Goal: Task Accomplishment & Management: Complete application form

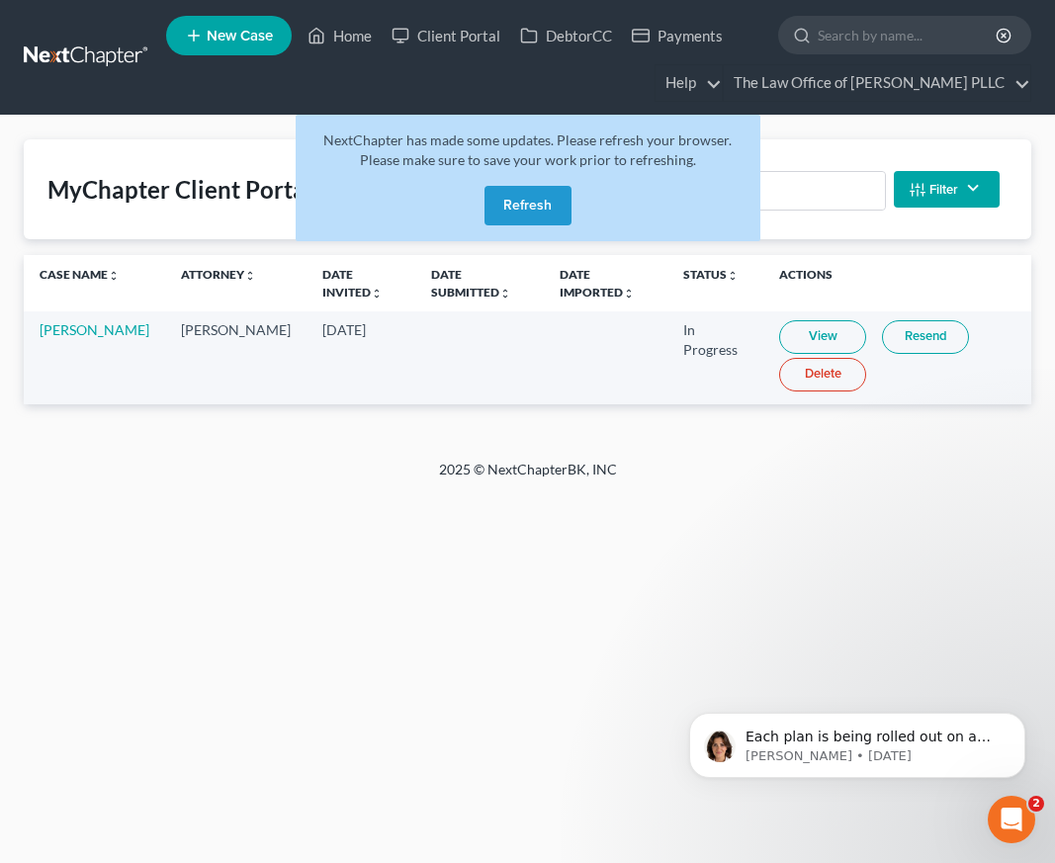
click at [530, 198] on button "Refresh" at bounding box center [528, 206] width 87 height 40
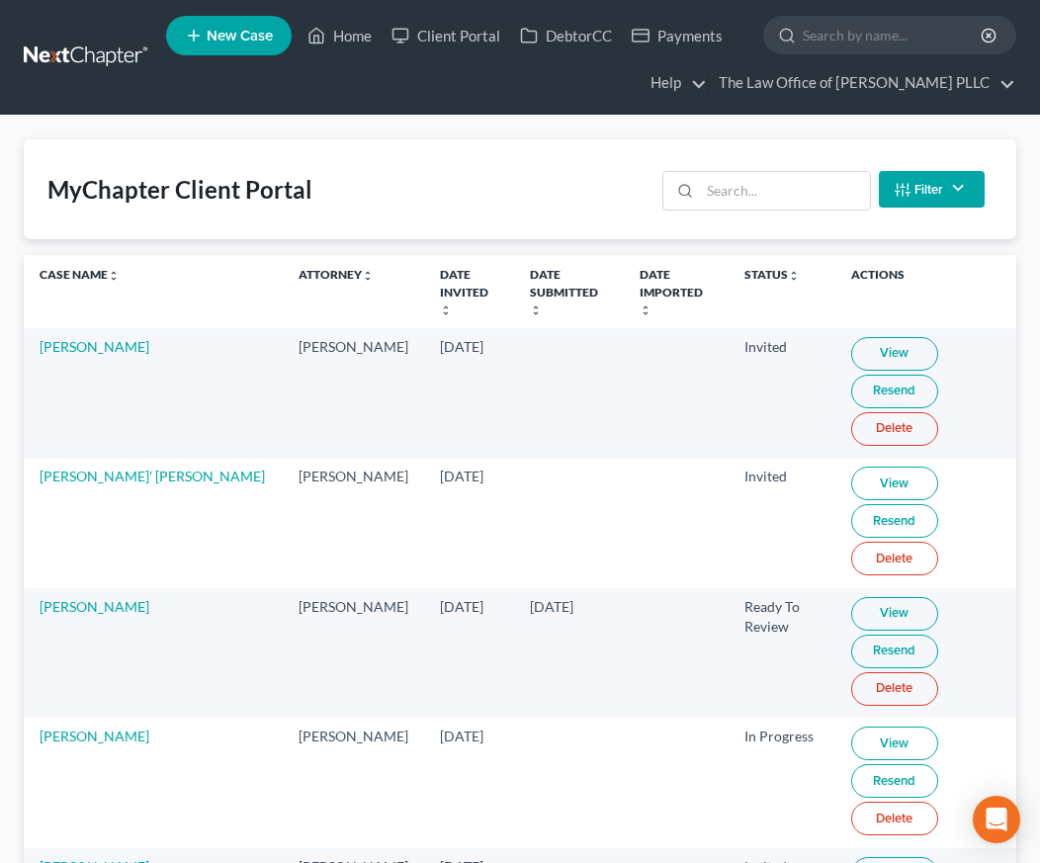
drag, startPoint x: 391, startPoint y: 153, endPoint x: 664, endPoint y: 120, distance: 276.0
click at [392, 153] on div "MyChapter Client Portal Filter Status Filter... Invited With Payment Invited Wi…" at bounding box center [520, 189] width 993 height 100
click at [856, 26] on input "search" at bounding box center [893, 35] width 181 height 37
type input "sandid"
click at [854, 44] on input "sandid" at bounding box center [893, 35] width 181 height 37
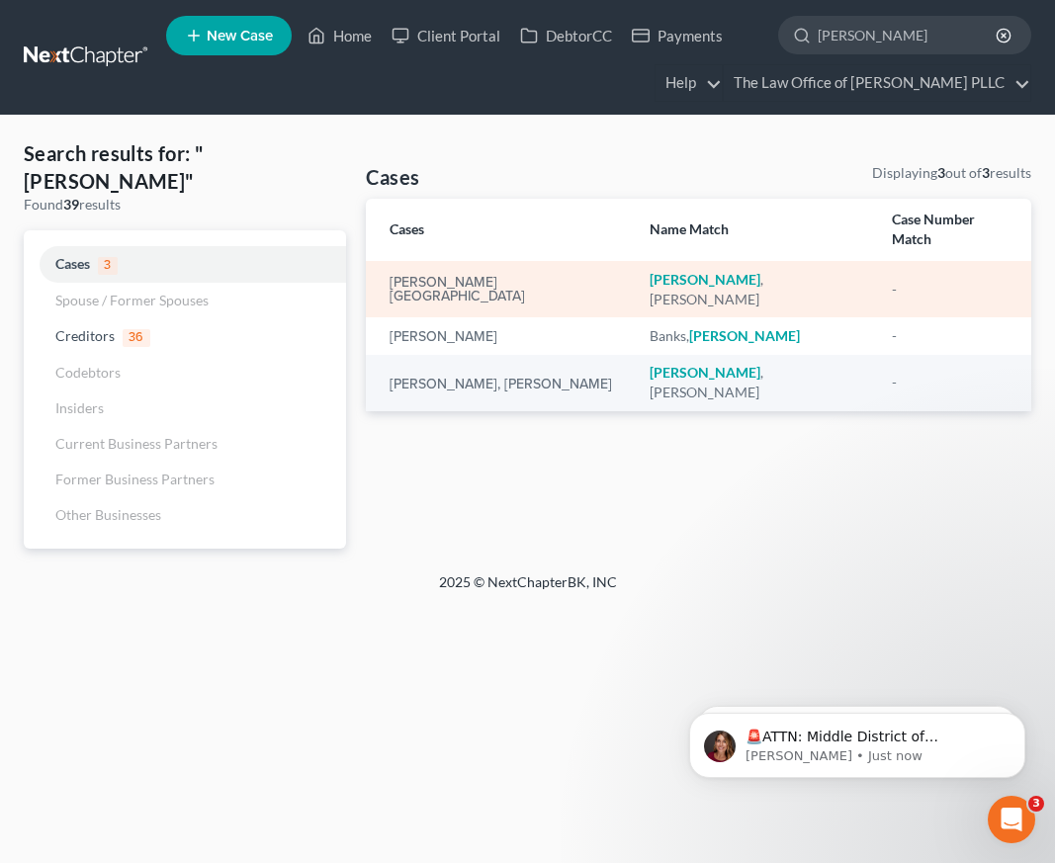
click at [489, 276] on div "[PERSON_NAME][GEOGRAPHIC_DATA]" at bounding box center [504, 290] width 228 height 28
click at [436, 276] on link "[PERSON_NAME][GEOGRAPHIC_DATA]" at bounding box center [504, 290] width 228 height 28
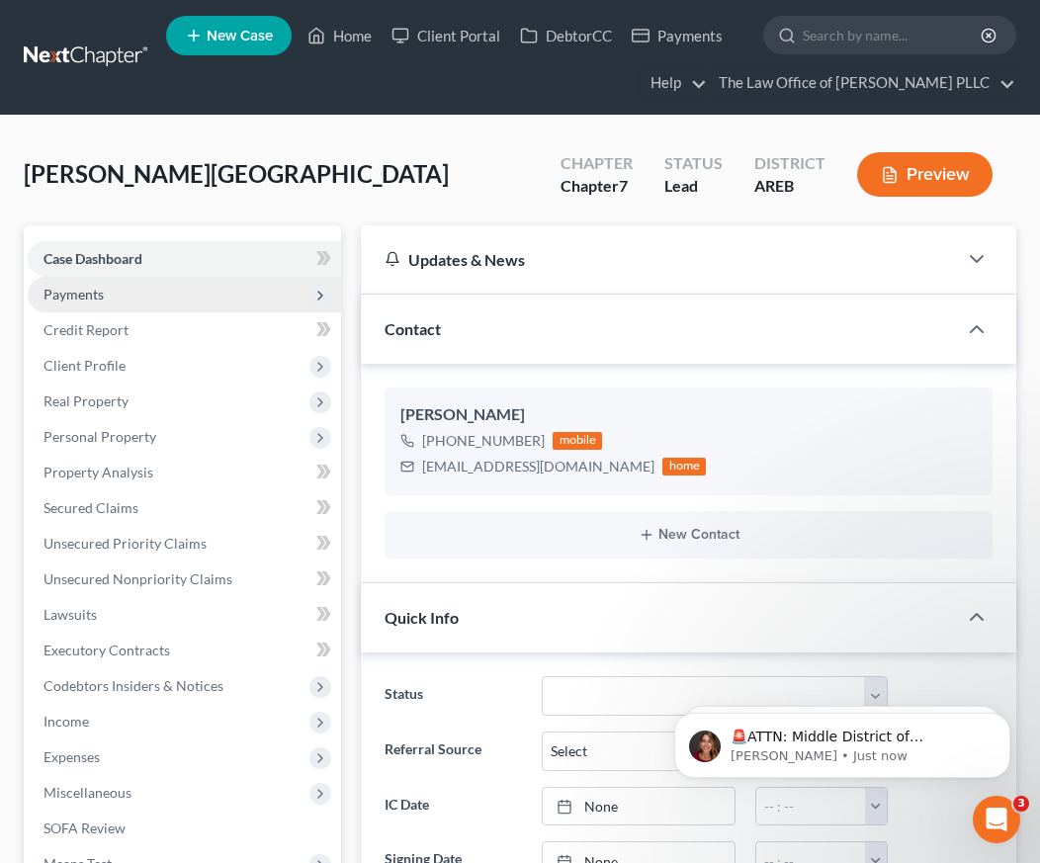
click at [102, 288] on span "Payments" at bounding box center [74, 294] width 60 height 17
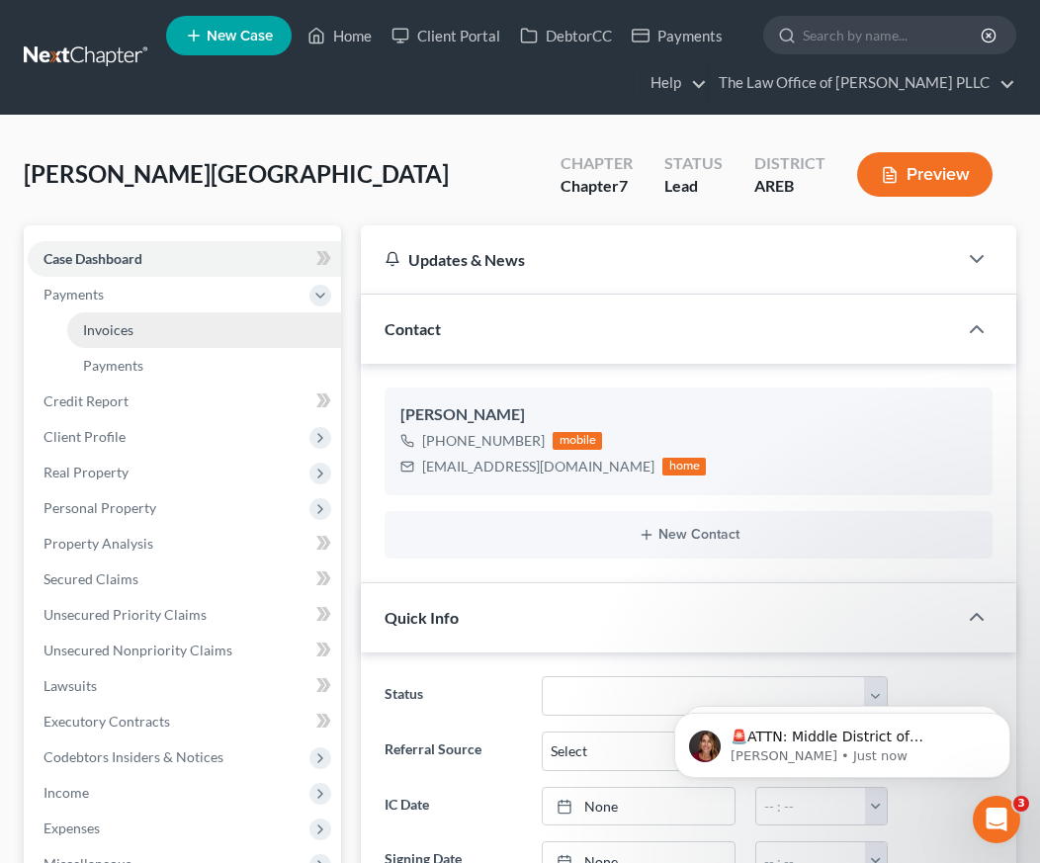
click at [112, 328] on span "Invoices" at bounding box center [108, 329] width 50 height 17
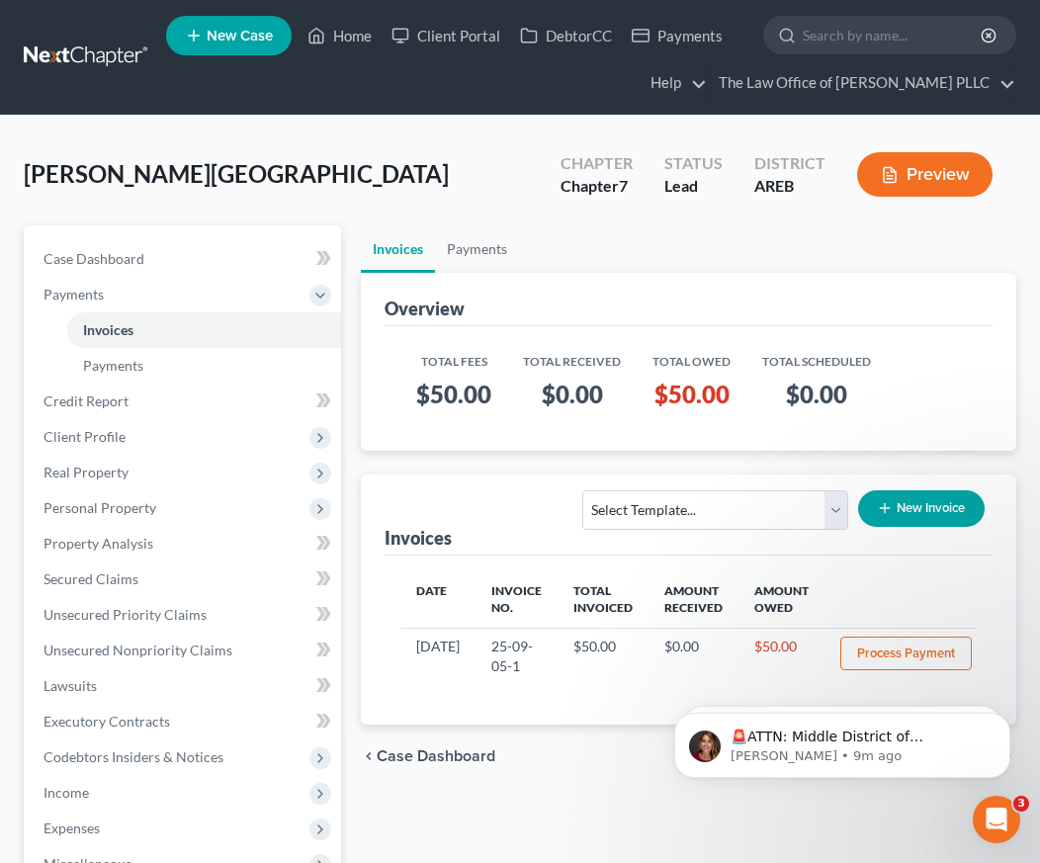
click at [367, 154] on div "Sandidge, Troy Upgraded Chapter Chapter 7 Status Lead District AREB Preview" at bounding box center [520, 182] width 993 height 86
click at [869, 38] on input "search" at bounding box center [893, 35] width 181 height 37
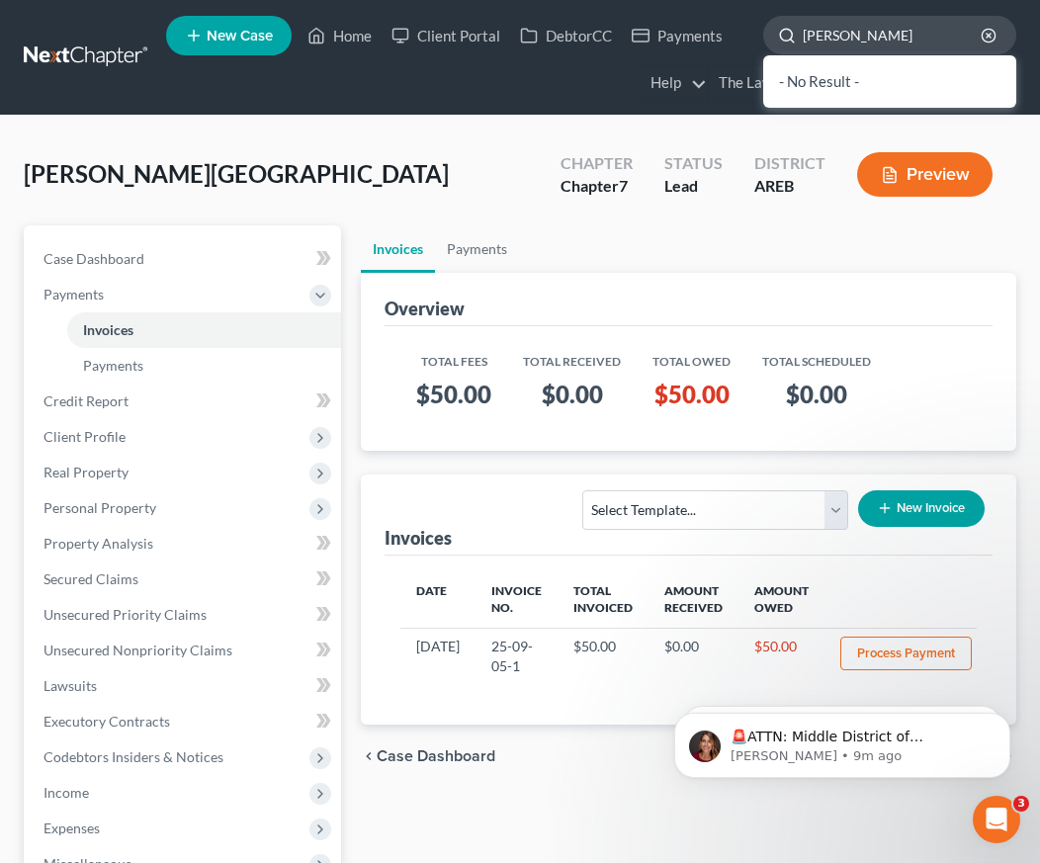
type input "Smith"
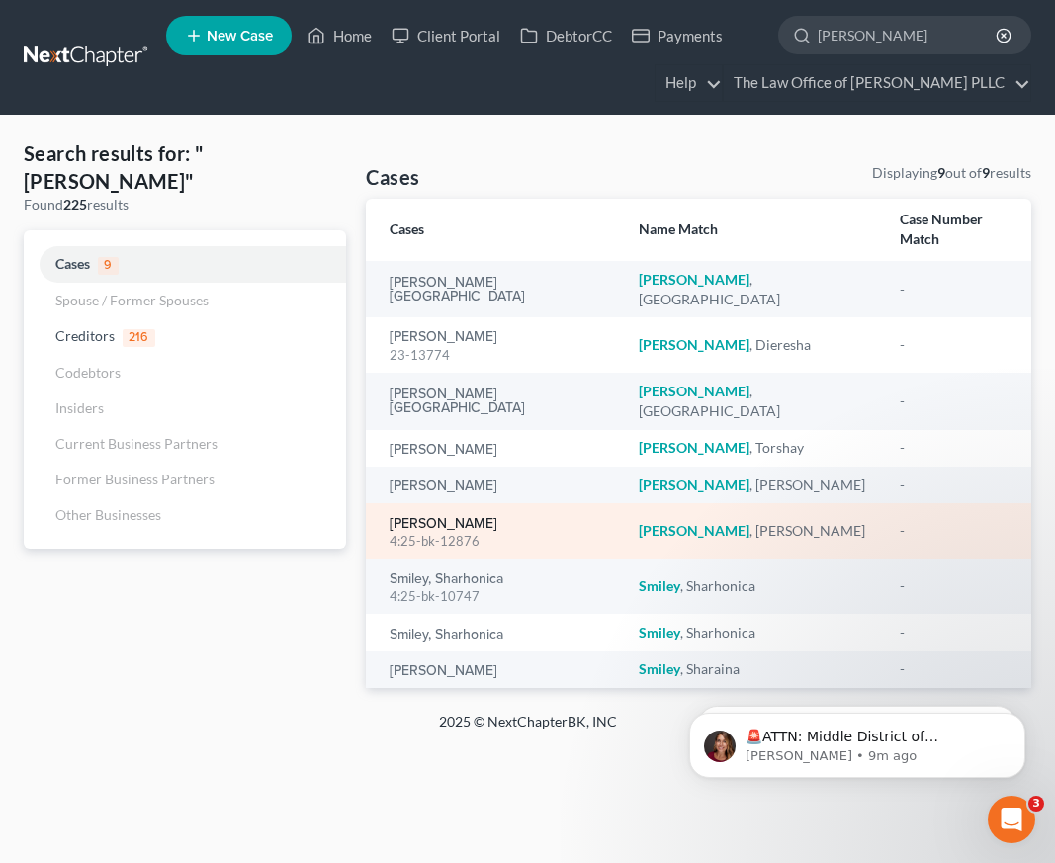
click at [450, 517] on link "Smith, Stacey" at bounding box center [444, 524] width 108 height 14
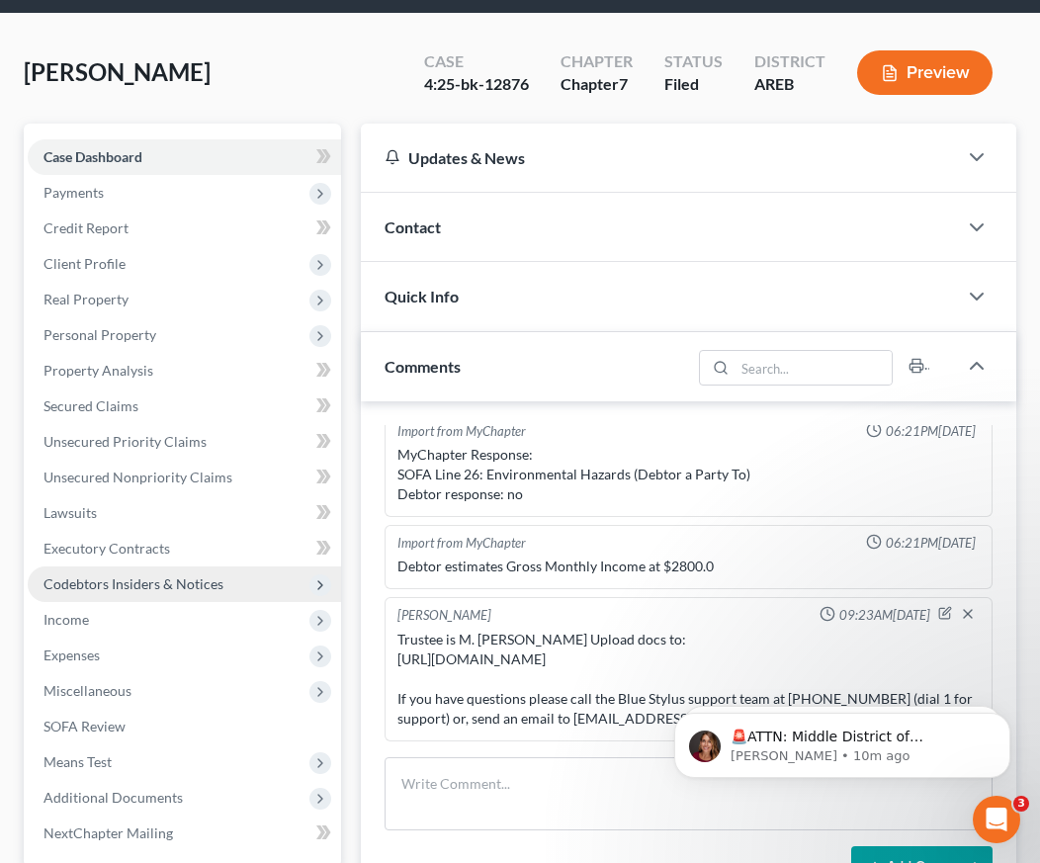
scroll to position [99, 0]
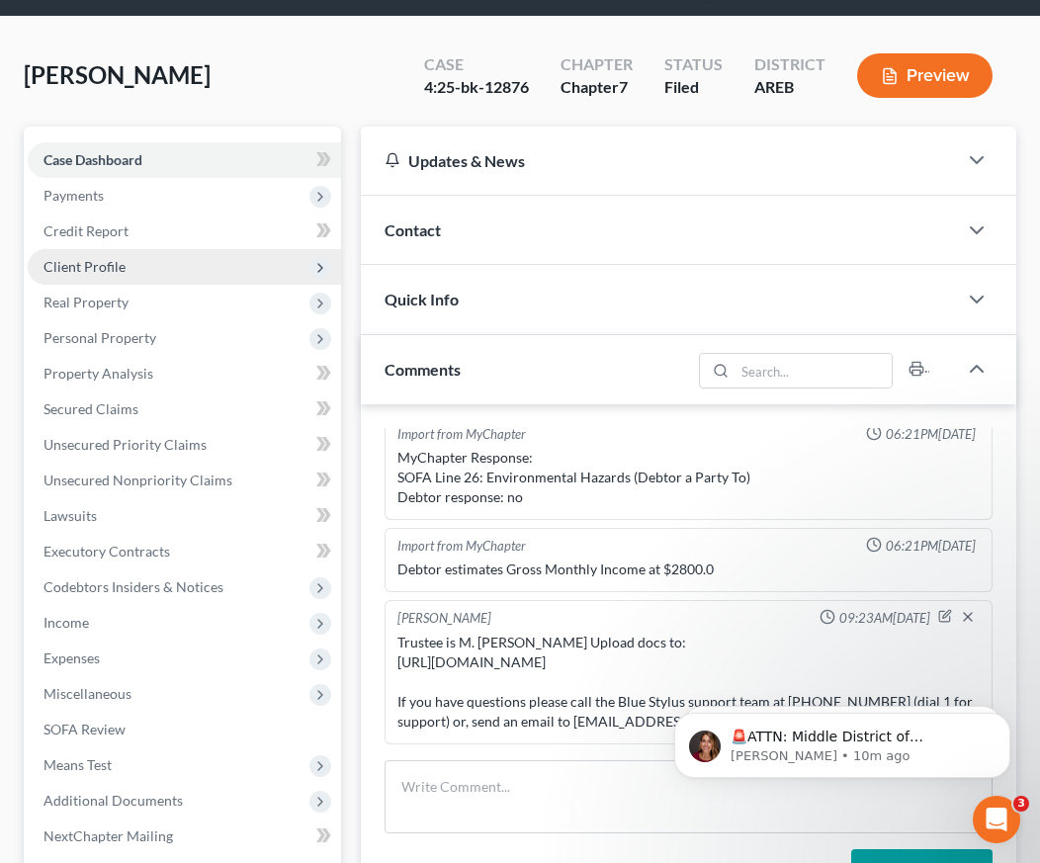
click at [80, 268] on span "Client Profile" at bounding box center [85, 266] width 82 height 17
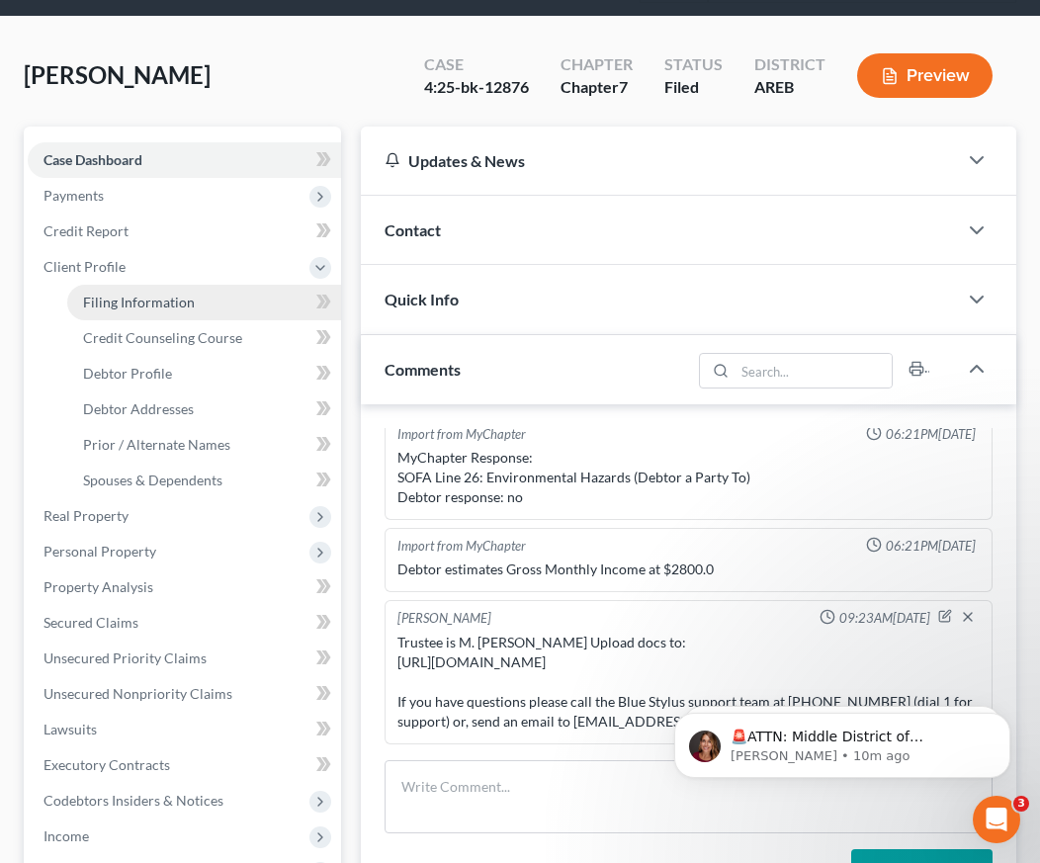
click at [123, 303] on span "Filing Information" at bounding box center [139, 302] width 112 height 17
select select "1"
select select "0"
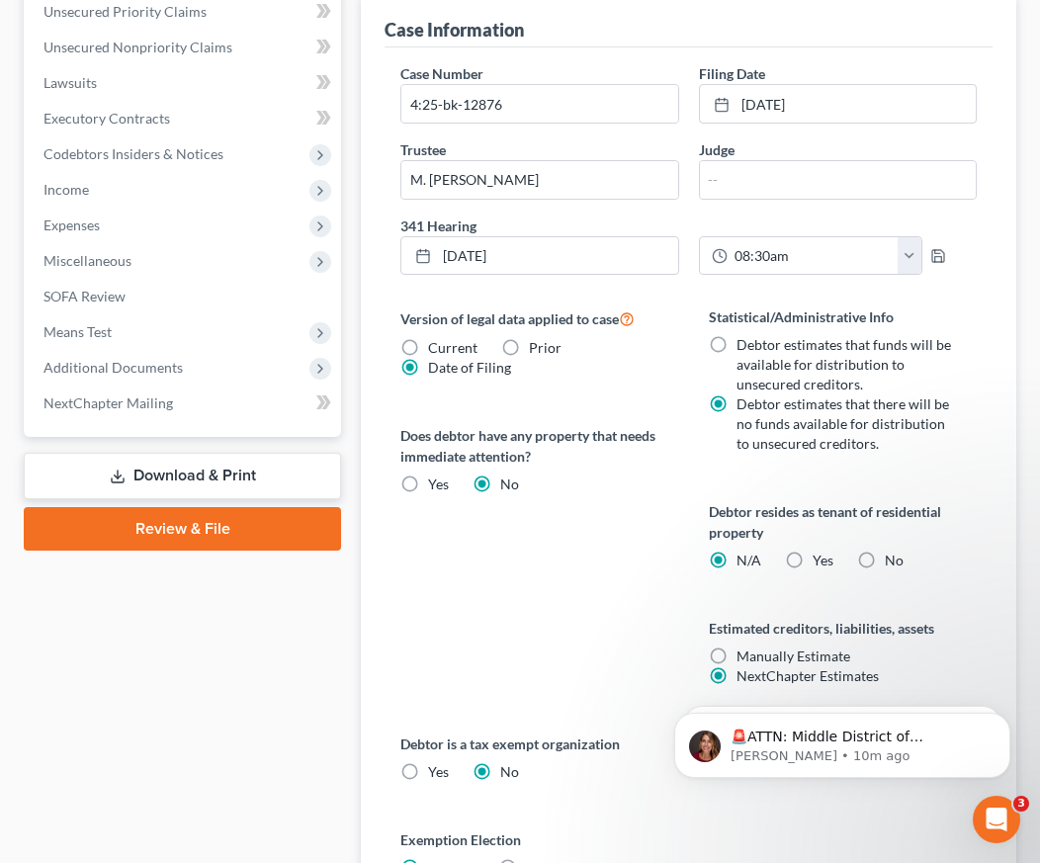
scroll to position [791, 0]
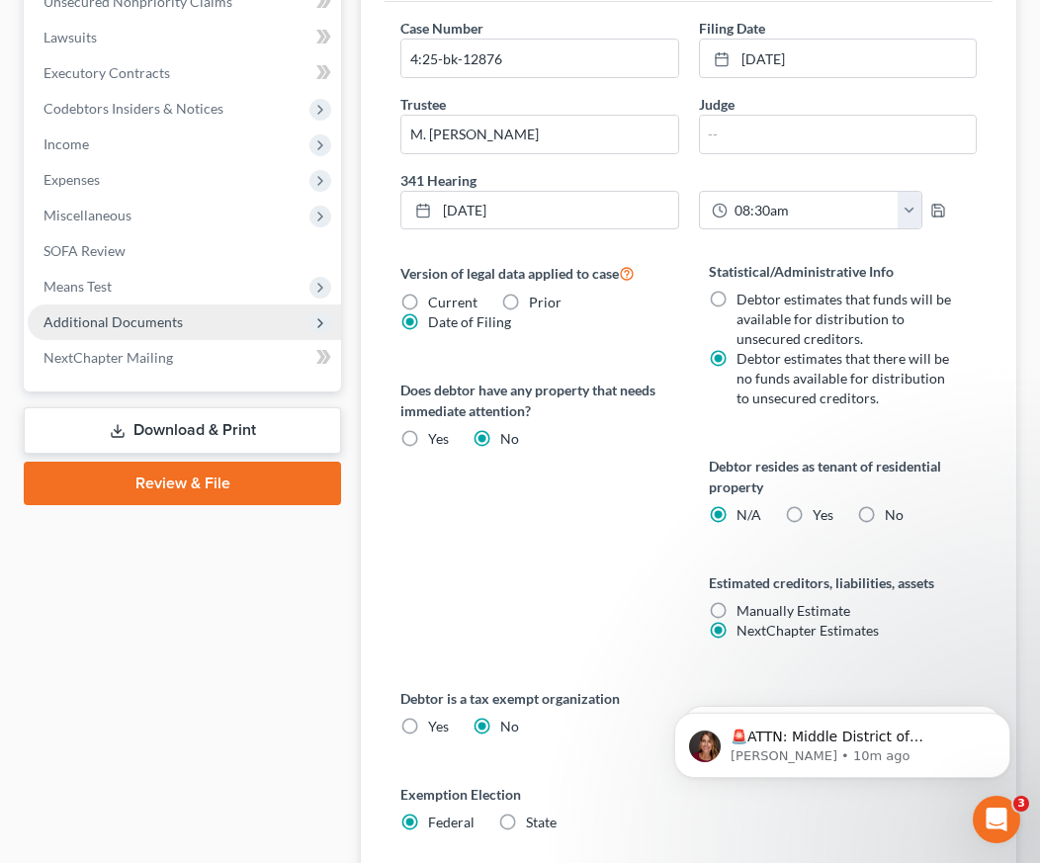
click at [85, 314] on span "Additional Documents" at bounding box center [113, 321] width 139 height 17
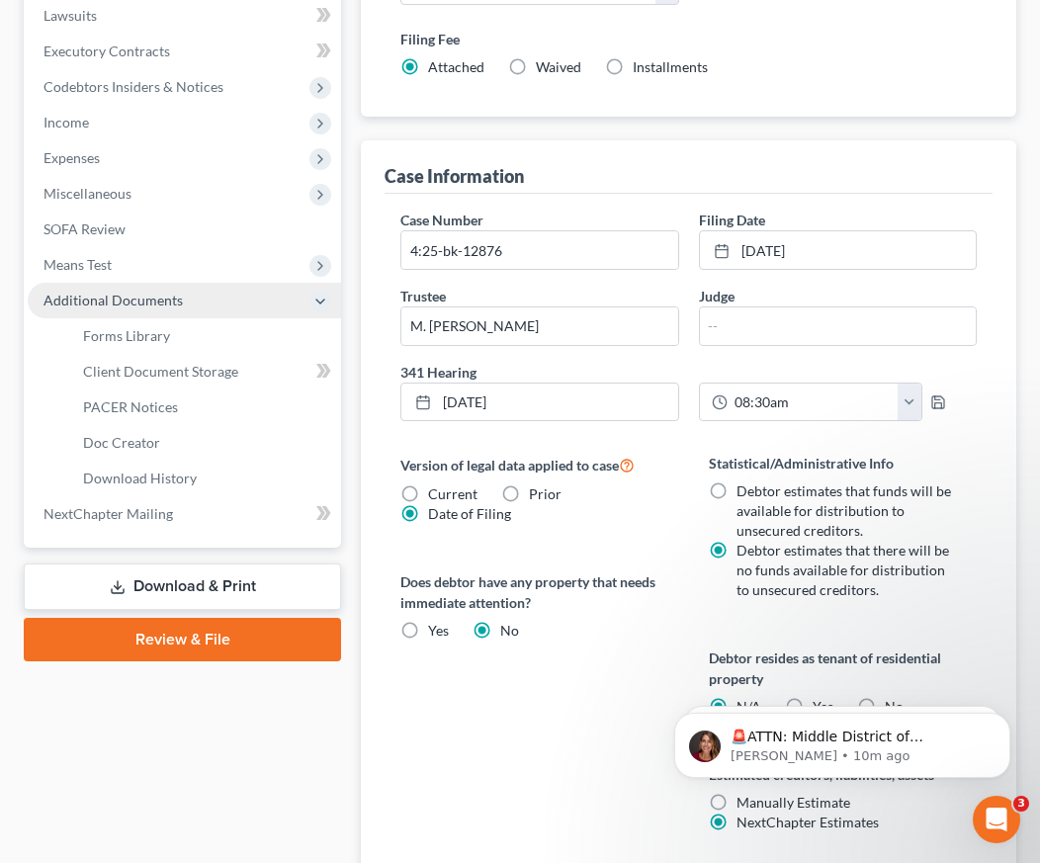
scroll to position [577, 0]
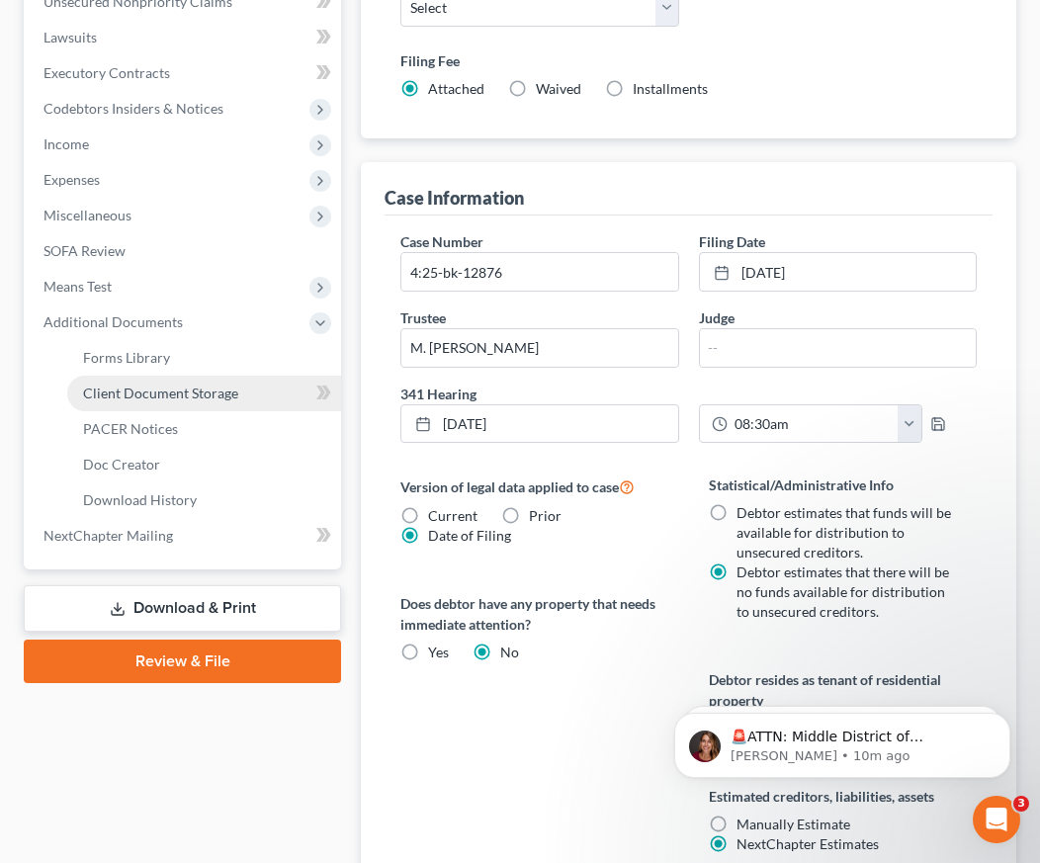
click at [146, 385] on span "Client Document Storage" at bounding box center [160, 393] width 155 height 17
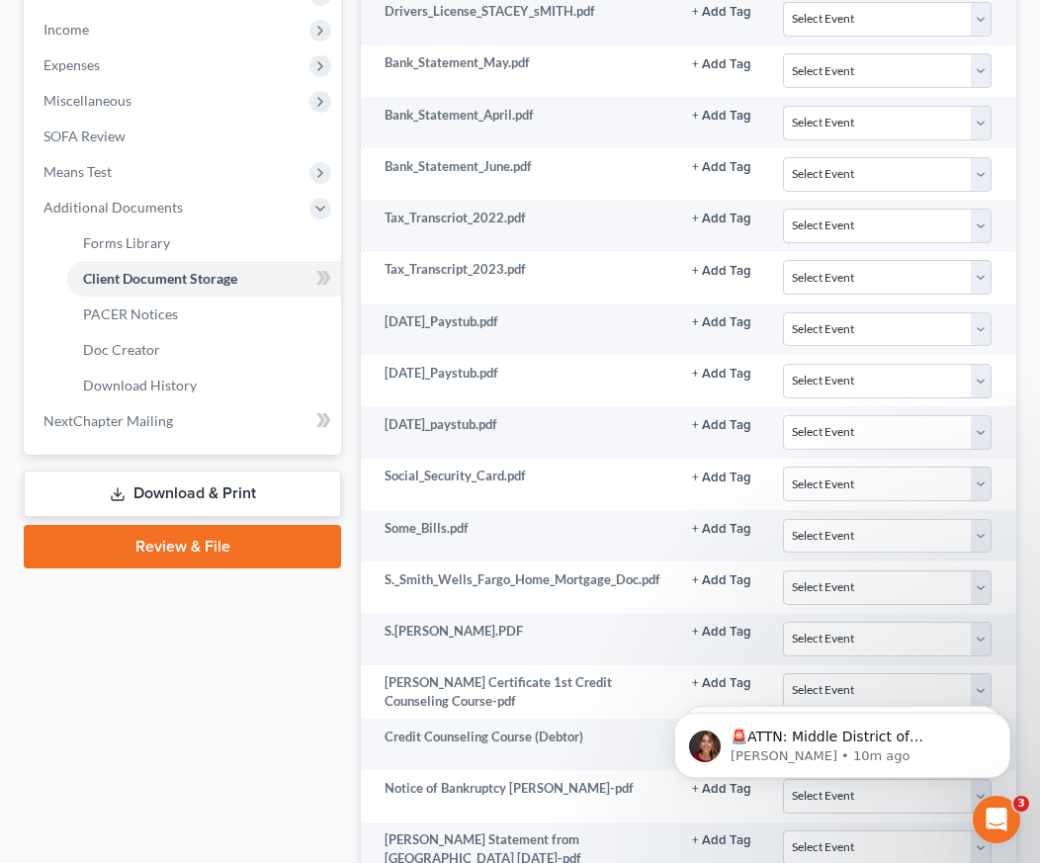
scroll to position [593, 0]
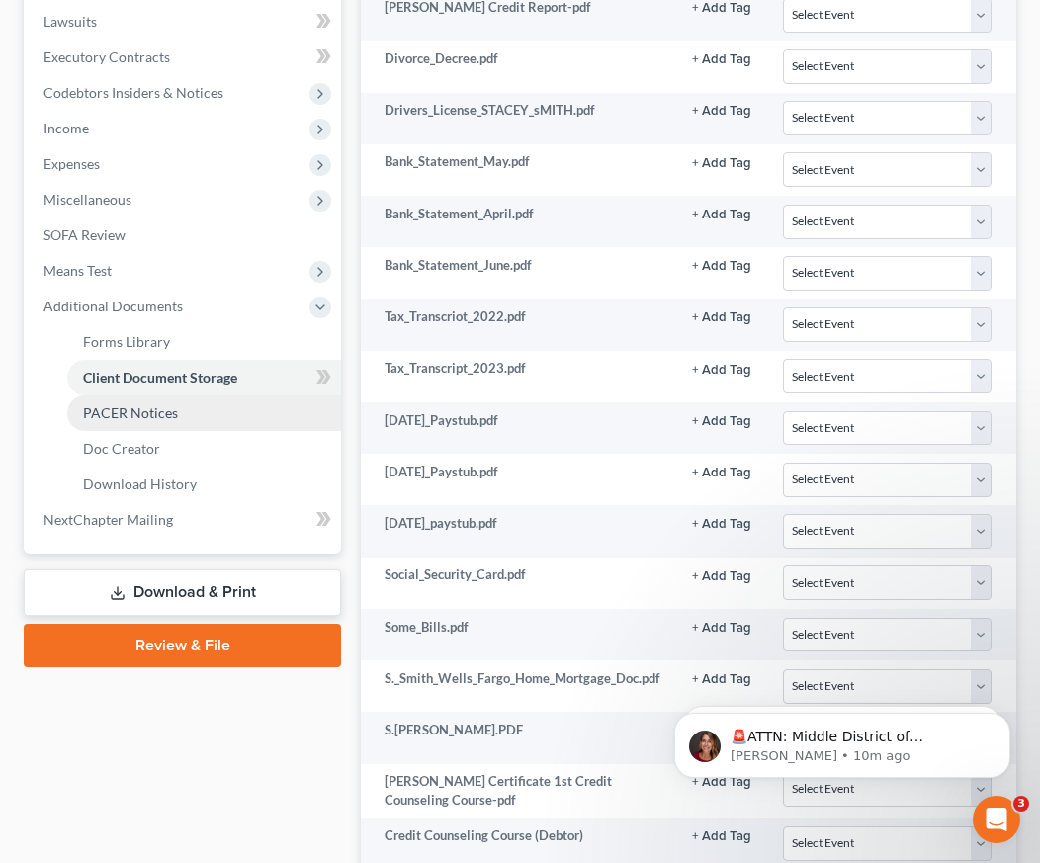
click at [136, 411] on span "PACER Notices" at bounding box center [130, 412] width 95 height 17
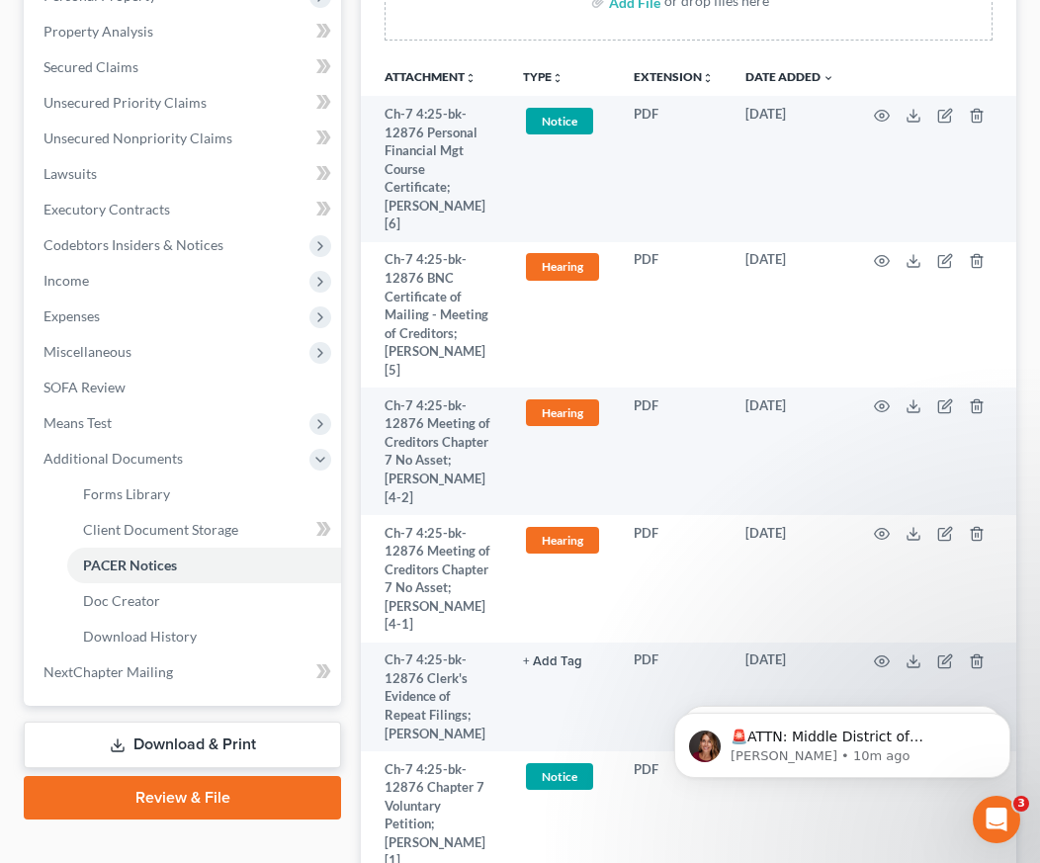
scroll to position [494, 0]
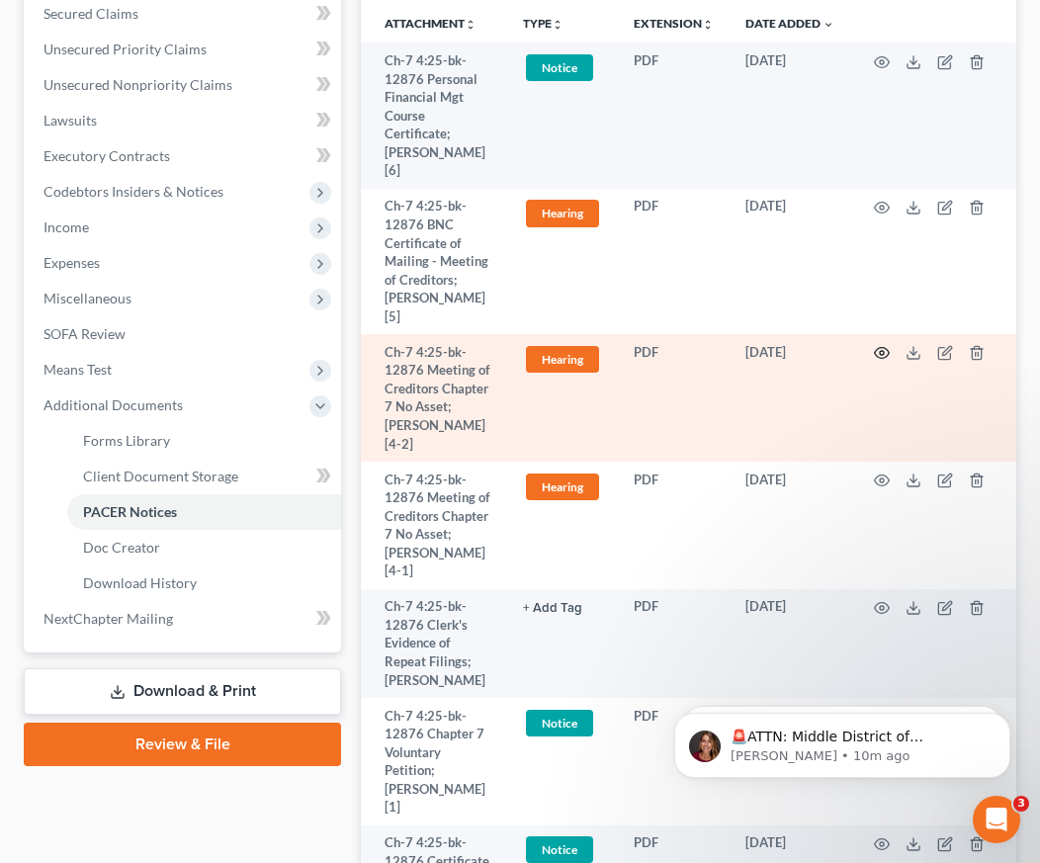
click at [882, 348] on icon "button" at bounding box center [882, 353] width 15 height 11
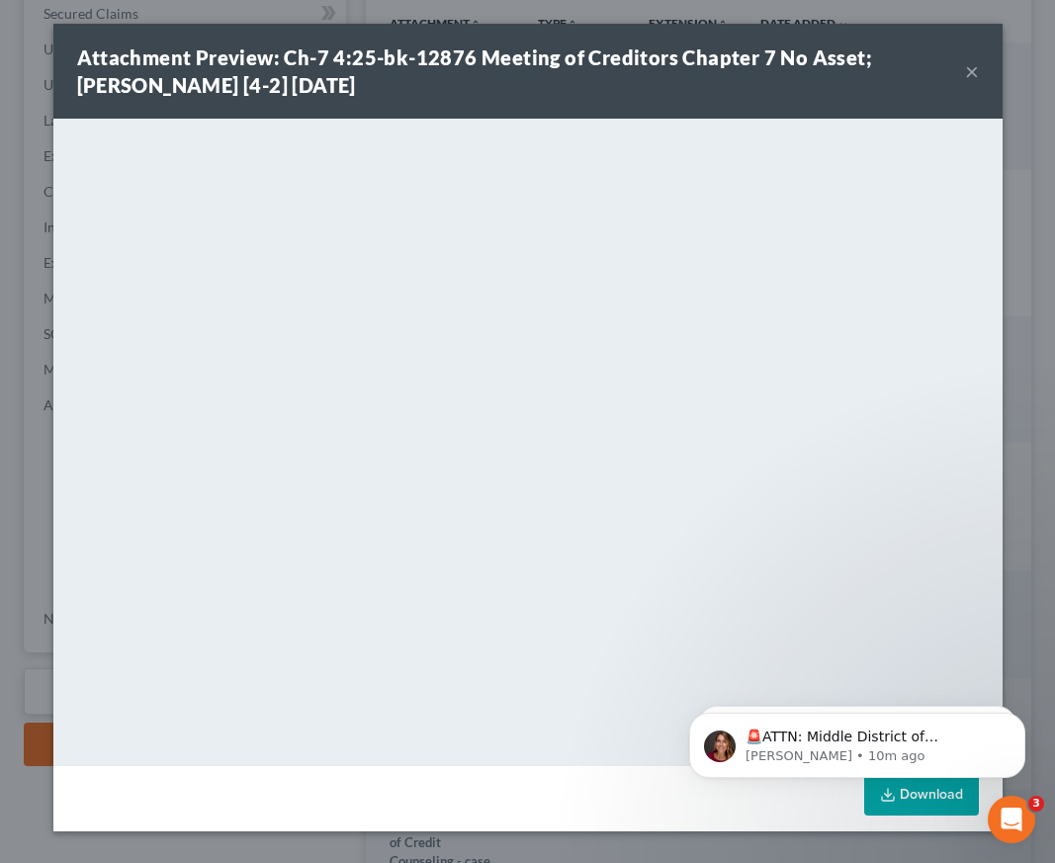
click at [965, 70] on button "×" at bounding box center [972, 71] width 14 height 24
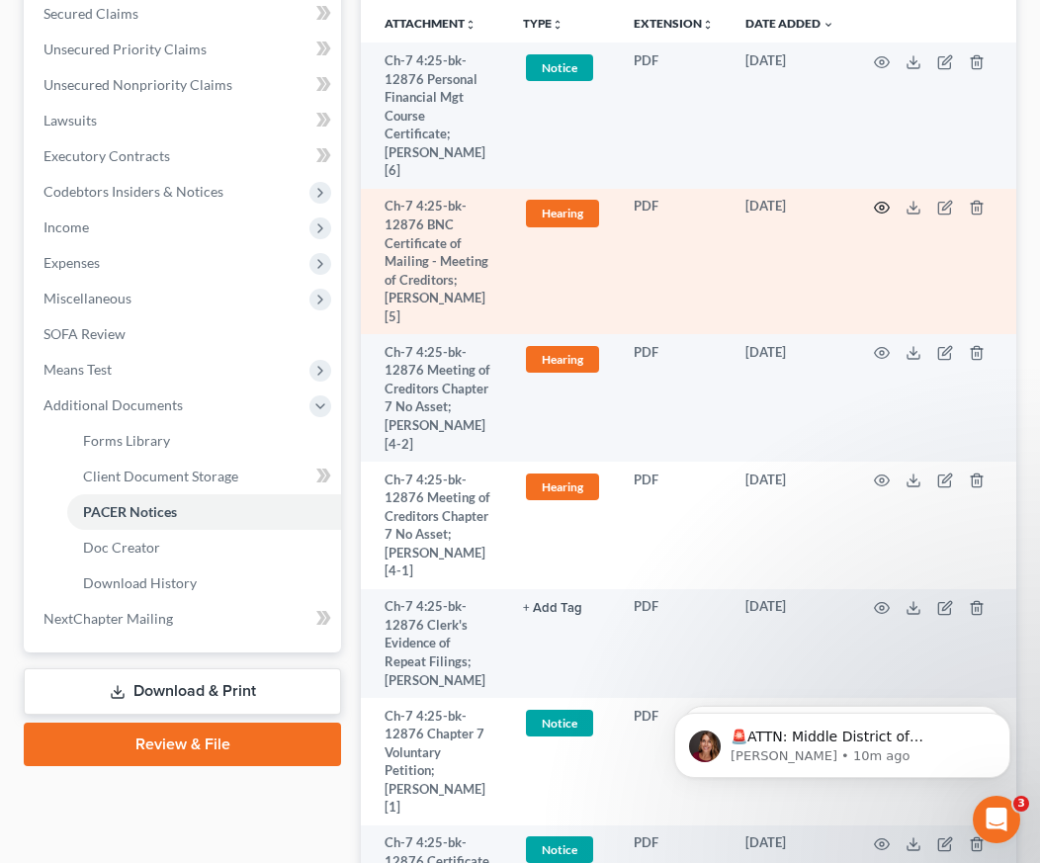
click at [877, 200] on icon "button" at bounding box center [882, 208] width 16 height 16
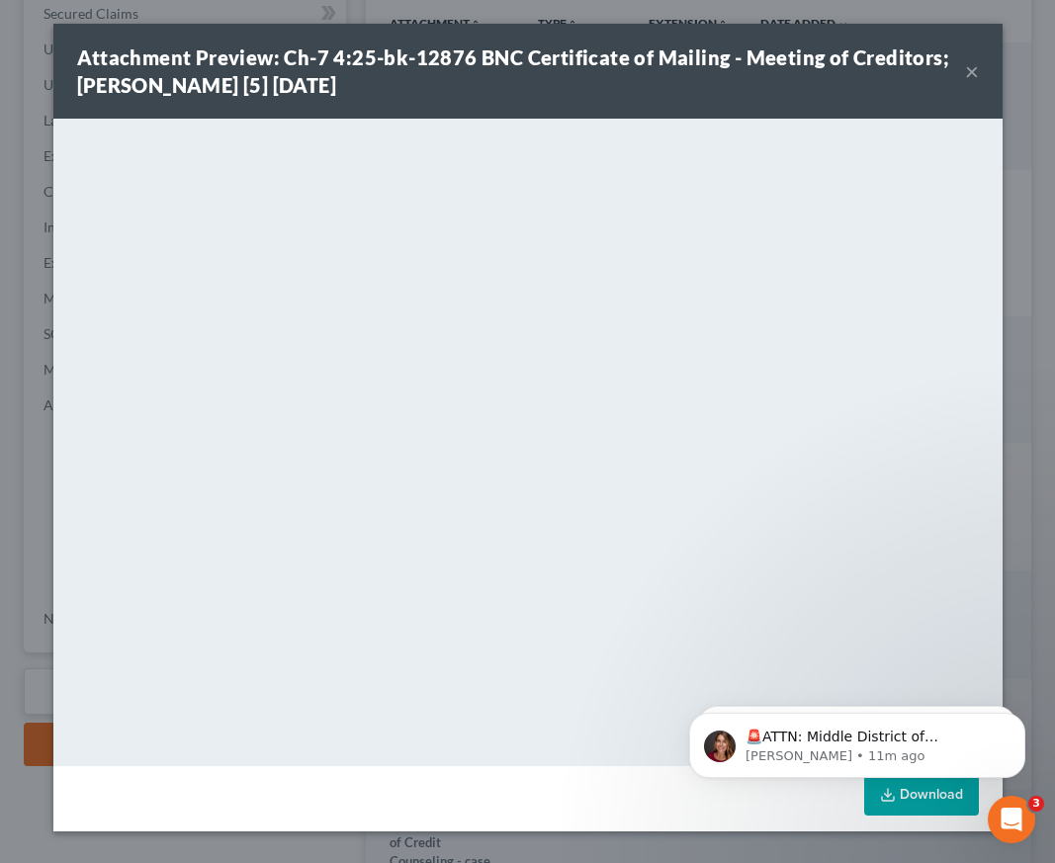
click at [953, 62] on div "Attachment Preview: Ch-7 4:25-bk-12876 BNC Certificate of Mailing - Meeting of …" at bounding box center [521, 71] width 888 height 55
click at [970, 65] on button "×" at bounding box center [972, 71] width 14 height 24
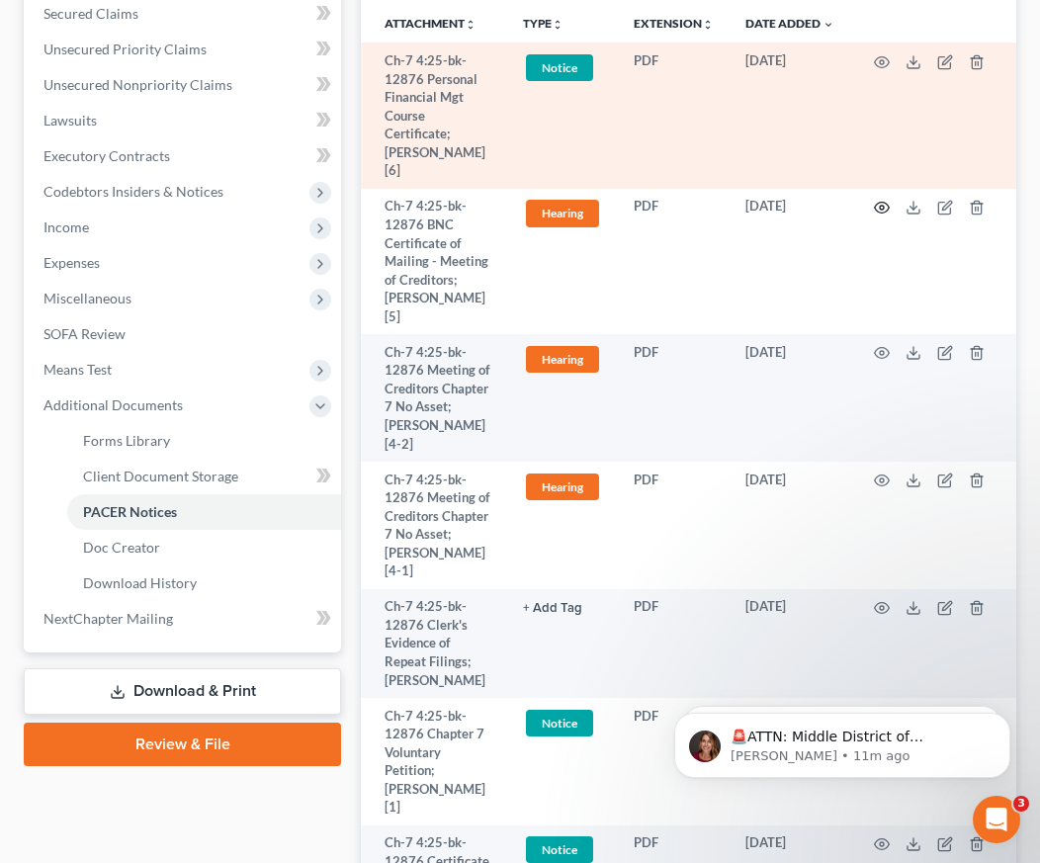
drag, startPoint x: 884, startPoint y: 193, endPoint x: 875, endPoint y: 114, distance: 79.6
click at [875, 114] on tbody "Ch-7 4:25-bk-12876 Personal Financial Mgt Course Certificate; Stacey Smith [6] …" at bounding box center [689, 507] width 656 height 928
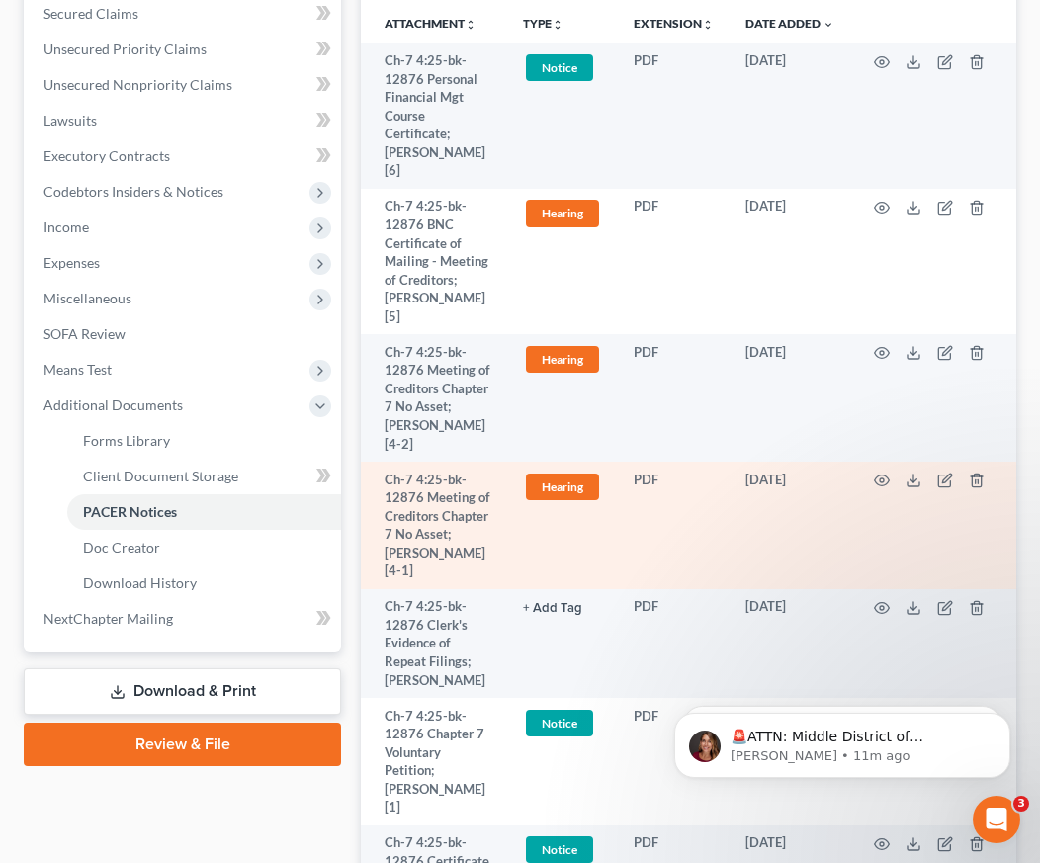
click at [879, 462] on td at bounding box center [933, 526] width 166 height 128
click at [883, 479] on circle "button" at bounding box center [882, 481] width 4 height 4
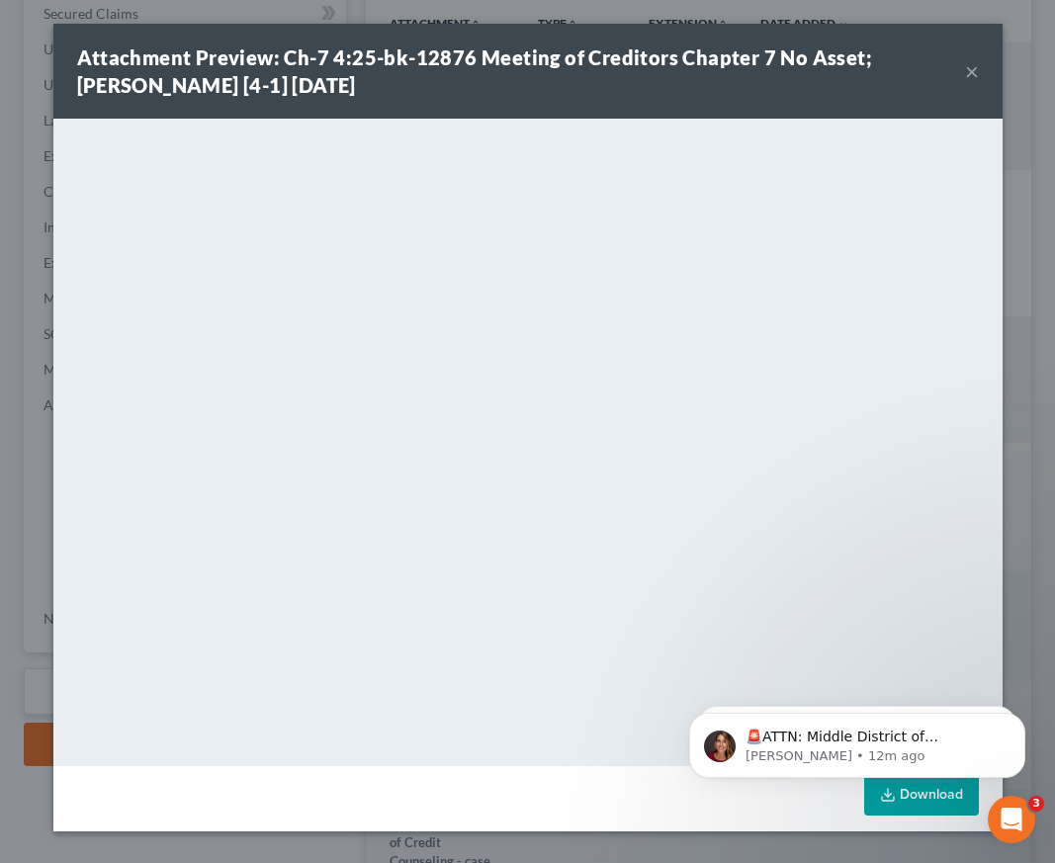
click at [969, 71] on button "×" at bounding box center [972, 71] width 14 height 24
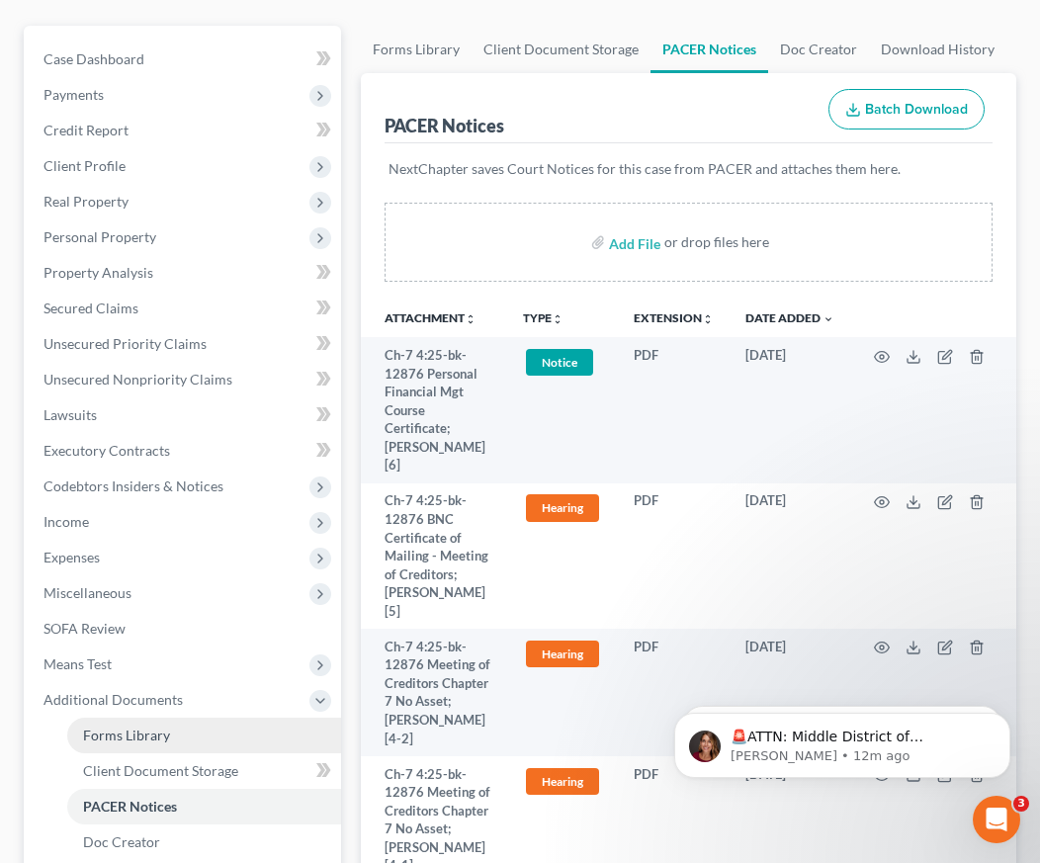
scroll to position [198, 0]
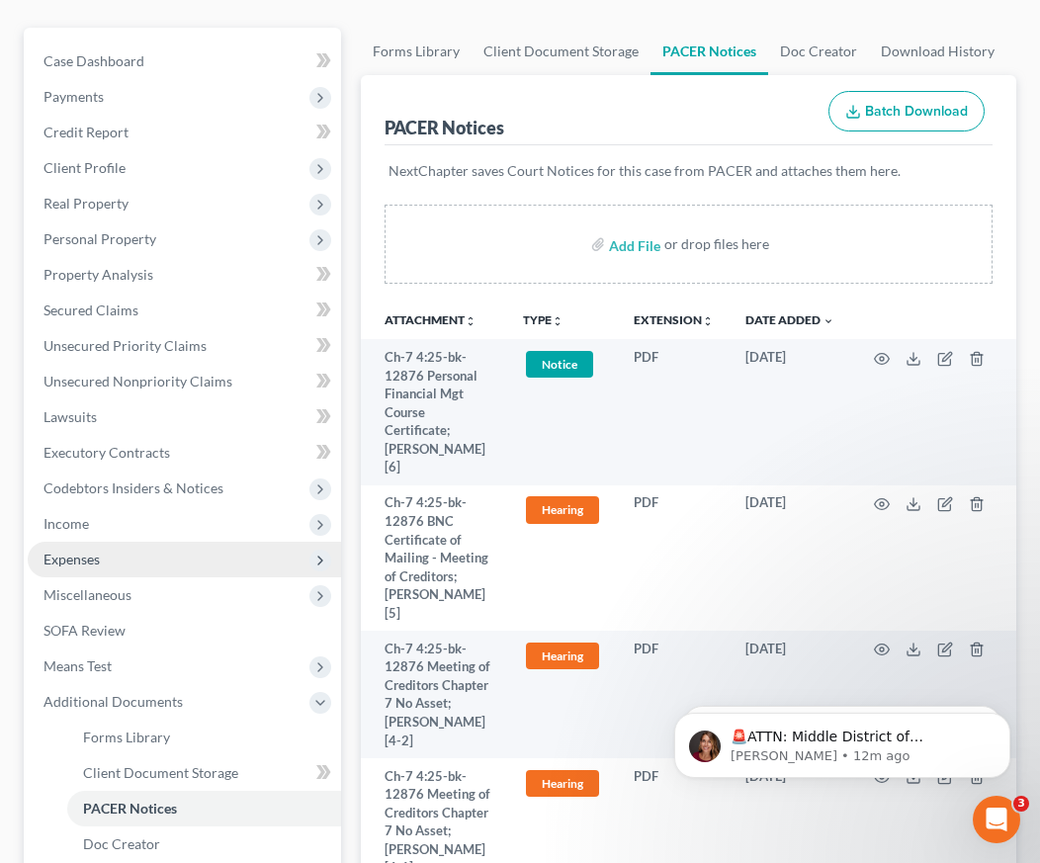
click at [81, 563] on span "Expenses" at bounding box center [72, 559] width 56 height 17
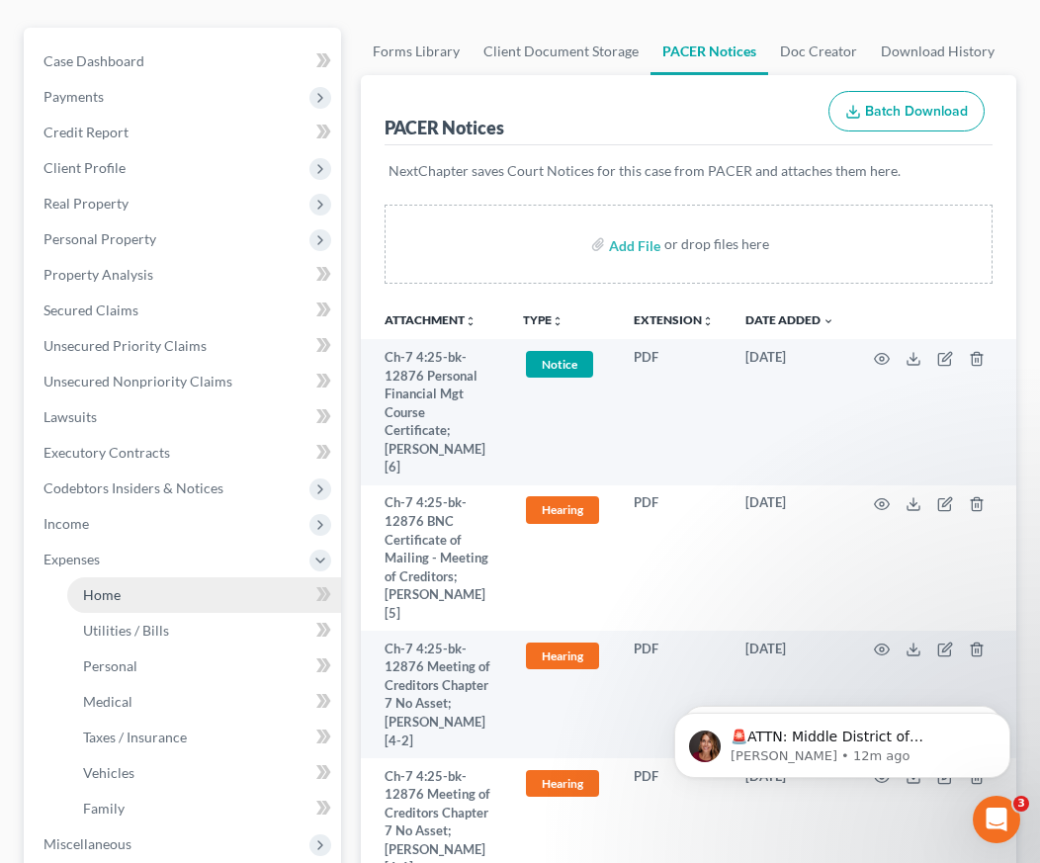
click at [91, 600] on span "Home" at bounding box center [102, 594] width 38 height 17
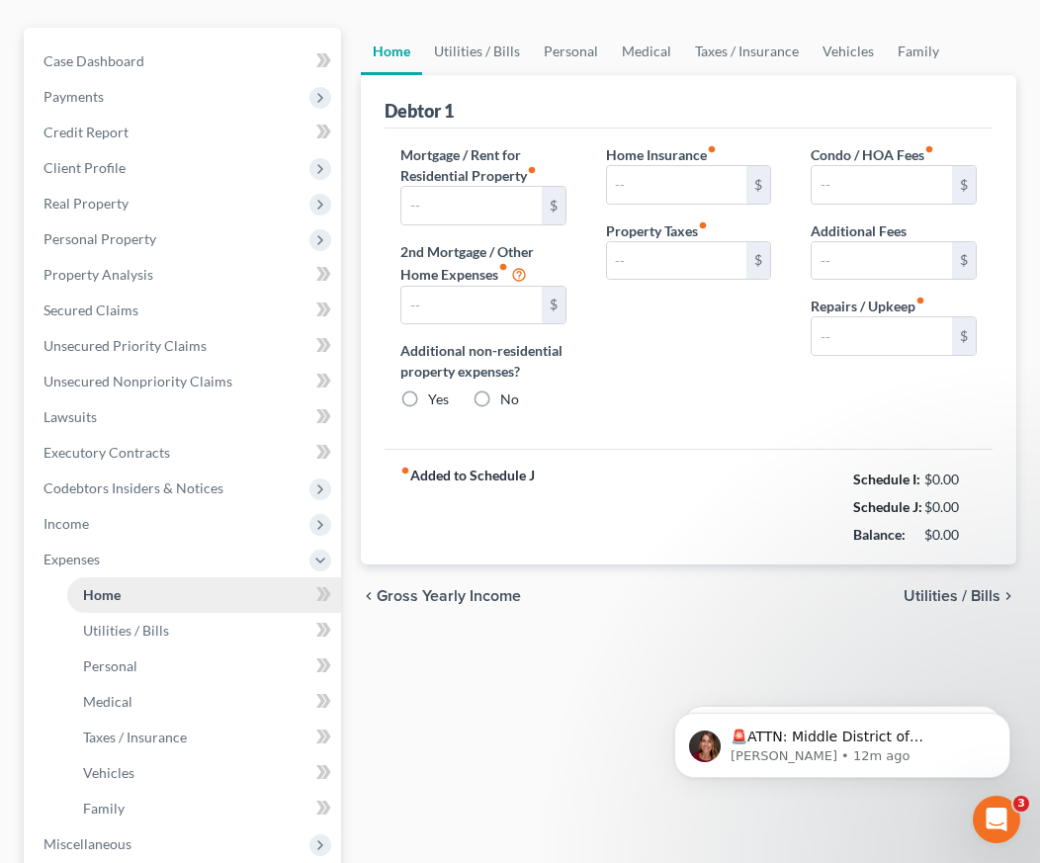
scroll to position [7, 0]
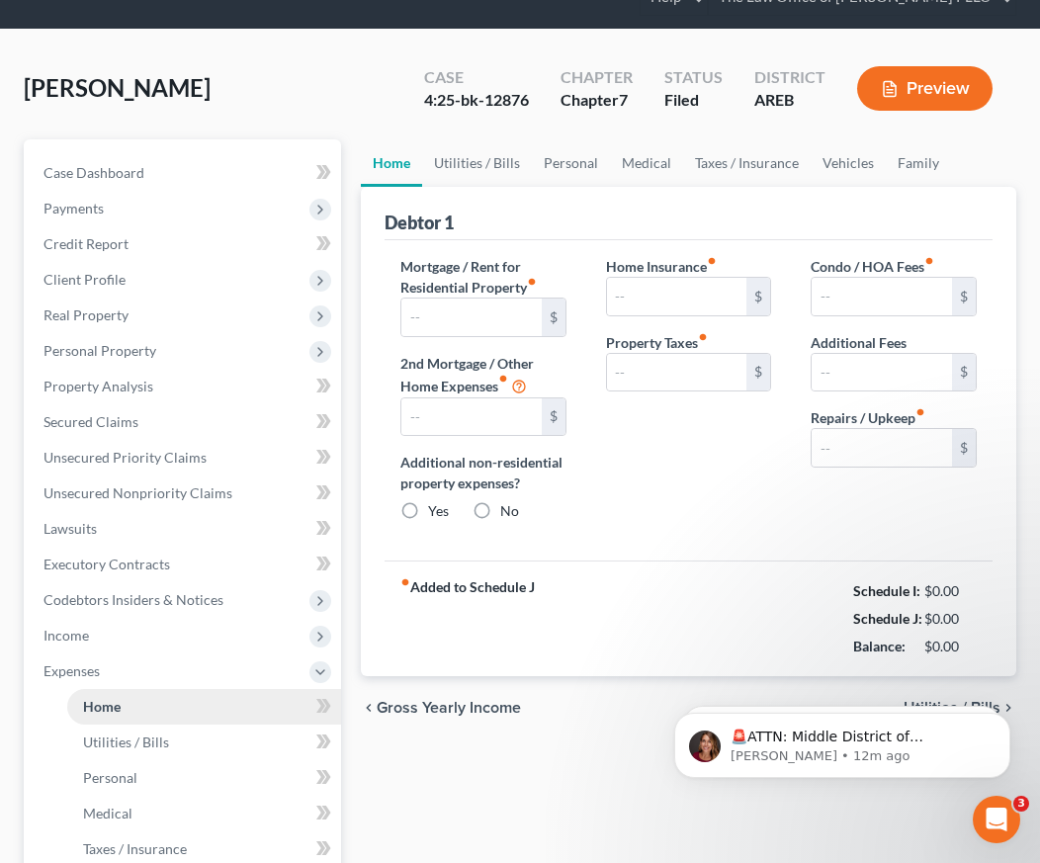
type input "1,000.00"
type input "0.00"
radio input "true"
type input "0.00"
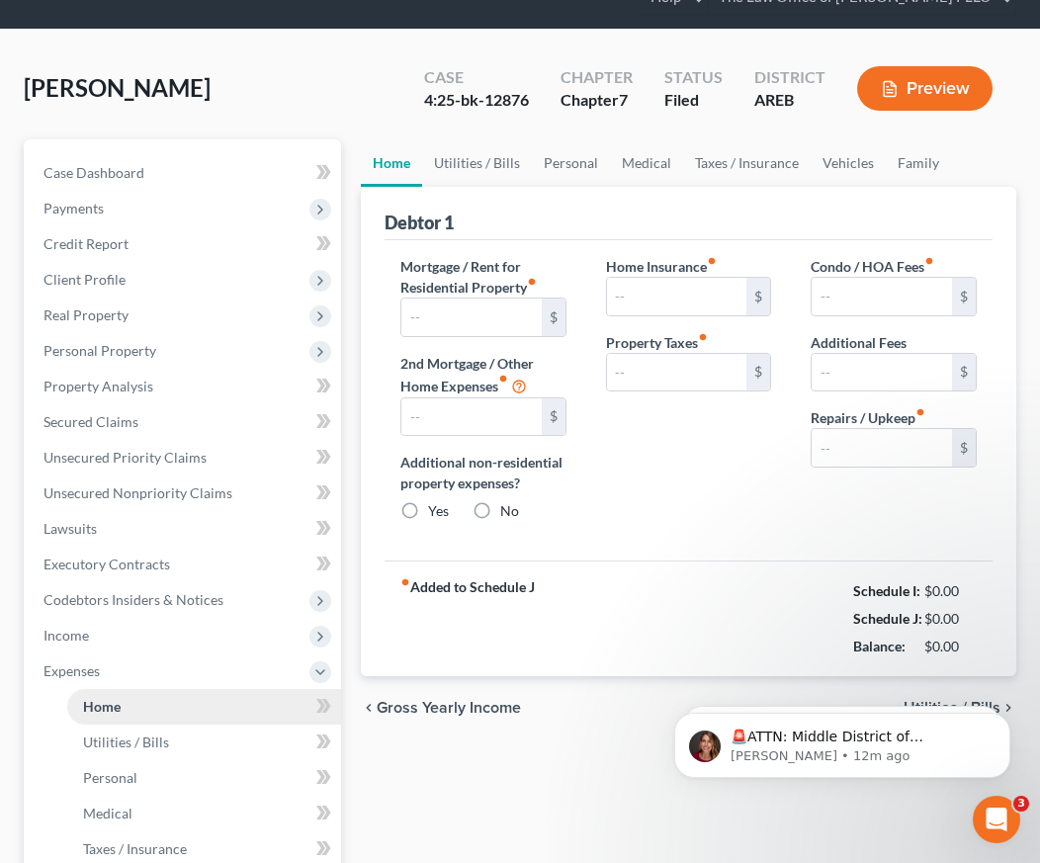
type input "0.00"
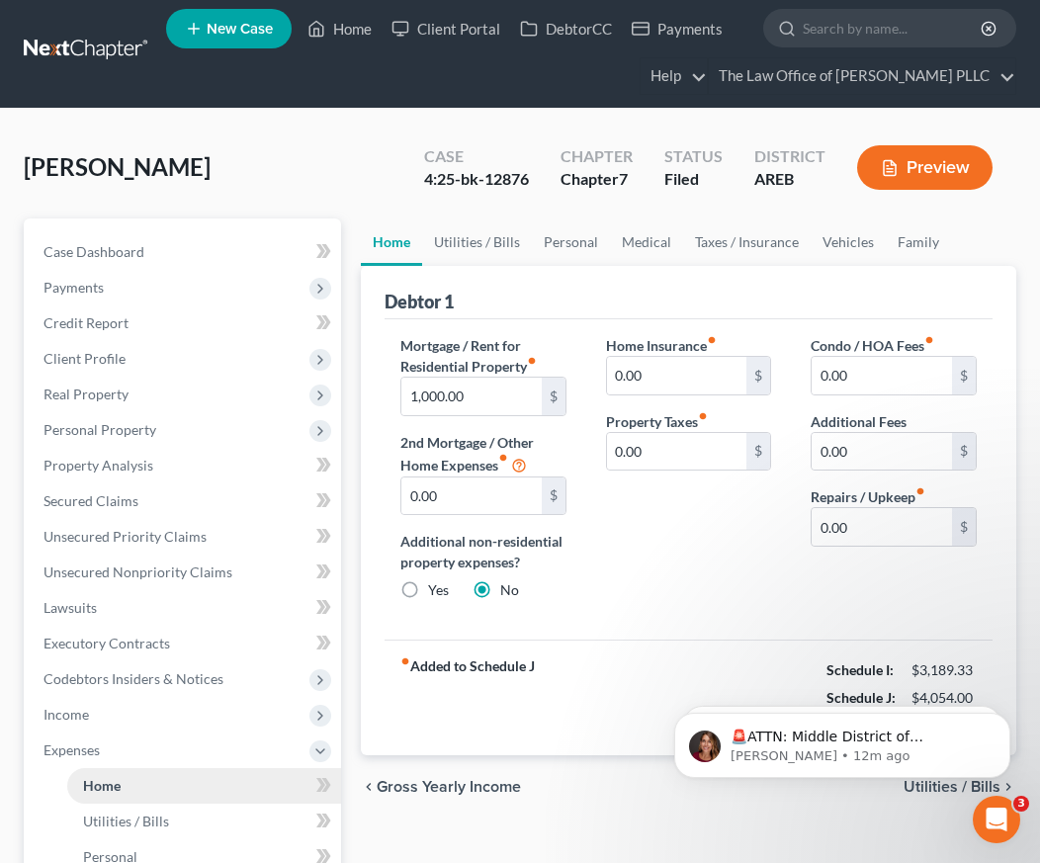
scroll to position [0, 0]
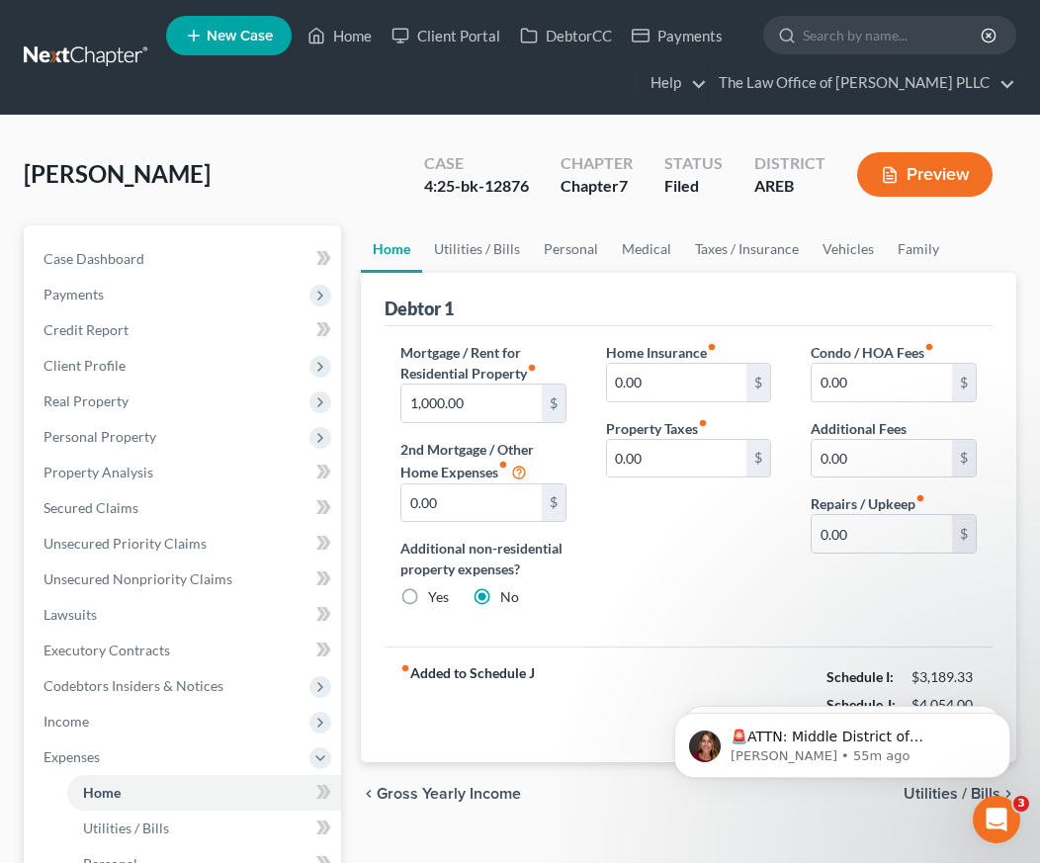
click at [332, 144] on div "Smith, Stacey Upgraded Case 4:25-bk-12876 Chapter Chapter 7 Status Filed Distri…" at bounding box center [520, 182] width 993 height 86
click at [303, 182] on div "Smith, Stacey Upgraded Case 4:25-bk-12876 Chapter Chapter 7 Status Filed Distri…" at bounding box center [520, 182] width 993 height 86
click at [305, 210] on div "Smith, Stacey Upgraded Case 4:25-bk-12876 Chapter Chapter 7 Status Filed Distri…" at bounding box center [520, 182] width 993 height 86
click at [206, 150] on div "Smith, Stacey Upgraded Case 4:25-bk-12876 Chapter Chapter 7 Status Filed Distri…" at bounding box center [520, 182] width 993 height 86
click at [824, 34] on input "search" at bounding box center [893, 35] width 181 height 37
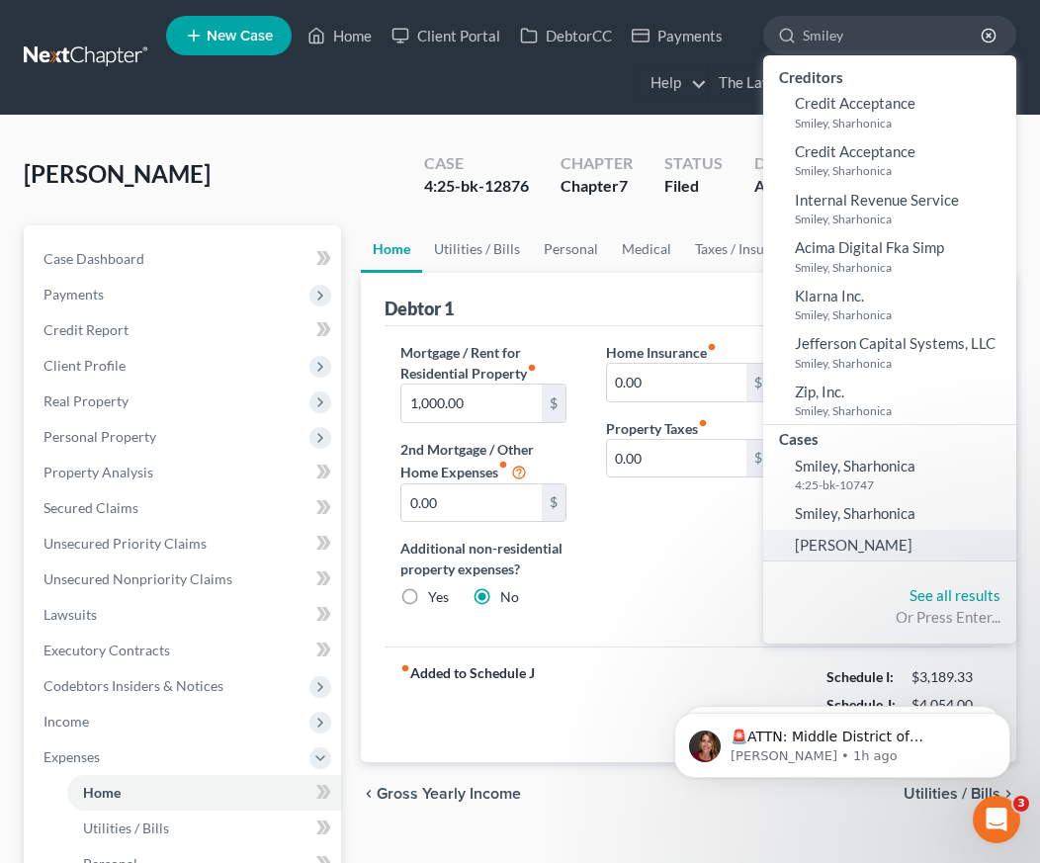
type input "Smiley"
click at [854, 556] on link "Smiley, Sharaina" at bounding box center [889, 545] width 253 height 31
select select "10"
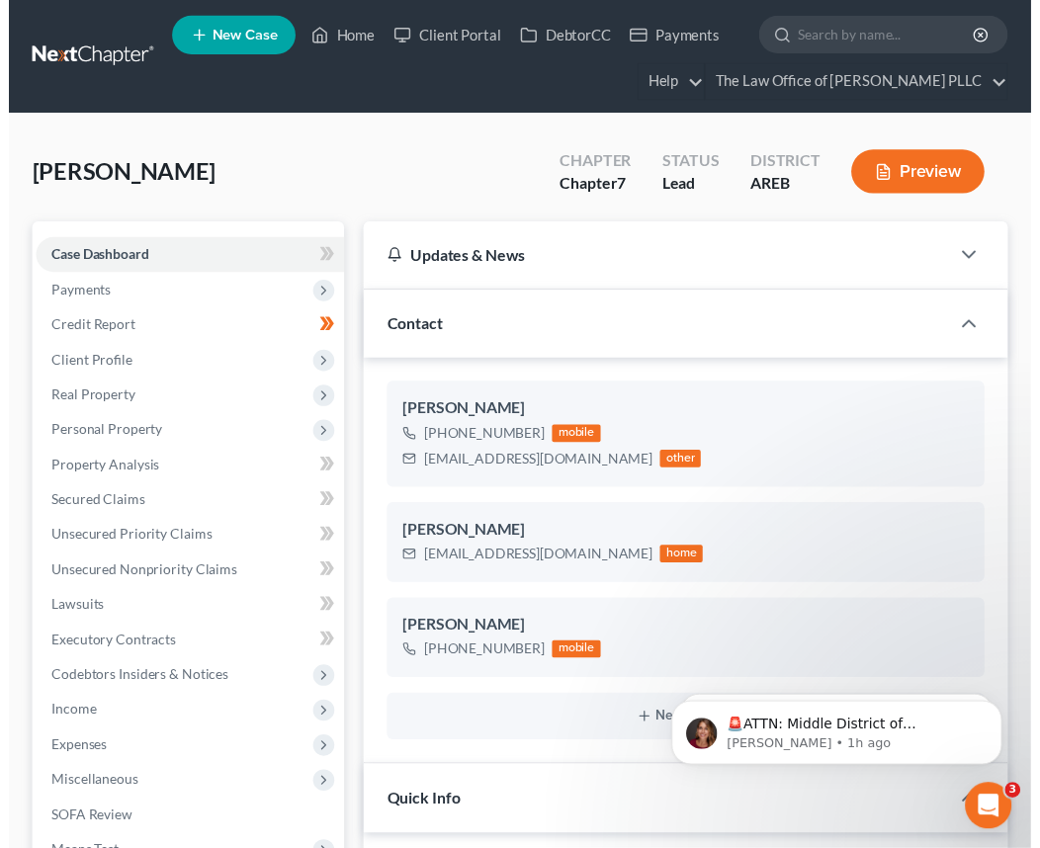
scroll to position [228, 0]
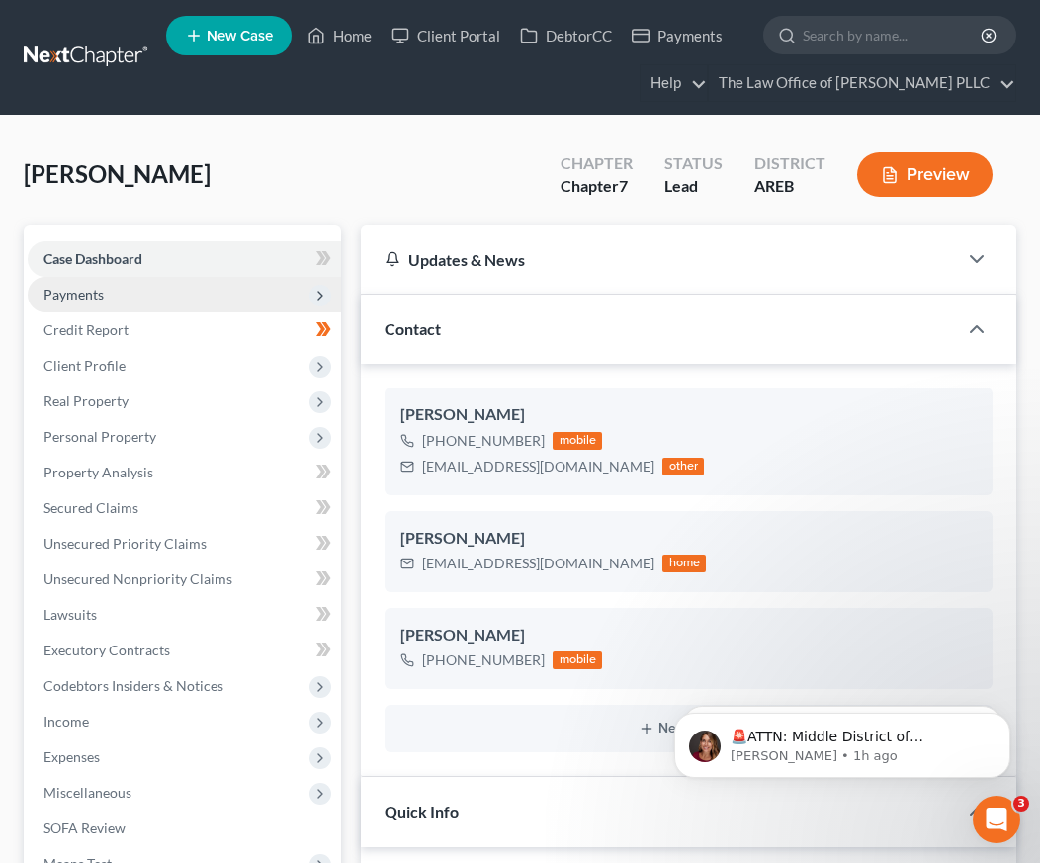
click at [86, 301] on span "Payments" at bounding box center [74, 294] width 60 height 17
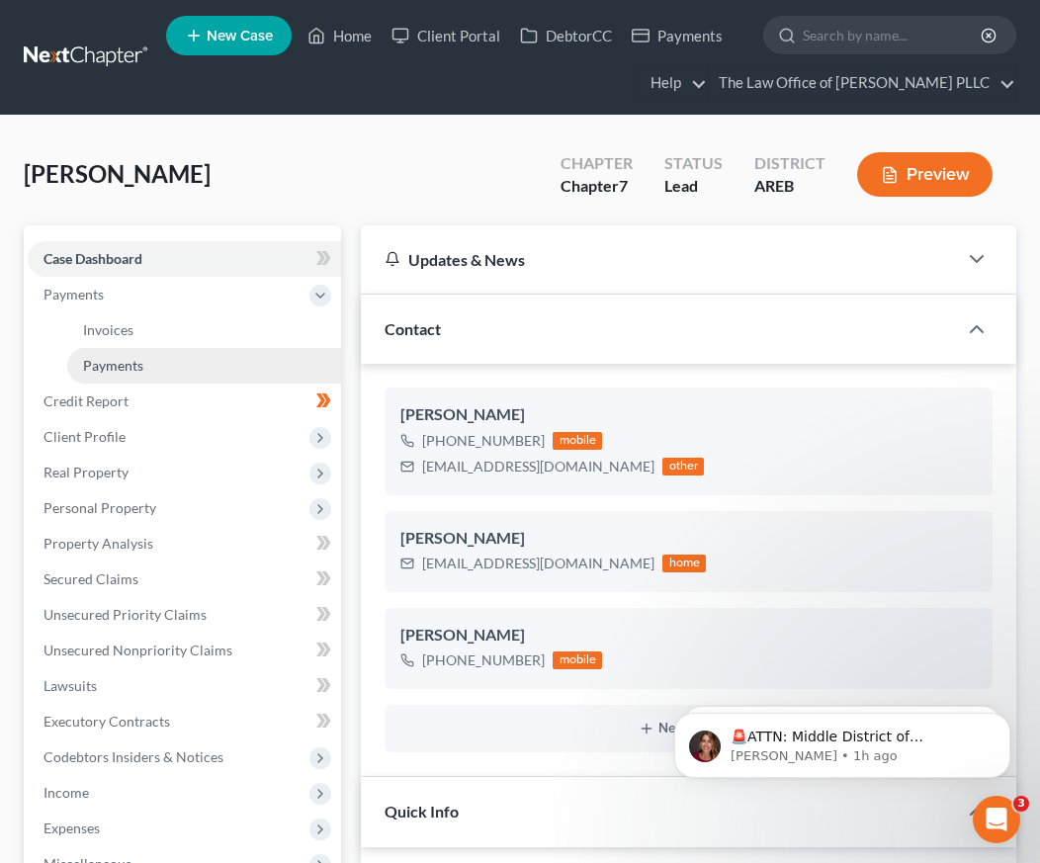
click at [105, 376] on link "Payments" at bounding box center [204, 366] width 274 height 36
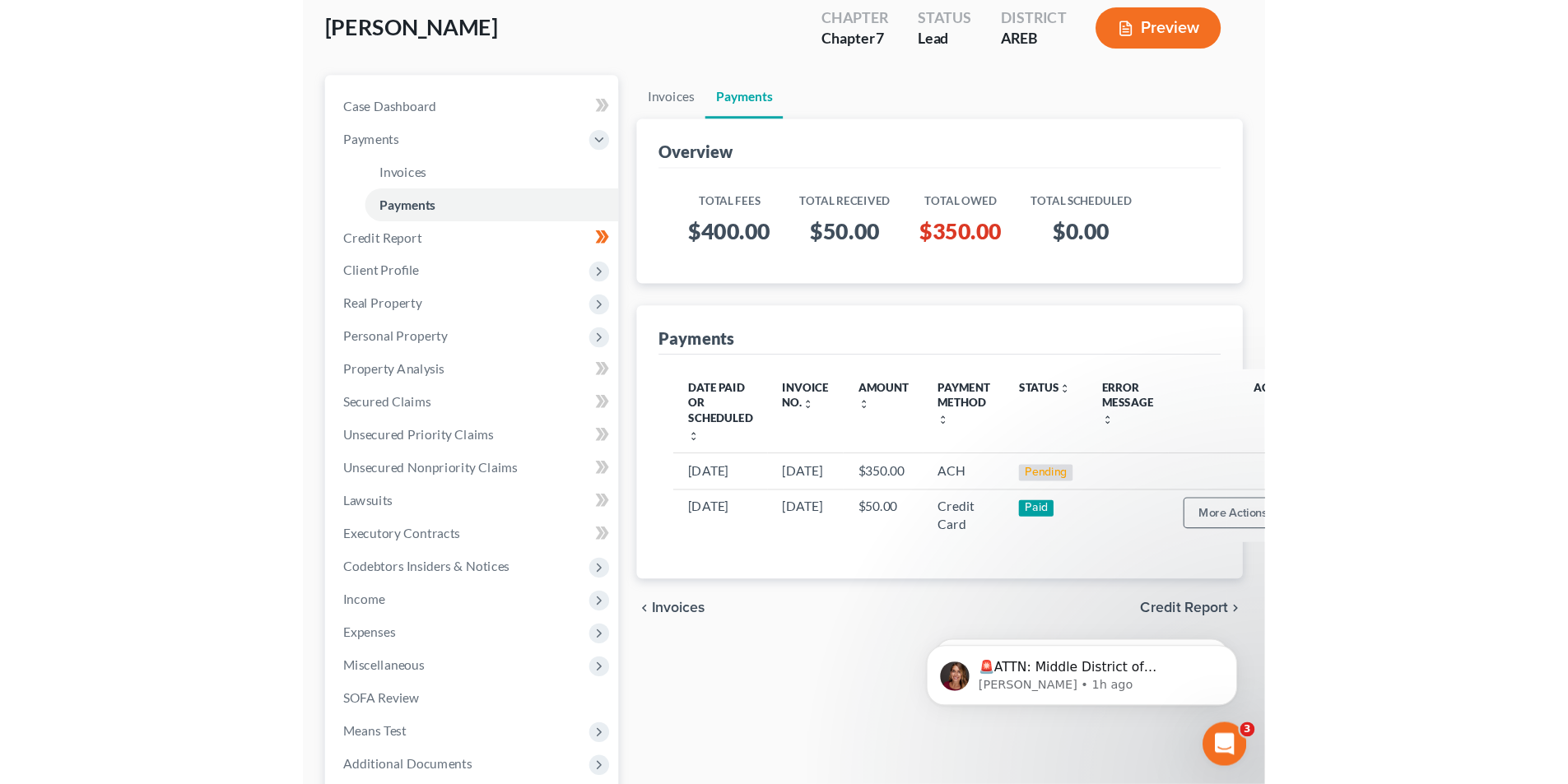
scroll to position [165, 0]
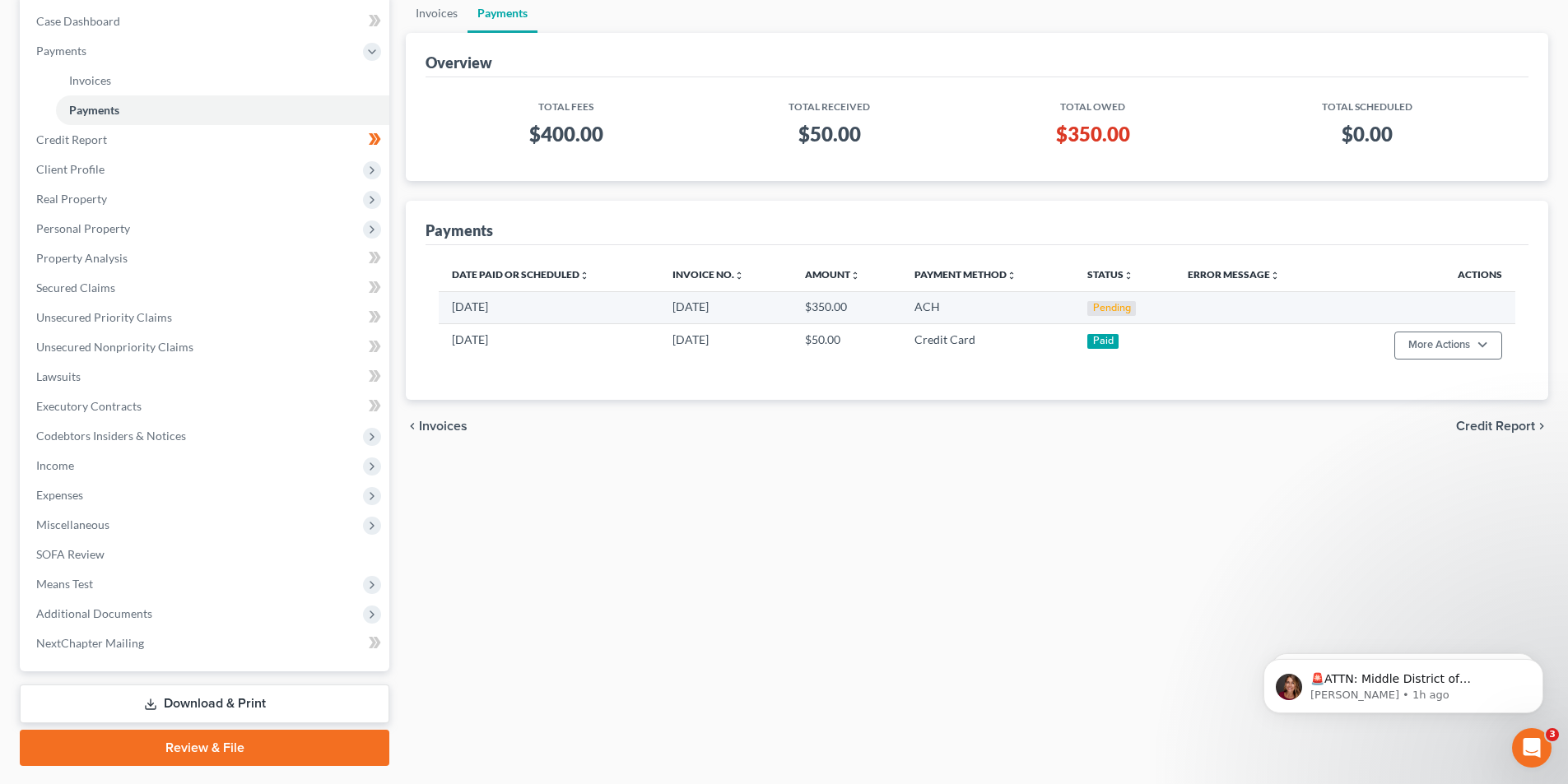
click at [877, 301] on div "Pending" at bounding box center [1111, 309] width 48 height 15
click at [877, 315] on td "ACH" at bounding box center [988, 307] width 173 height 32
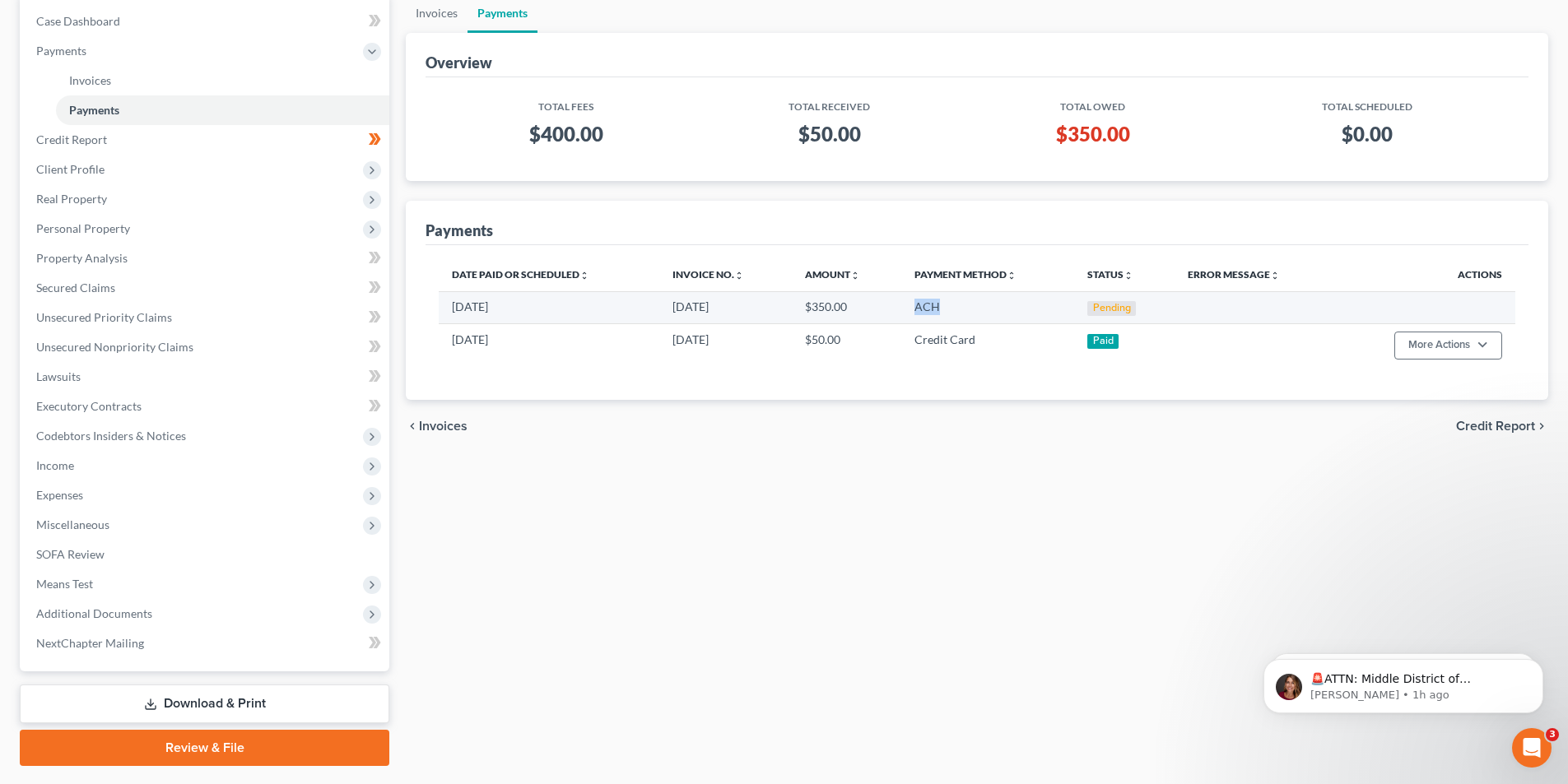
click at [877, 315] on td "ACH" at bounding box center [988, 307] width 173 height 32
click at [490, 302] on td "09/08/2025" at bounding box center [548, 307] width 221 height 32
click at [877, 306] on td at bounding box center [1425, 307] width 181 height 32
click at [877, 307] on div "Pending" at bounding box center [1111, 309] width 48 height 15
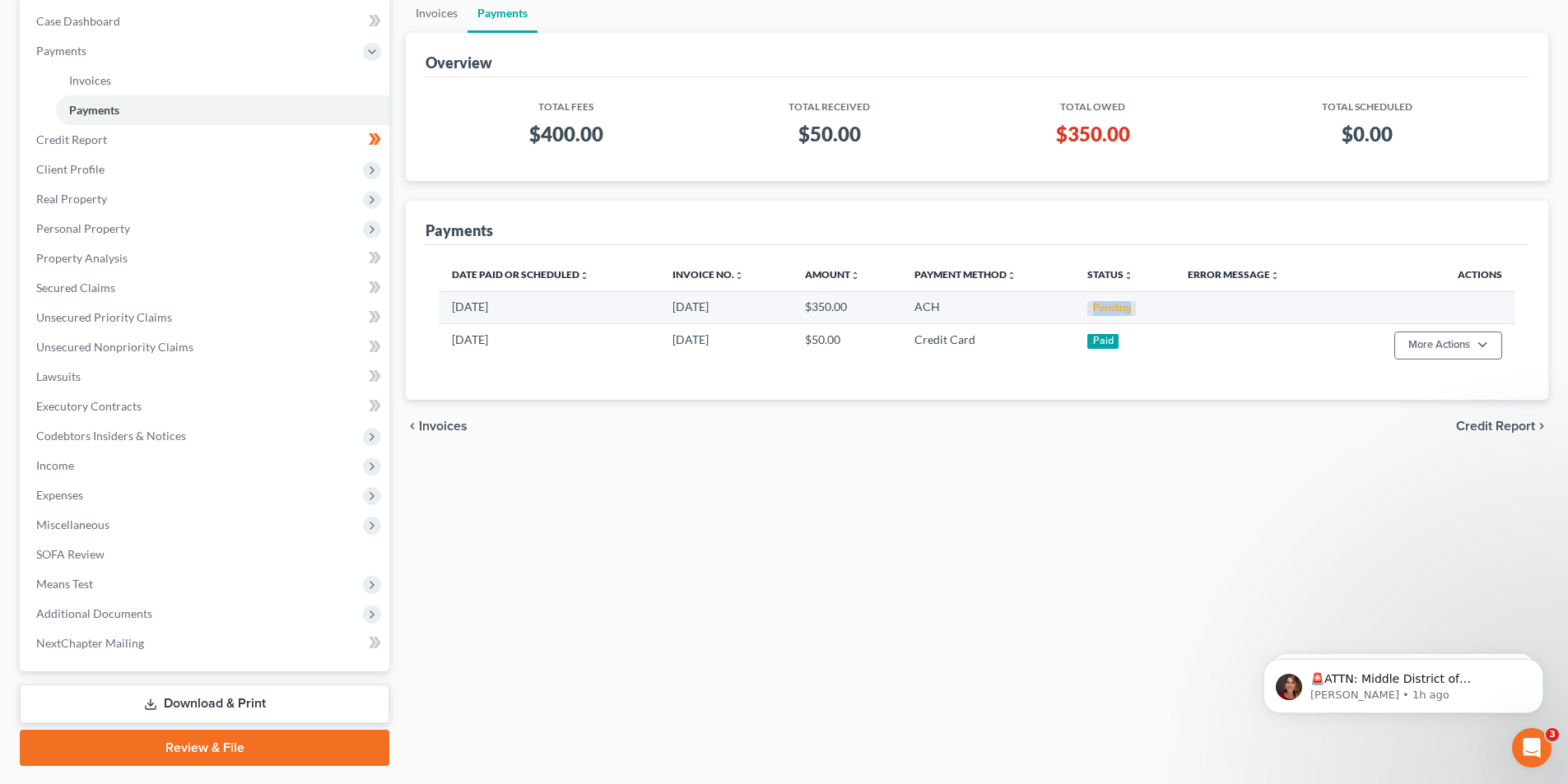
click at [877, 307] on div "Pending" at bounding box center [1111, 309] width 48 height 15
click at [877, 423] on span "Credit Report" at bounding box center [1495, 426] width 79 height 13
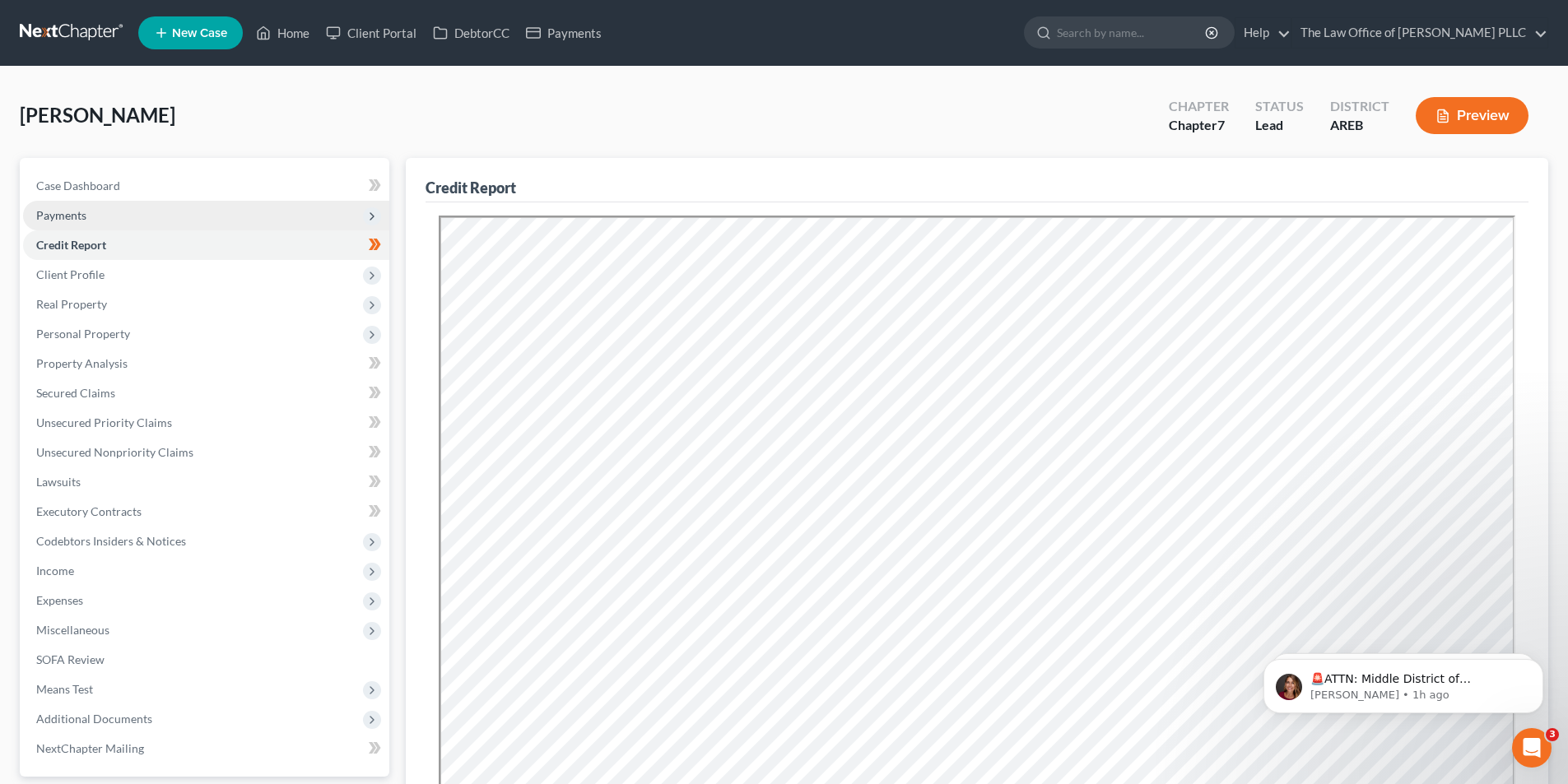
click at [92, 212] on span "Payments" at bounding box center [206, 216] width 366 height 30
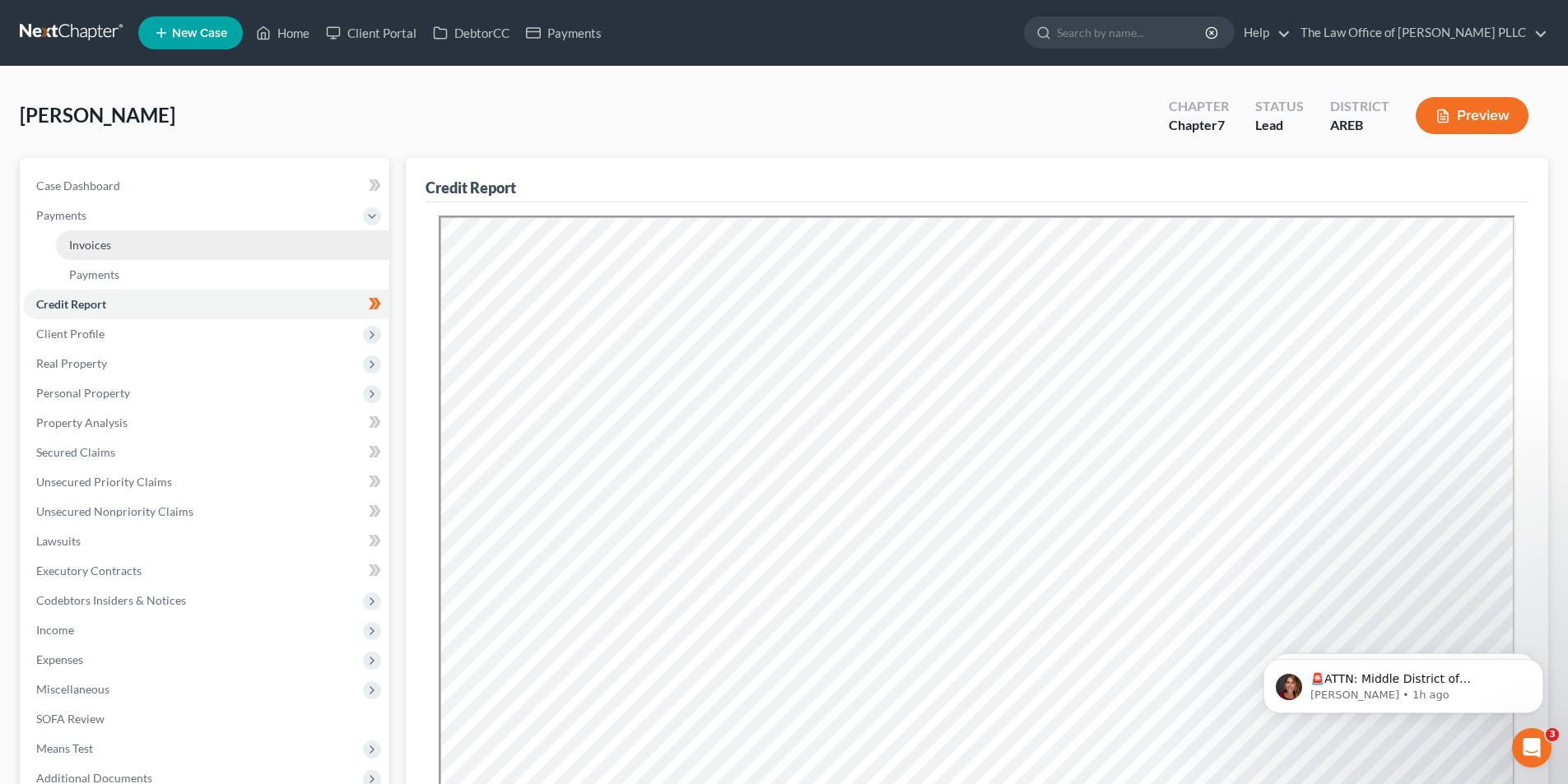
click at [92, 250] on span "Invoices" at bounding box center [90, 245] width 42 height 14
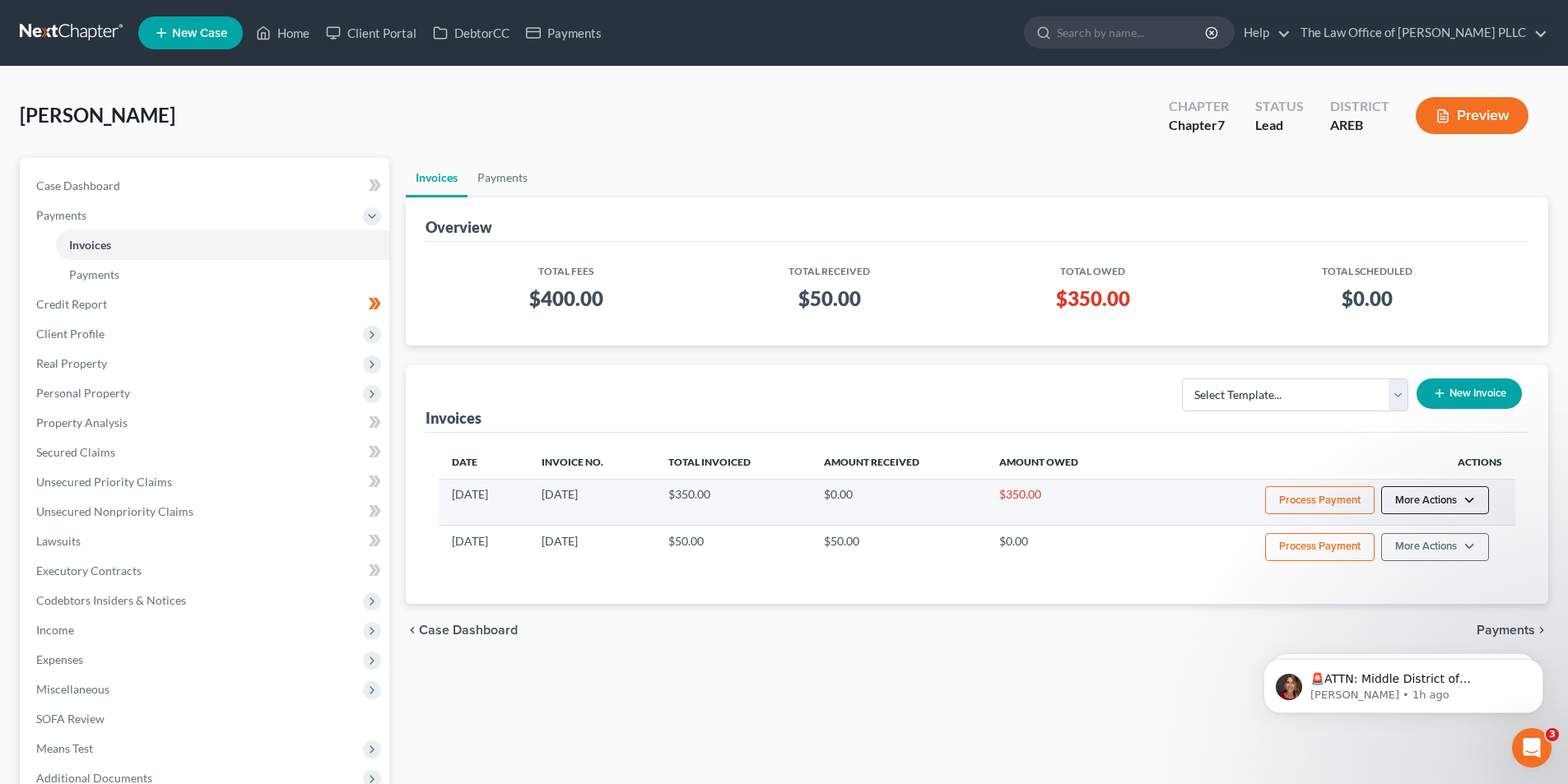
click at [877, 498] on button "More Actions" at bounding box center [1435, 500] width 108 height 28
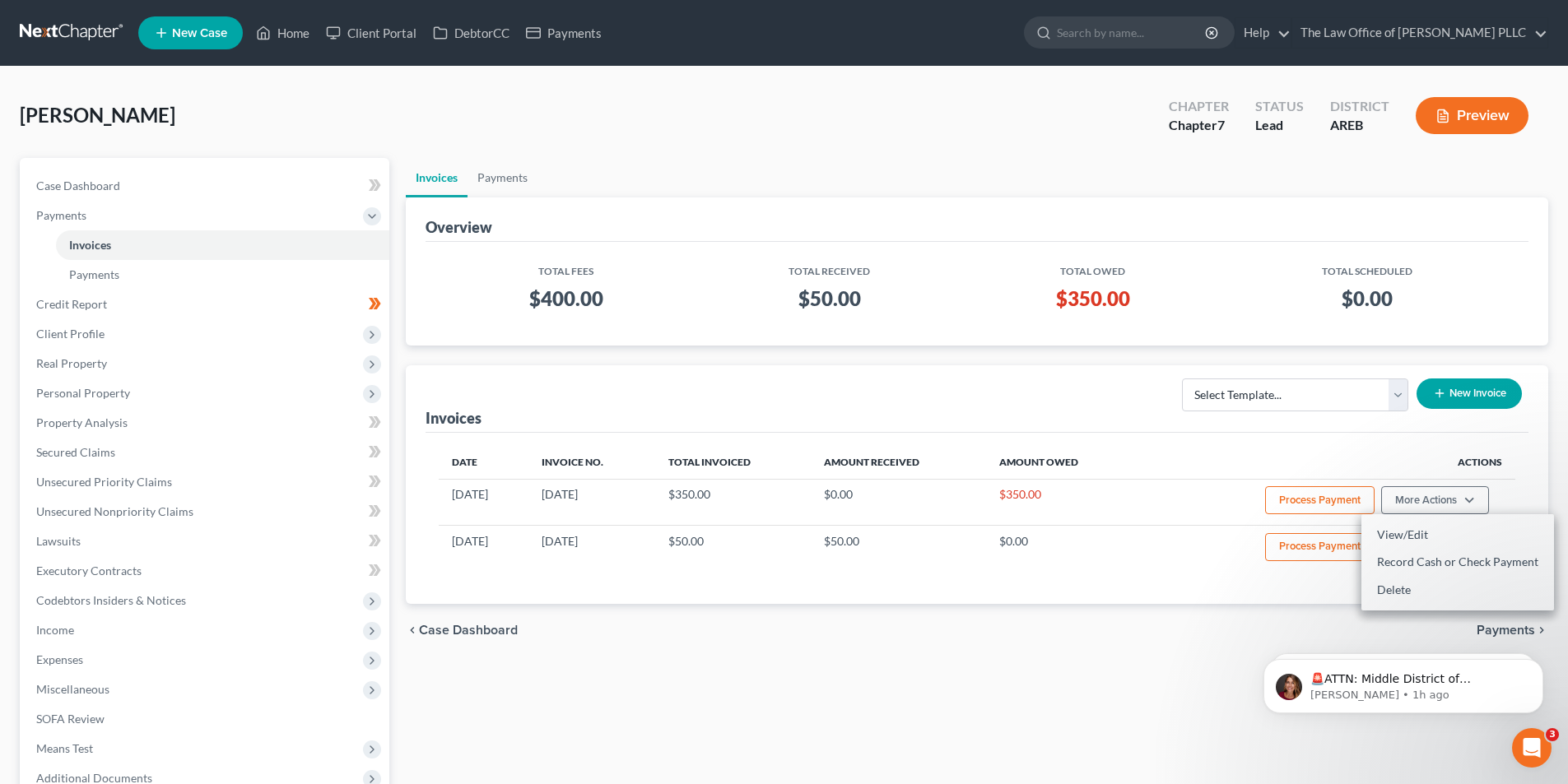
click at [877, 448] on th "Actions" at bounding box center [1327, 463] width 378 height 33
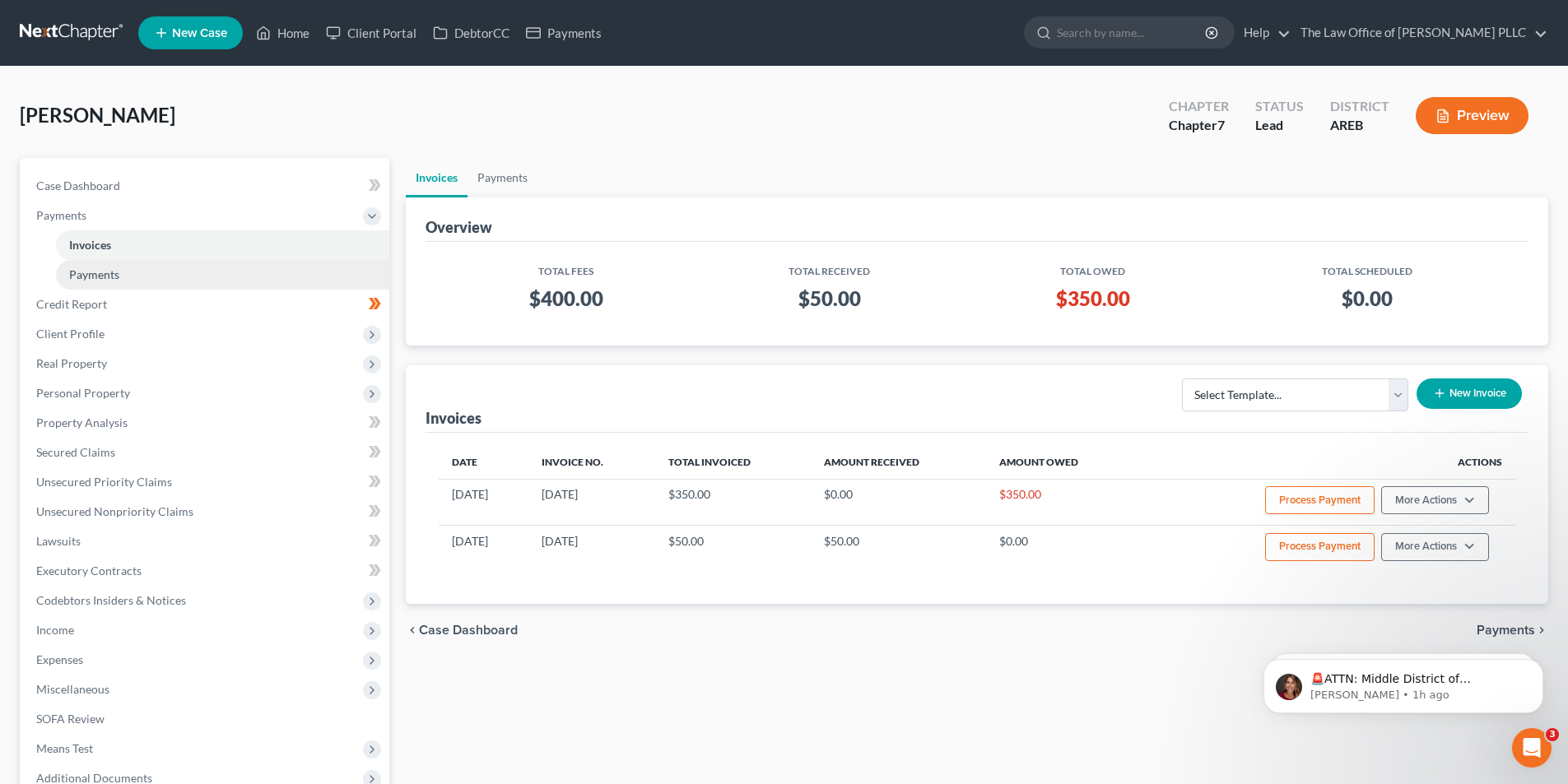
click at [105, 265] on link "Payments" at bounding box center [222, 275] width 333 height 30
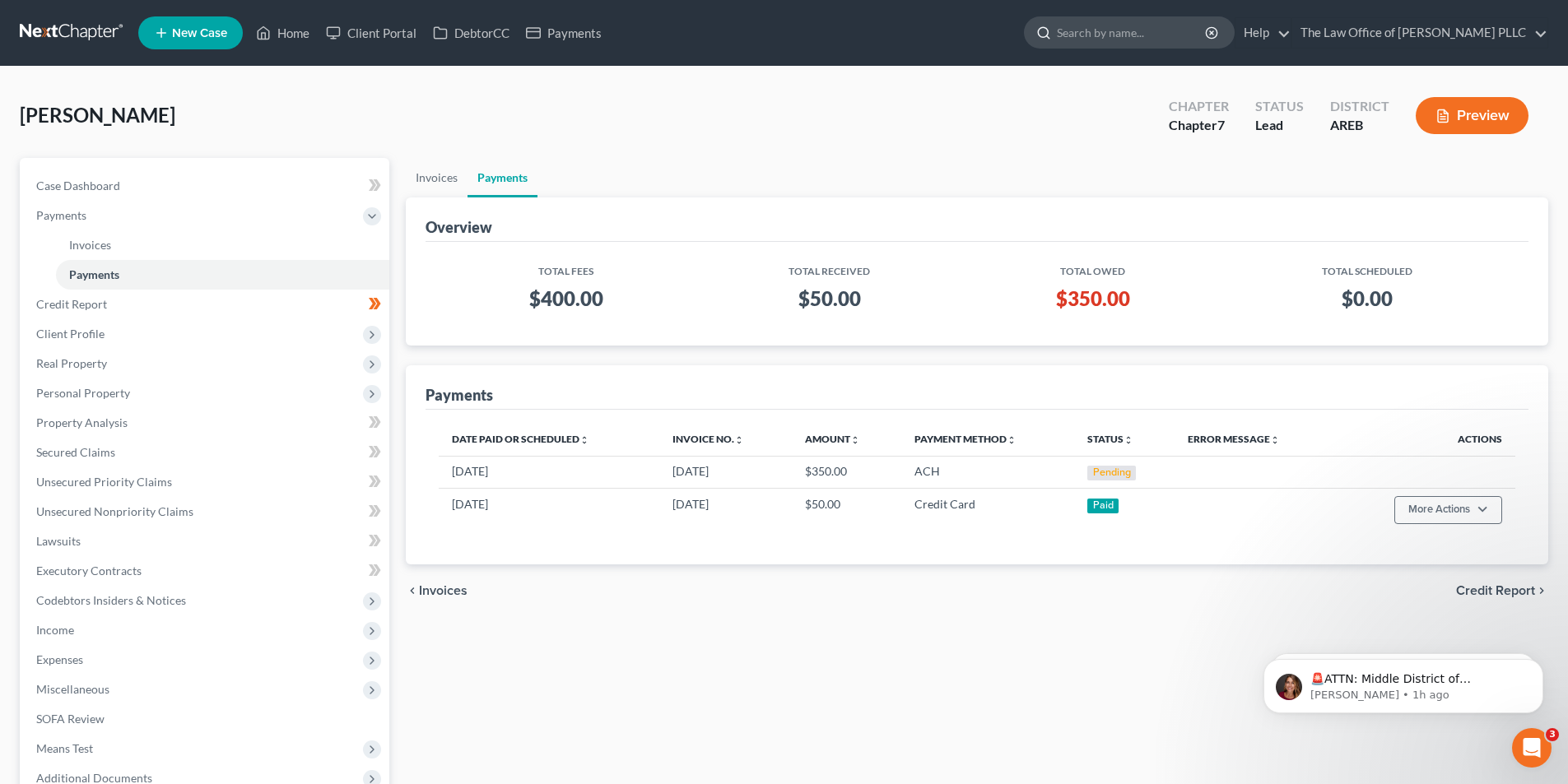
click at [877, 22] on input "search" at bounding box center [1132, 32] width 151 height 31
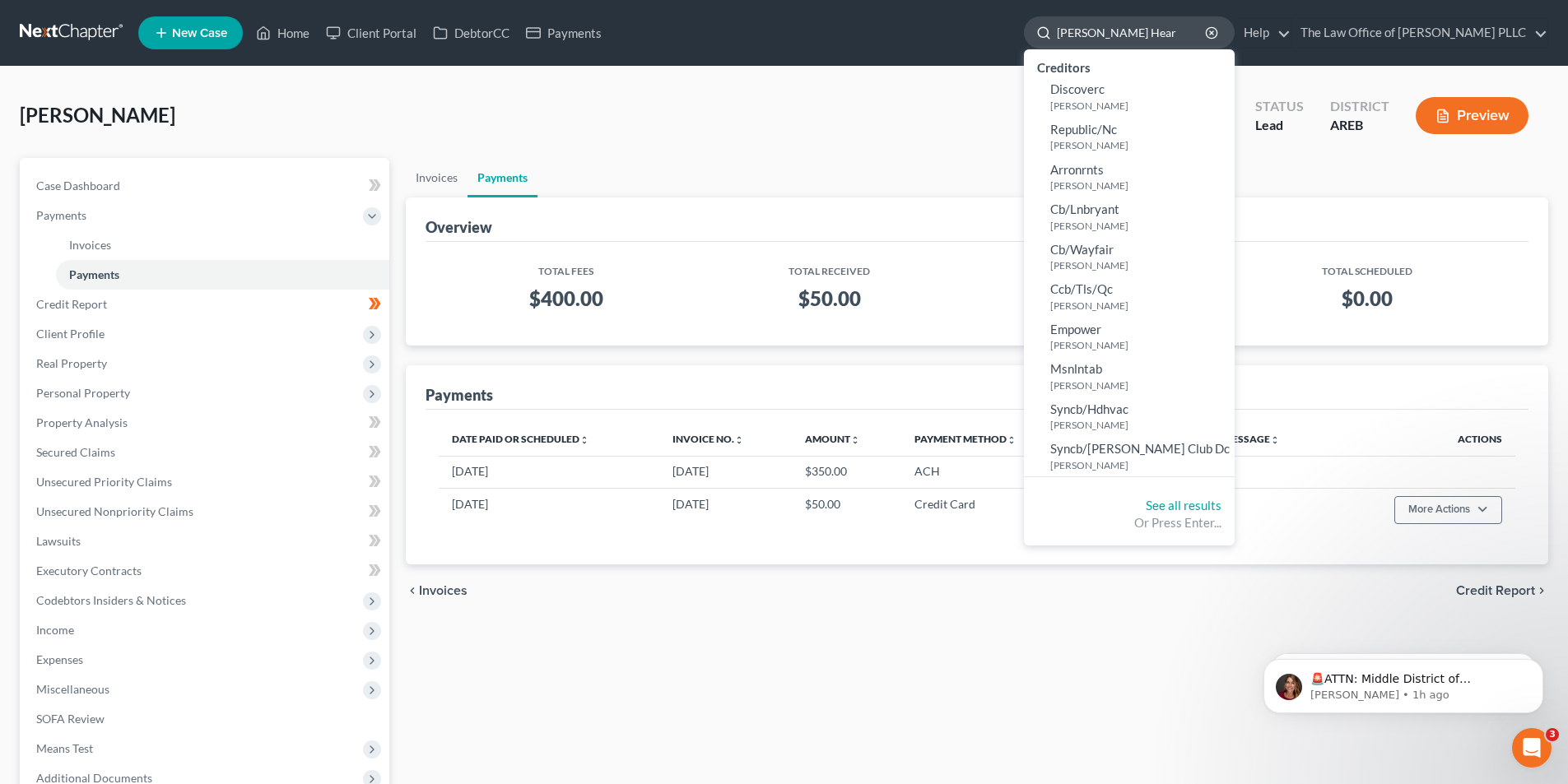
type input "[PERSON_NAME]"
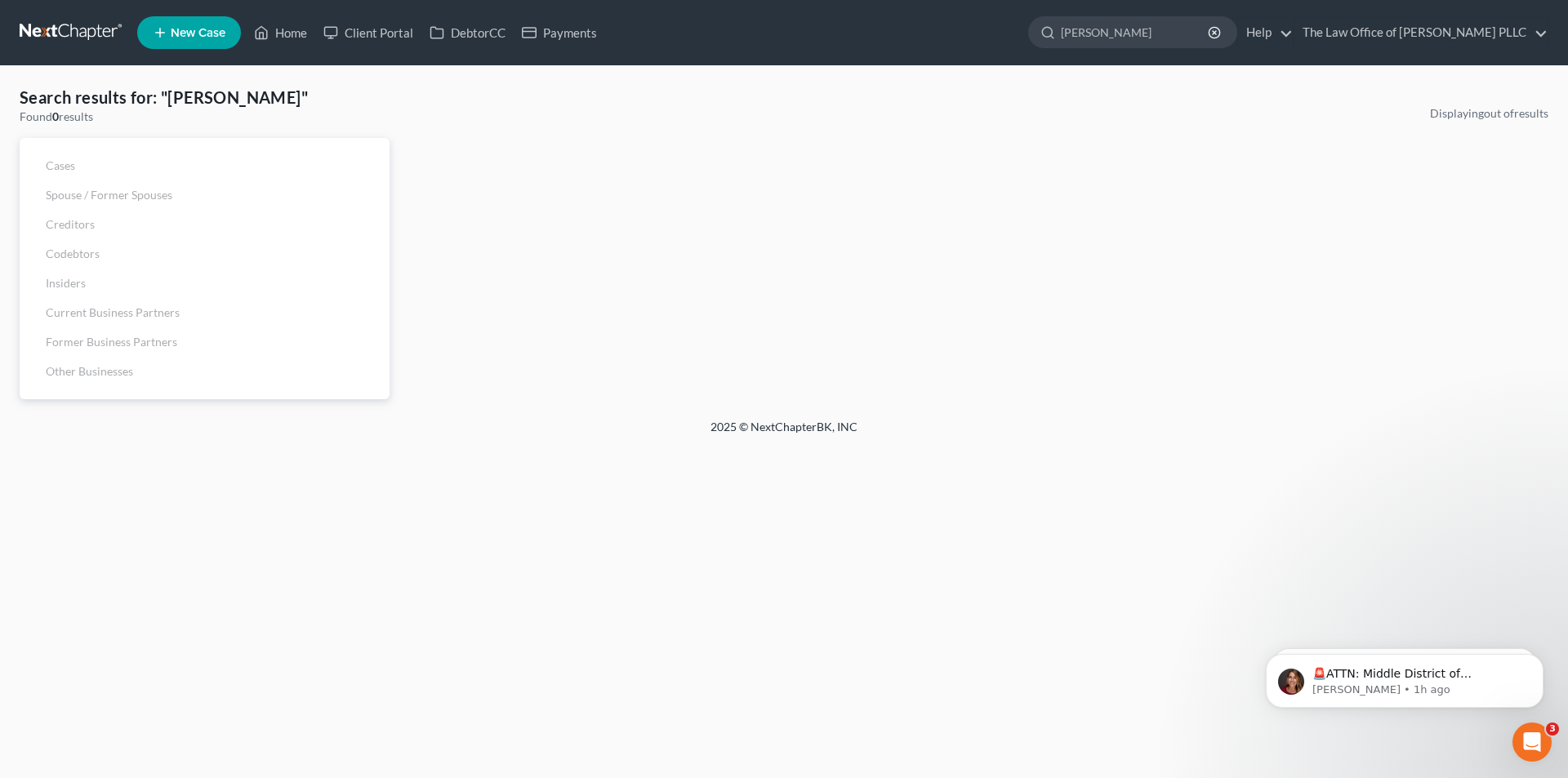
click at [780, 47] on ul "New Case Home Client Portal DebtorCC Payments - No Result - See all results Or …" at bounding box center [843, 32] width 1412 height 42
click at [893, 48] on ul "New Case Home Client Portal DebtorCC Payments - No Result - See all results Or …" at bounding box center [843, 32] width 1412 height 42
click at [1219, 32] on icon "button" at bounding box center [1214, 33] width 13 height 13
click at [1104, 41] on input "search" at bounding box center [1135, 32] width 150 height 31
type input "Heard"
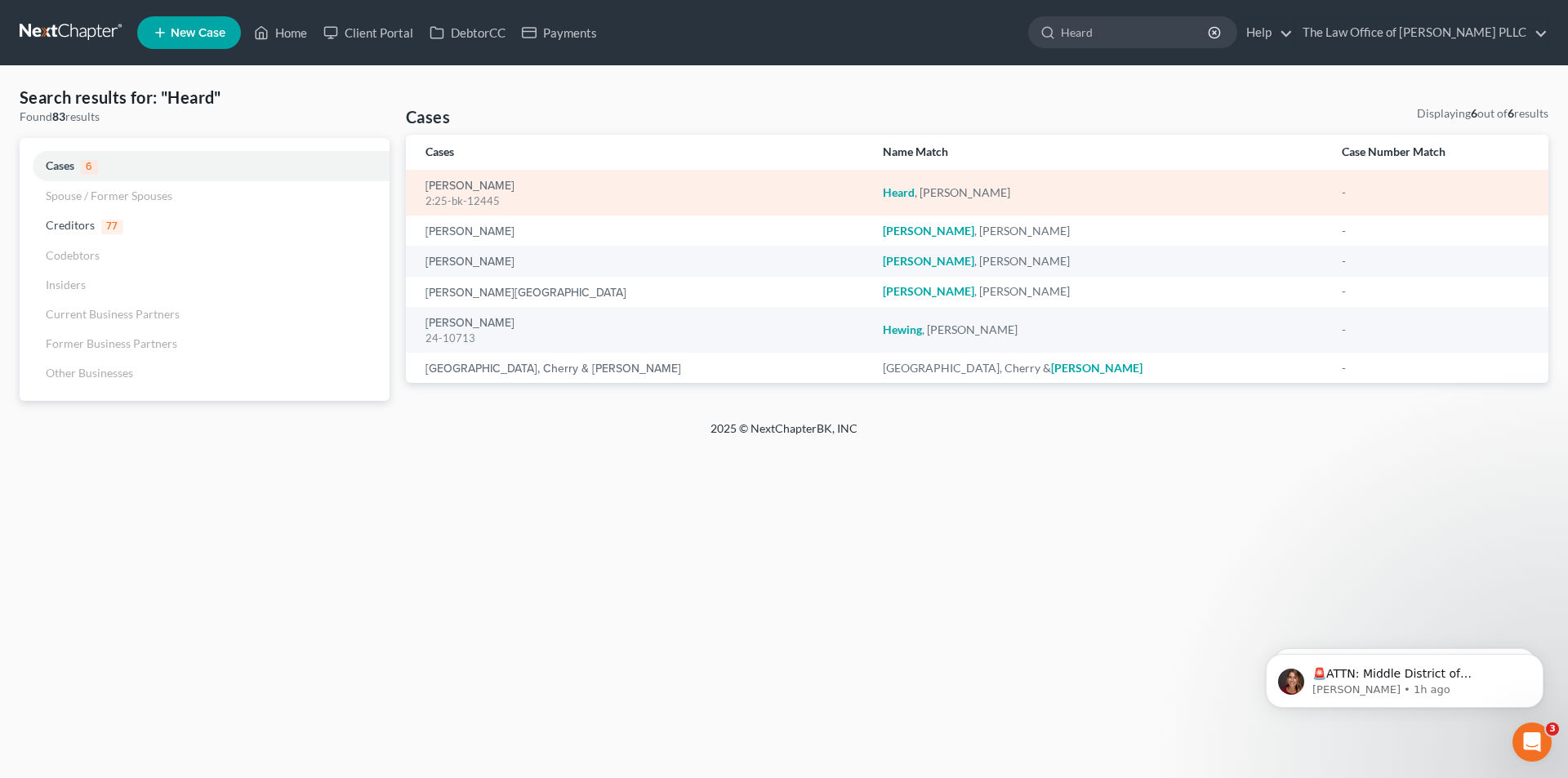
click at [518, 207] on div "2:25-bk-12445" at bounding box center [641, 201] width 431 height 16
click at [468, 181] on link "[PERSON_NAME]" at bounding box center [470, 187] width 89 height 12
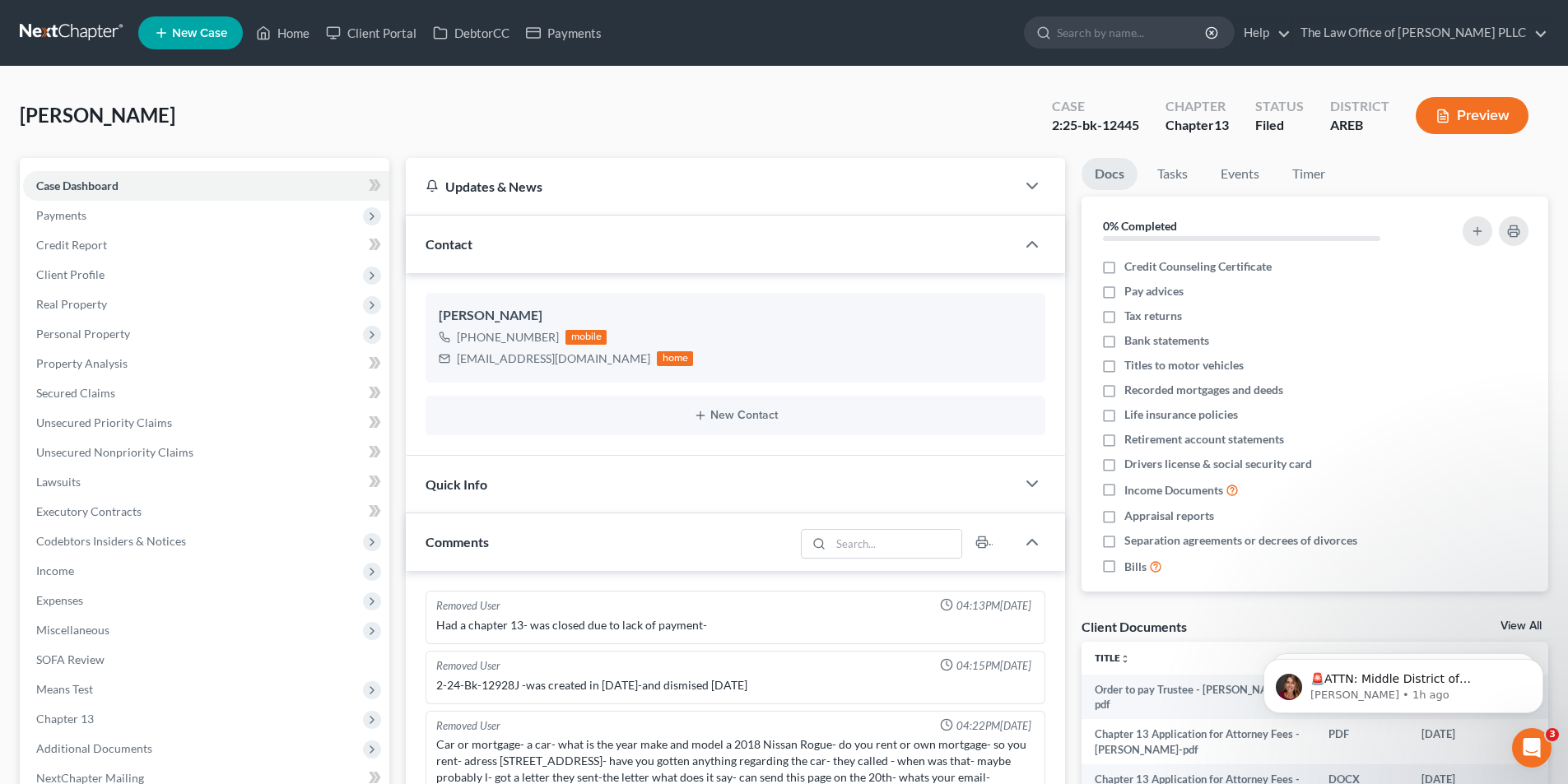
click at [189, 34] on span "New Case" at bounding box center [200, 33] width 55 height 12
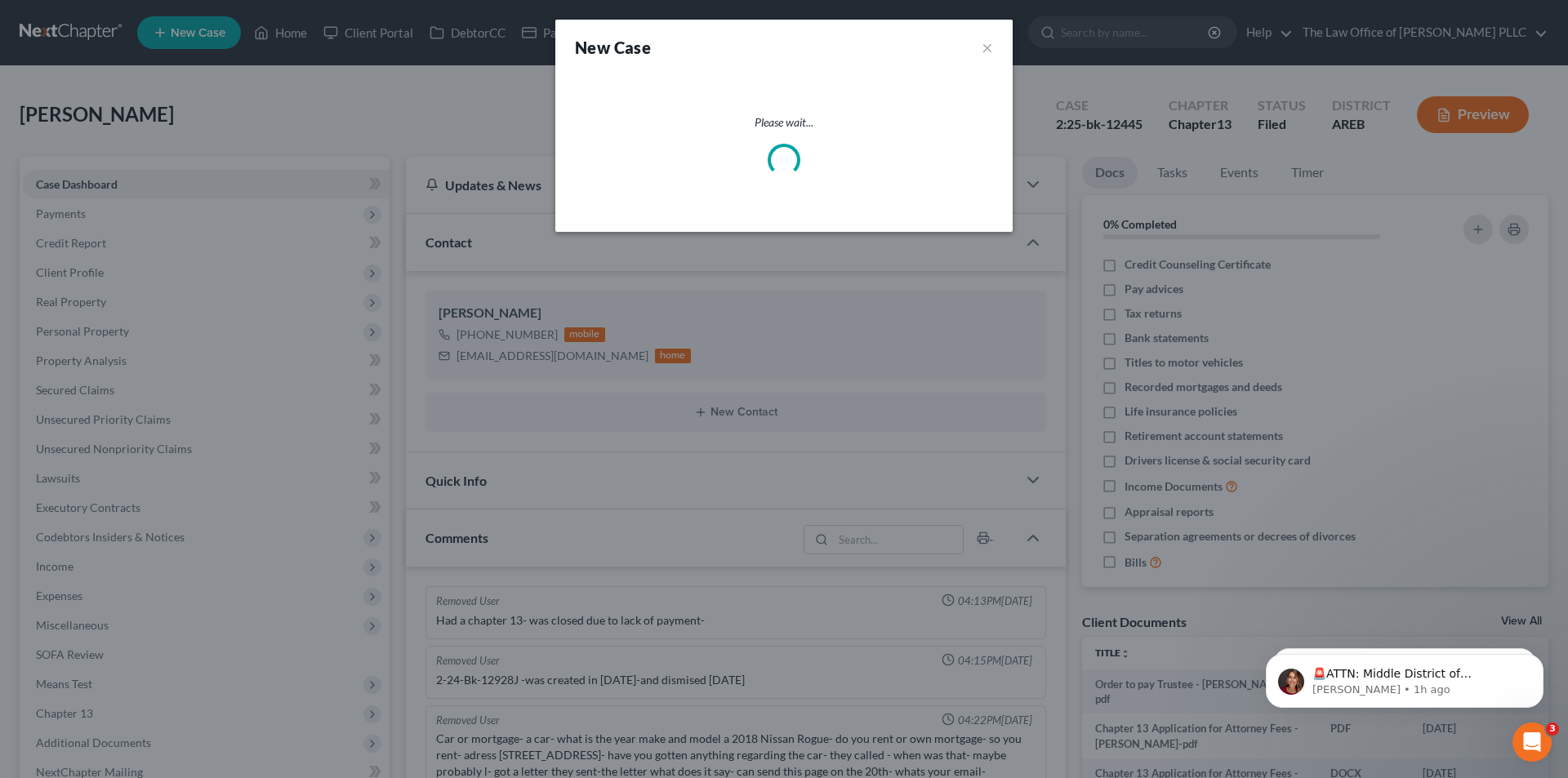
select select "6"
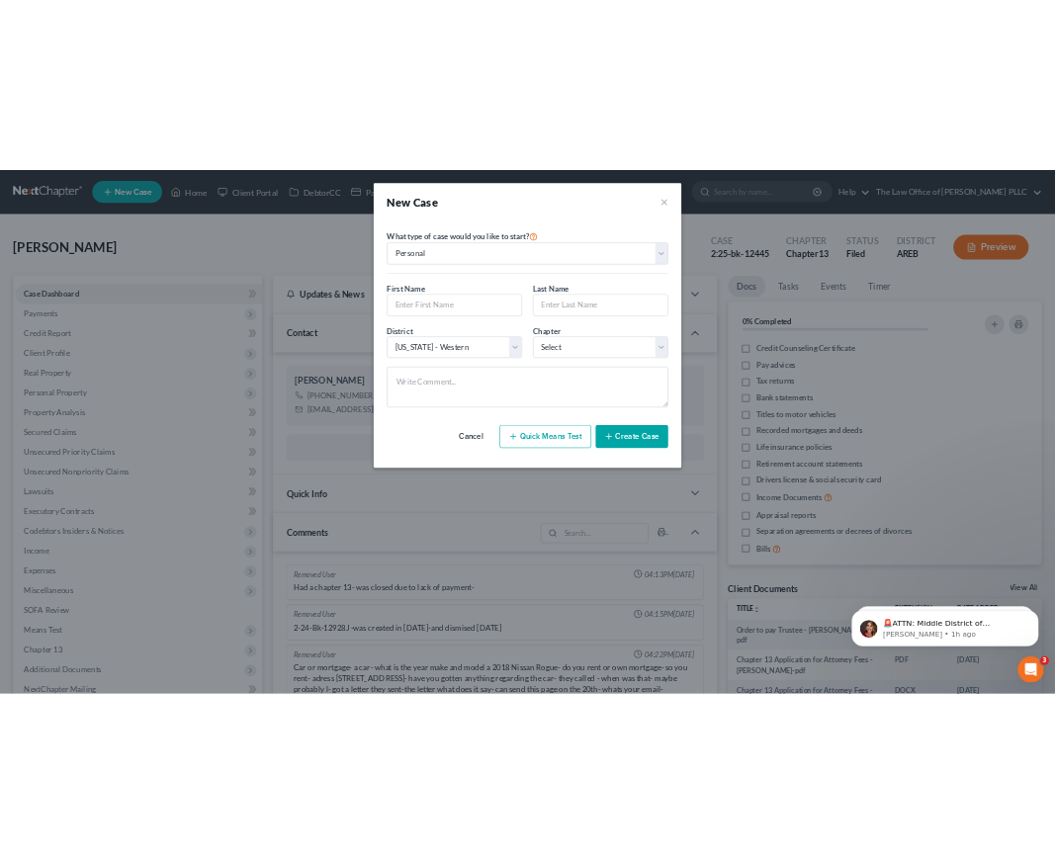
scroll to position [3812, 0]
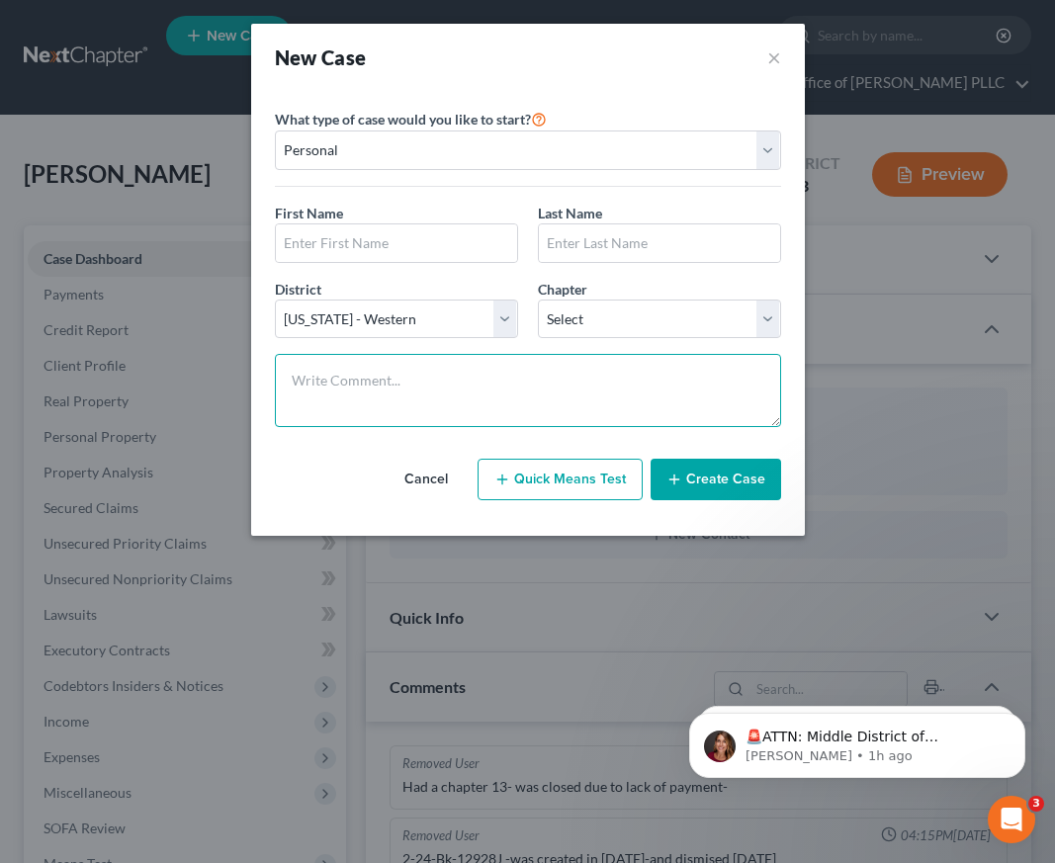
click at [304, 372] on textarea at bounding box center [528, 390] width 506 height 73
paste textarea "Call coming in from [PERSON_NAME] [PHONE_NUMBER] [EMAIL_ADDRESS][DOMAIN_NAME] h…"
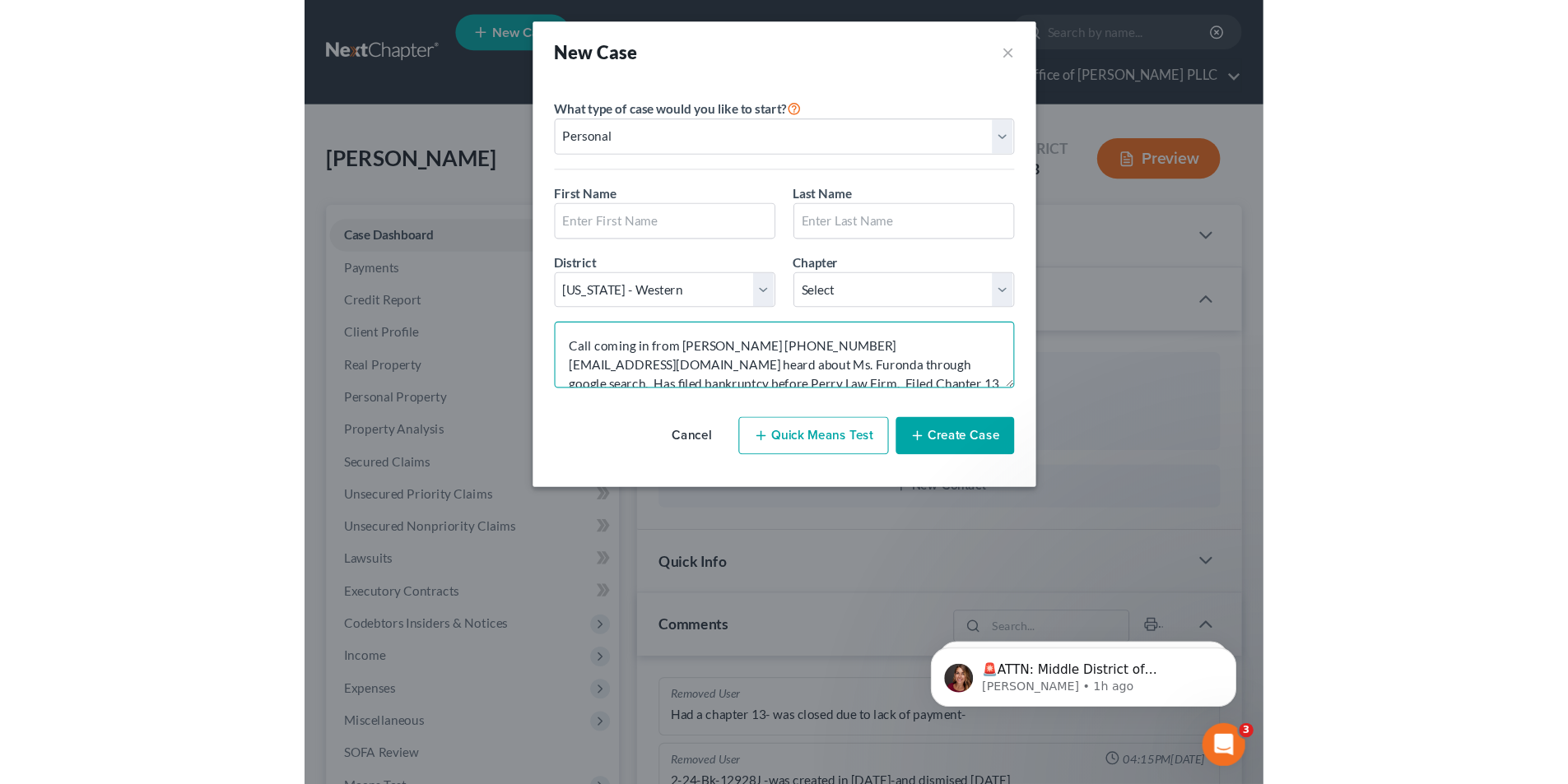
scroll to position [194, 0]
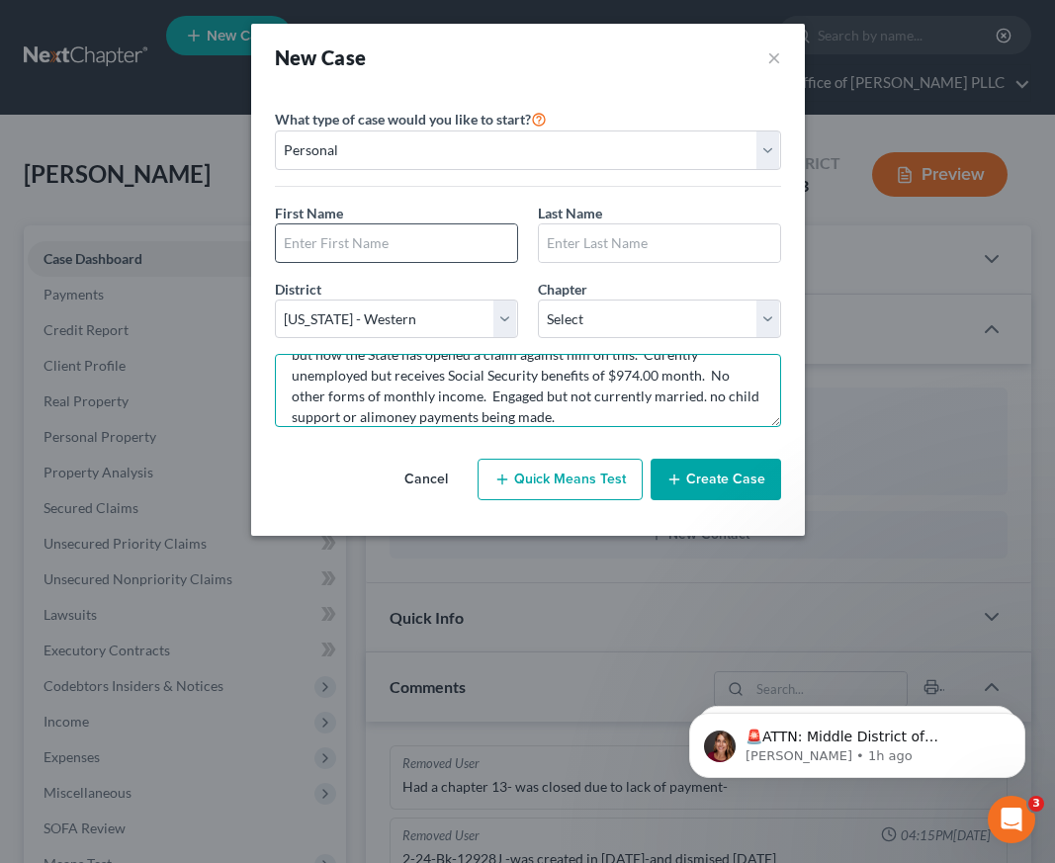
type textarea "Call coming in from [PERSON_NAME] [PHONE_NUMBER] [EMAIL_ADDRESS][DOMAIN_NAME] h…"
click at [316, 245] on input "text" at bounding box center [396, 243] width 241 height 38
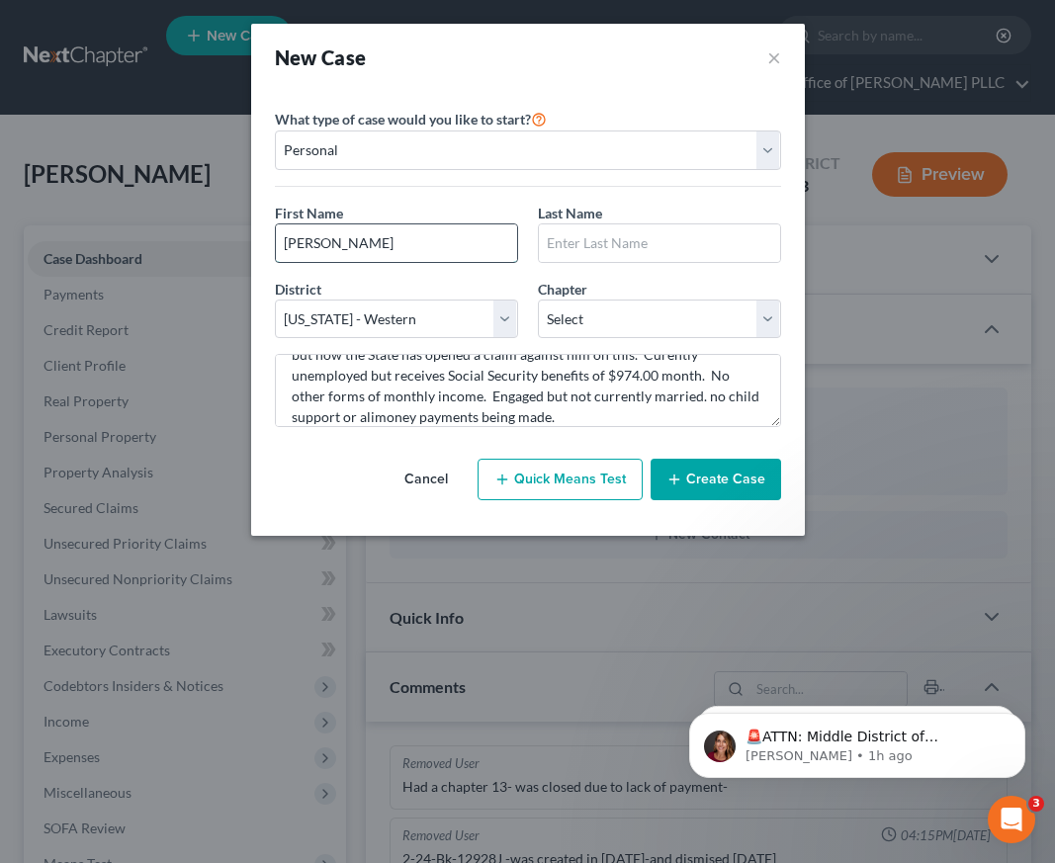
type input "[PERSON_NAME]"
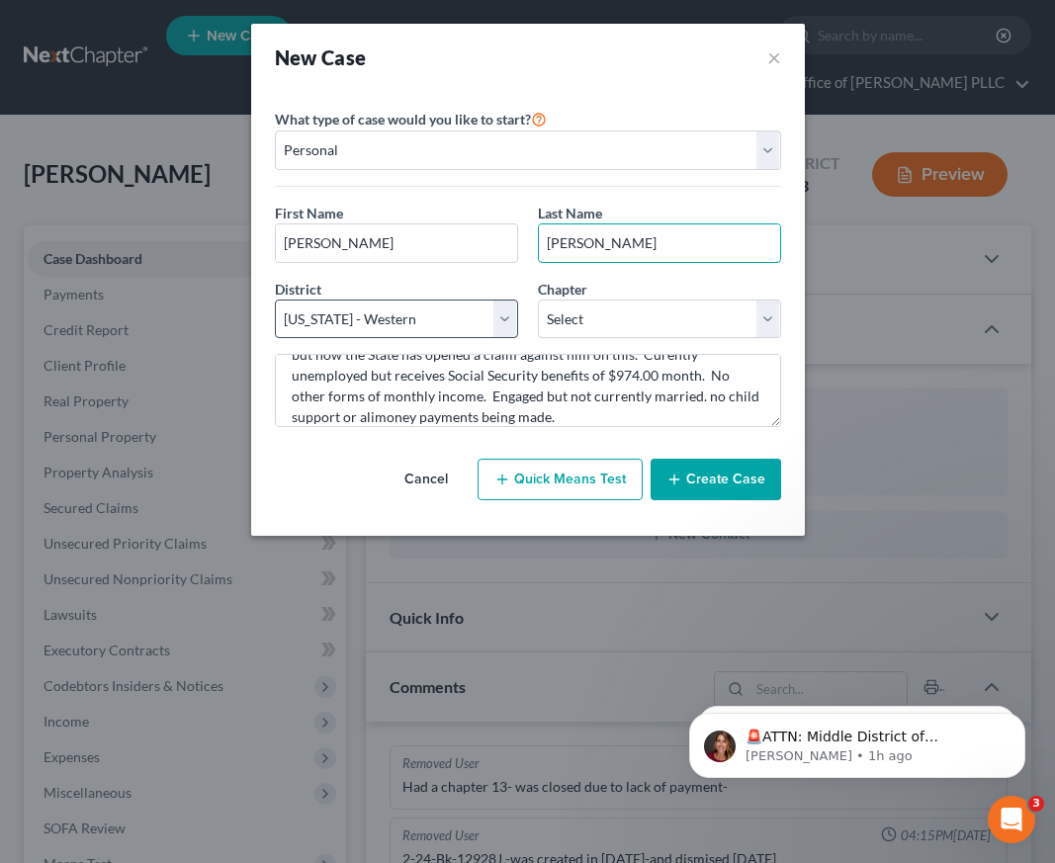
type input "[PERSON_NAME]"
click at [496, 325] on select "Select [US_STATE] - [GEOGRAPHIC_DATA] [US_STATE] - [GEOGRAPHIC_DATA][US_STATE] …" at bounding box center [396, 320] width 243 height 40
select select "5"
click at [275, 300] on select "Select [US_STATE] - [GEOGRAPHIC_DATA] [US_STATE] - [GEOGRAPHIC_DATA][US_STATE] …" at bounding box center [396, 320] width 243 height 40
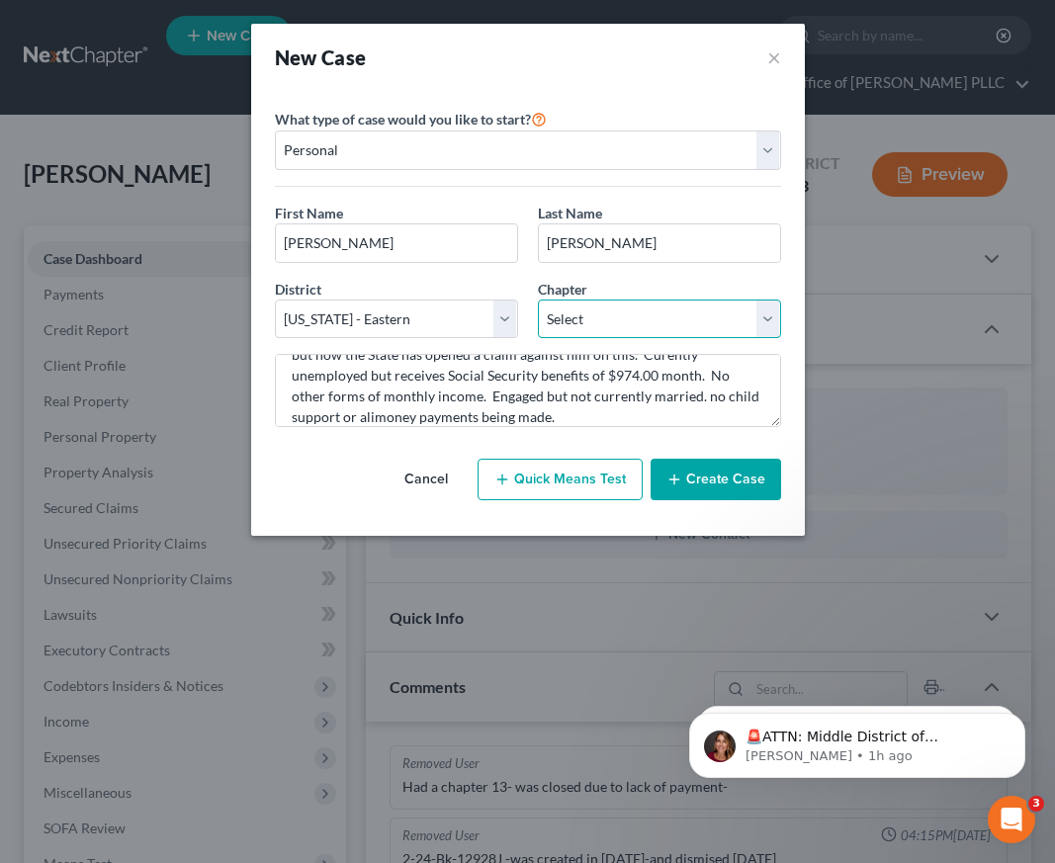
click at [591, 316] on select "Select 7 11 12 13" at bounding box center [659, 320] width 243 height 40
select select "3"
click at [538, 300] on select "Select 7 11 12 13" at bounding box center [659, 320] width 243 height 40
click at [682, 480] on icon "button" at bounding box center [674, 480] width 16 height 16
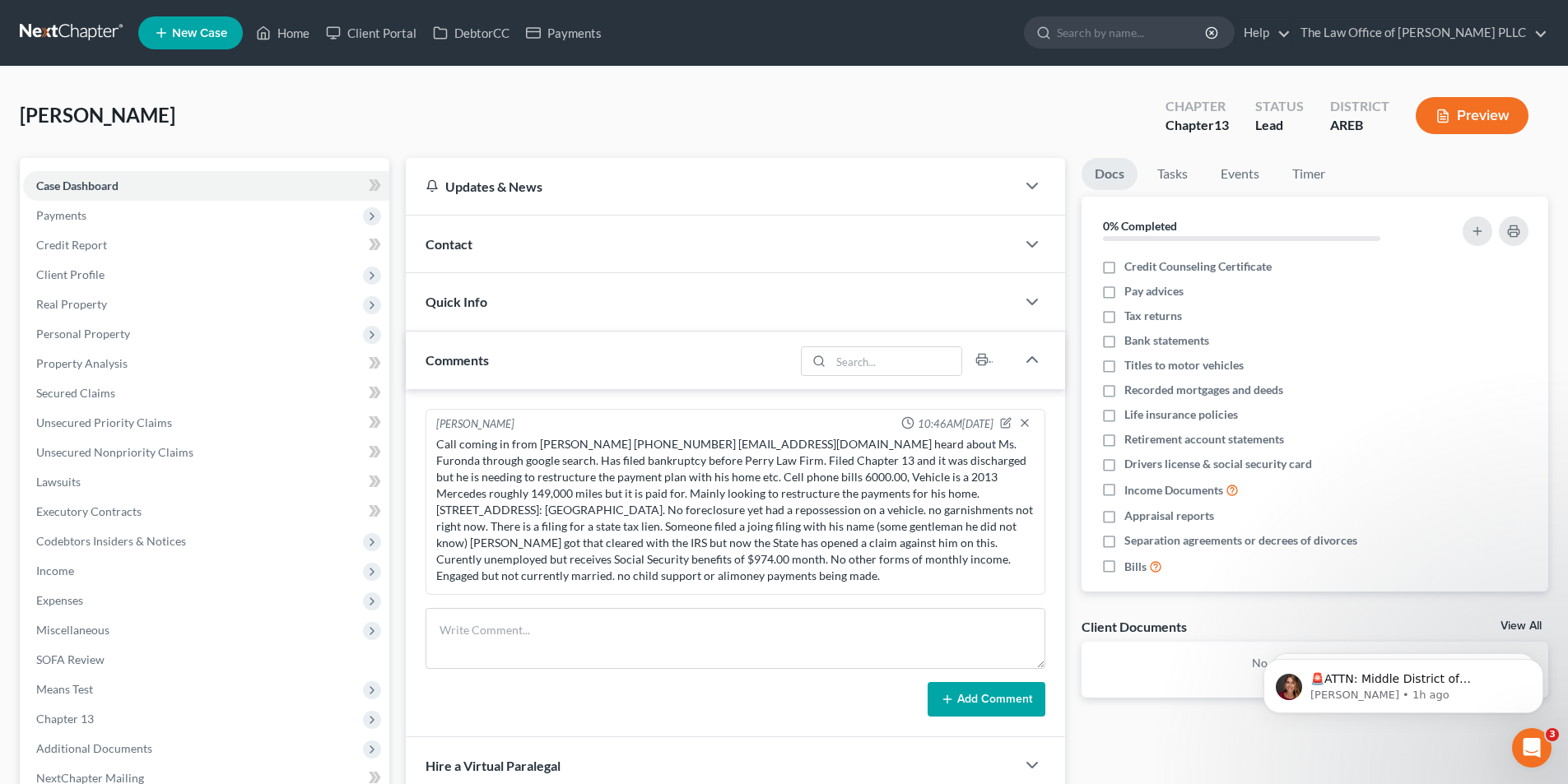
click at [455, 252] on span "Contact" at bounding box center [449, 244] width 47 height 16
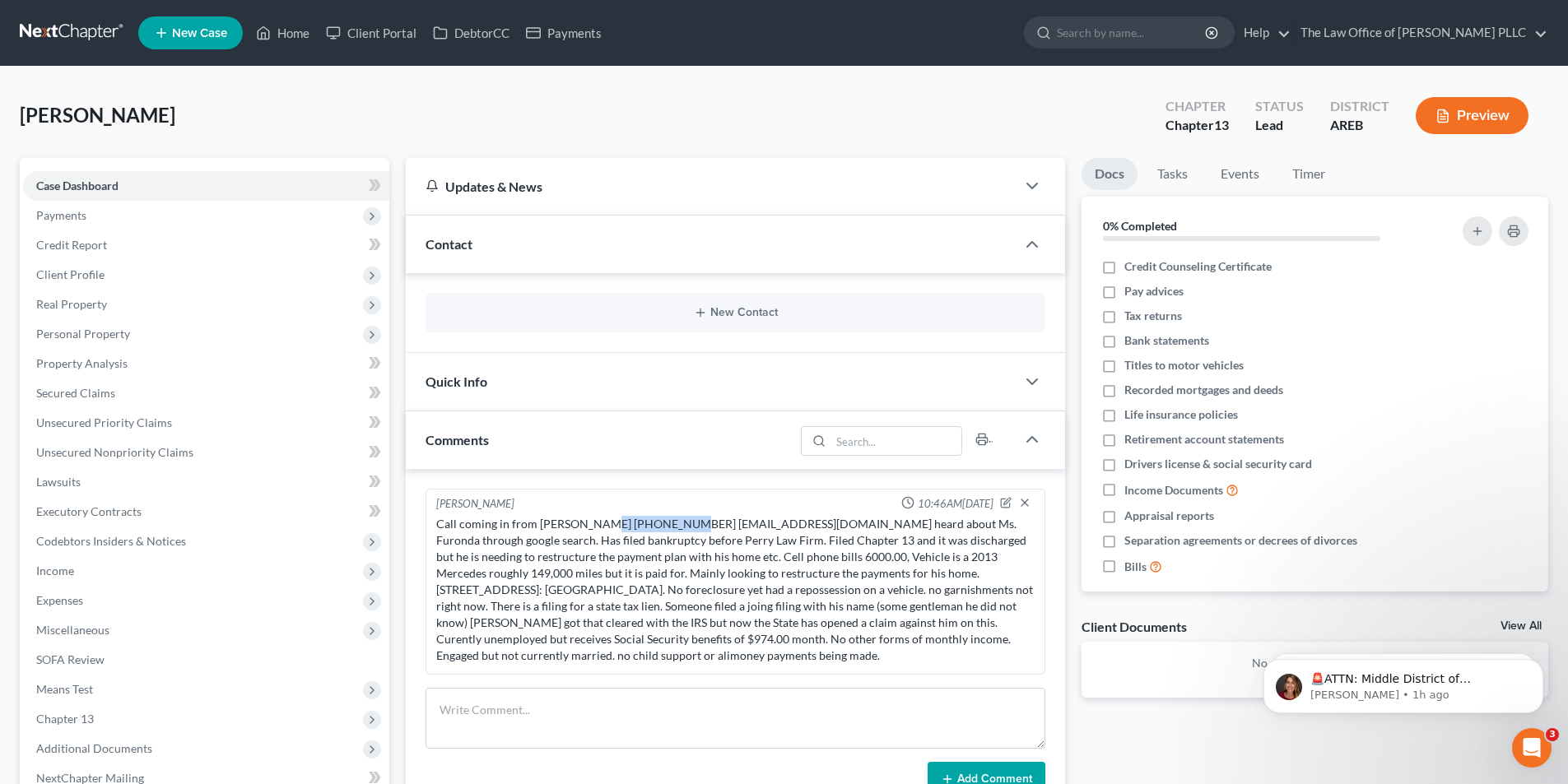
drag, startPoint x: 601, startPoint y: 522, endPoint x: 677, endPoint y: 532, distance: 76.7
click at [677, 532] on div "Call coming in from [PERSON_NAME] [PHONE_NUMBER] [EMAIL_ADDRESS][DOMAIN_NAME] h…" at bounding box center [735, 590] width 598 height 148
copy div "[PHONE_NUMBER]"
click at [727, 312] on button "New Contact" at bounding box center [735, 313] width 593 height 13
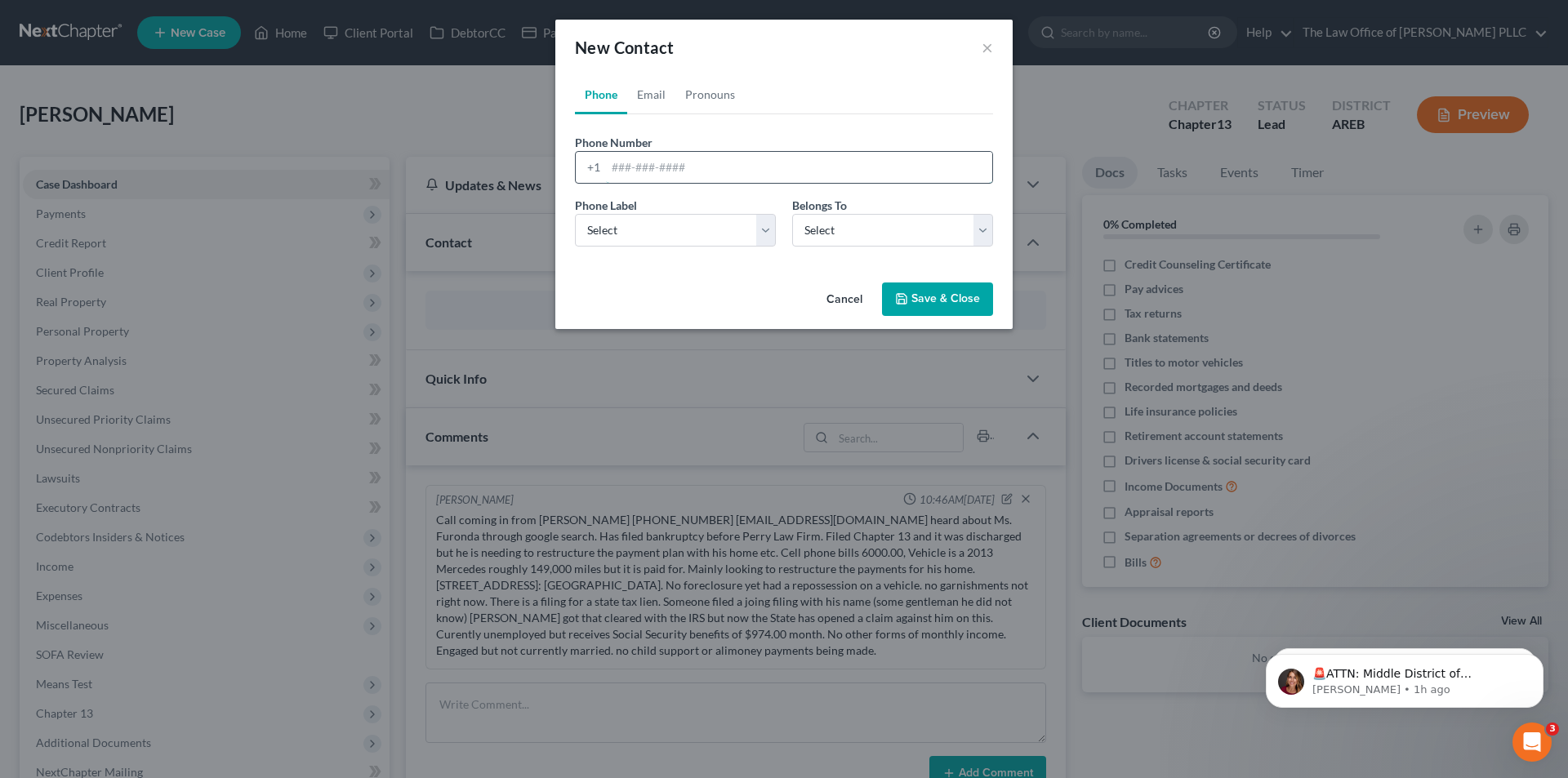
click at [609, 170] on input "tel" at bounding box center [800, 168] width 387 height 31
paste input "[PHONE_NUMBER]"
type input "[PHONE_NUMBER]"
click at [653, 232] on select "Select Mobile Home Work Other" at bounding box center [675, 230] width 201 height 33
select select "0"
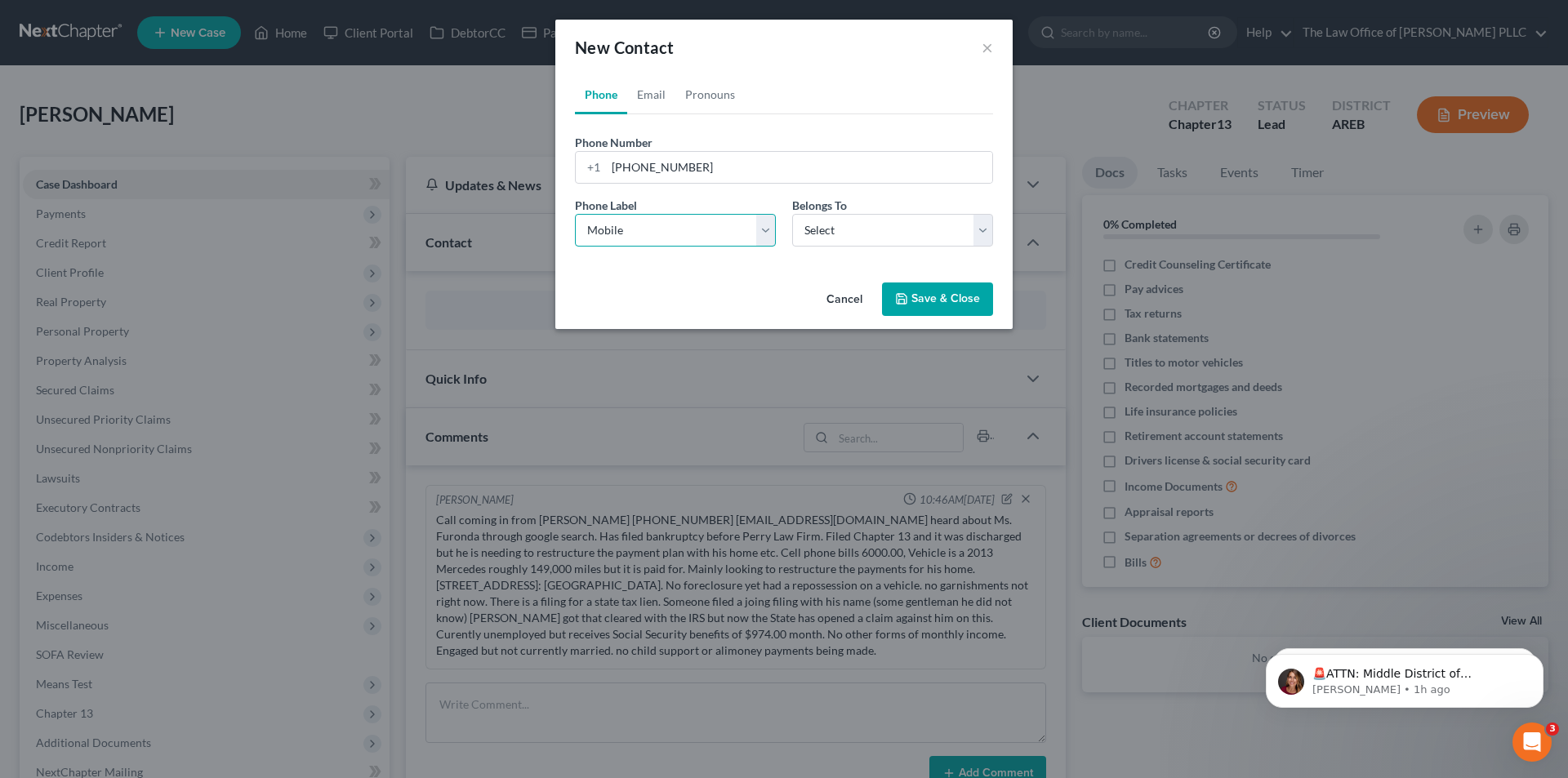
click at [575, 214] on select "Select Mobile Home Work Other" at bounding box center [675, 230] width 201 height 33
click at [890, 241] on select "Select Client Other" at bounding box center [892, 230] width 201 height 33
select select "0"
click at [792, 214] on select "Select Client Other" at bounding box center [892, 230] width 201 height 33
click at [942, 309] on button "Save & Close" at bounding box center [938, 300] width 111 height 35
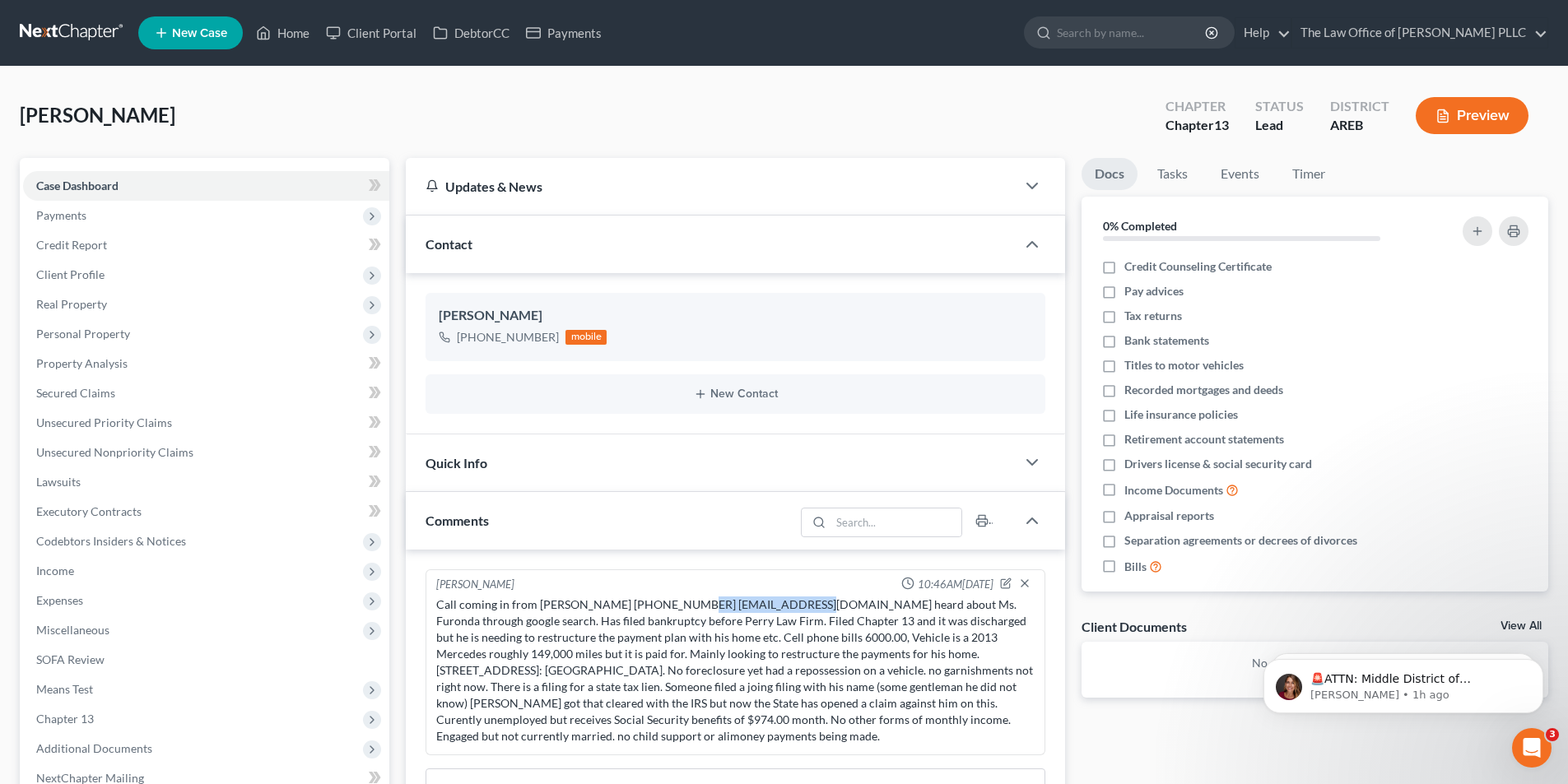
drag, startPoint x: 682, startPoint y: 604, endPoint x: 806, endPoint y: 603, distance: 124.0
click at [806, 603] on div "Call coming in from [PERSON_NAME] [PHONE_NUMBER] [EMAIL_ADDRESS][DOMAIN_NAME] h…" at bounding box center [735, 671] width 598 height 148
copy div "[EMAIL_ADDRESS][DOMAIN_NAME]"
click at [1010, 349] on icon "button" at bounding box center [1005, 348] width 13 height 13
select select "0"
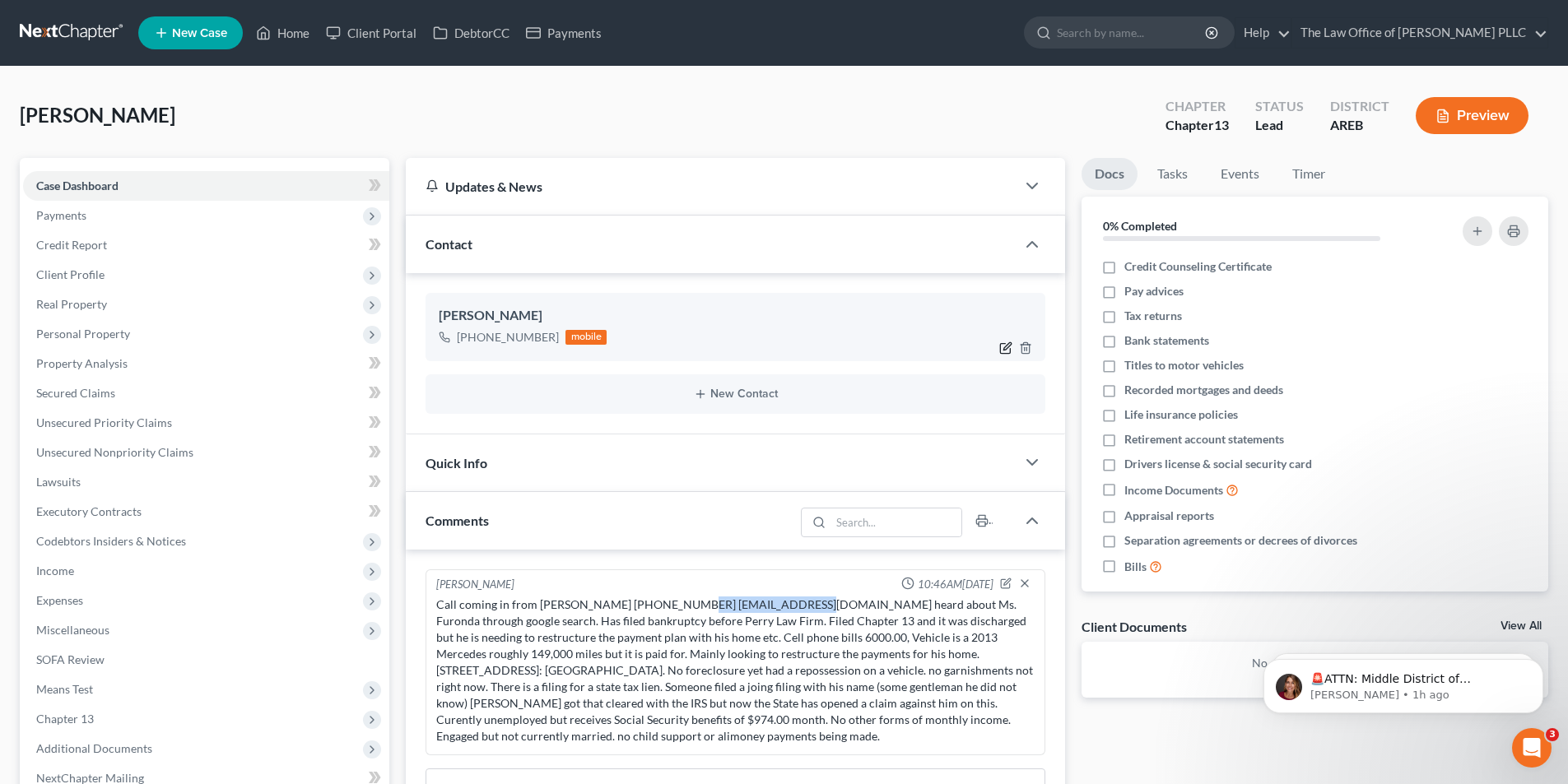
select select "0"
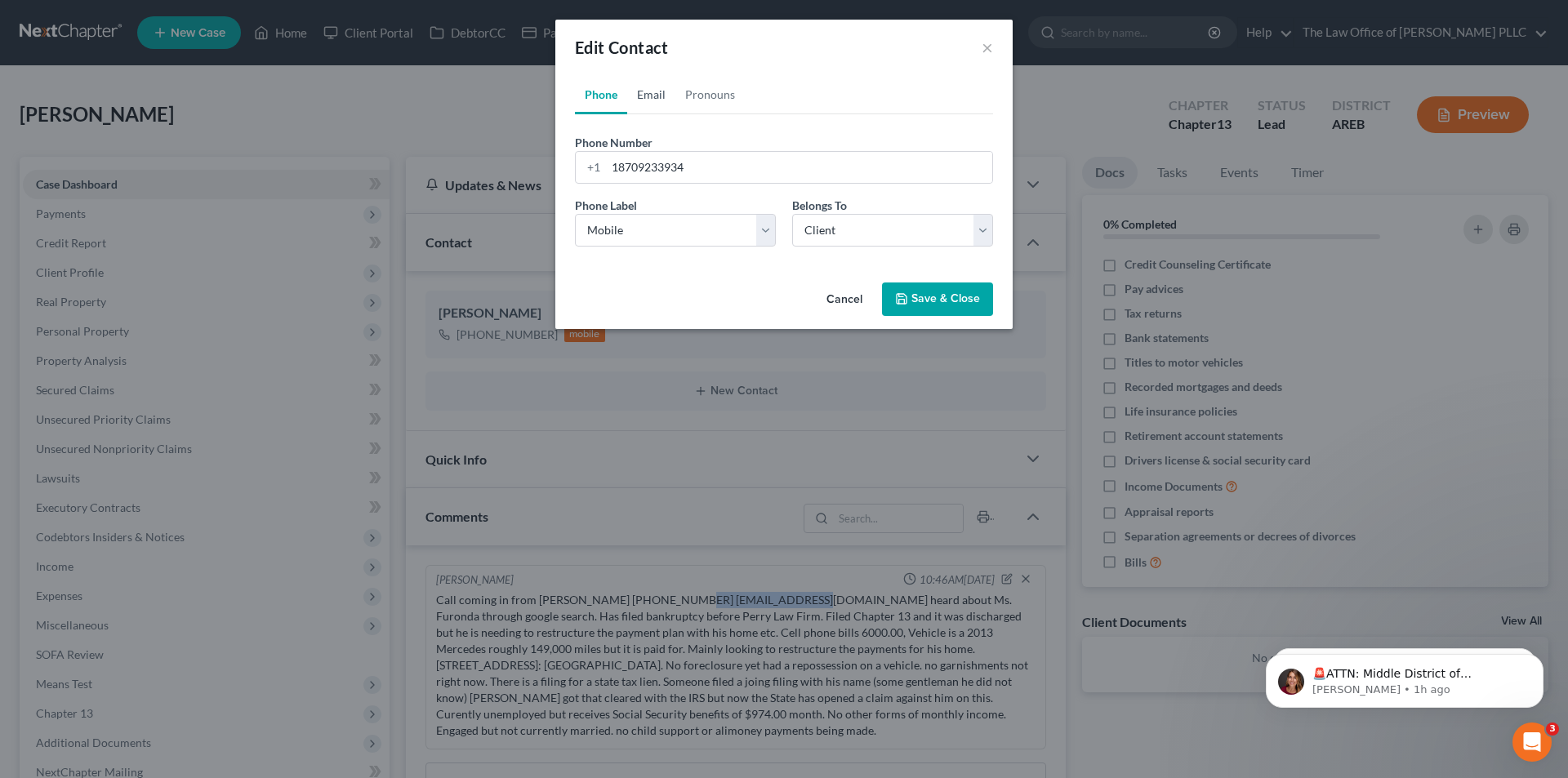
click at [650, 99] on link "Email" at bounding box center [651, 94] width 48 height 39
click at [624, 168] on input "email" at bounding box center [800, 168] width 387 height 31
paste input "[EMAIL_ADDRESS][DOMAIN_NAME]"
type input "[EMAIL_ADDRESS][DOMAIN_NAME]"
click at [630, 232] on select "Select Home Work Other" at bounding box center [675, 230] width 201 height 33
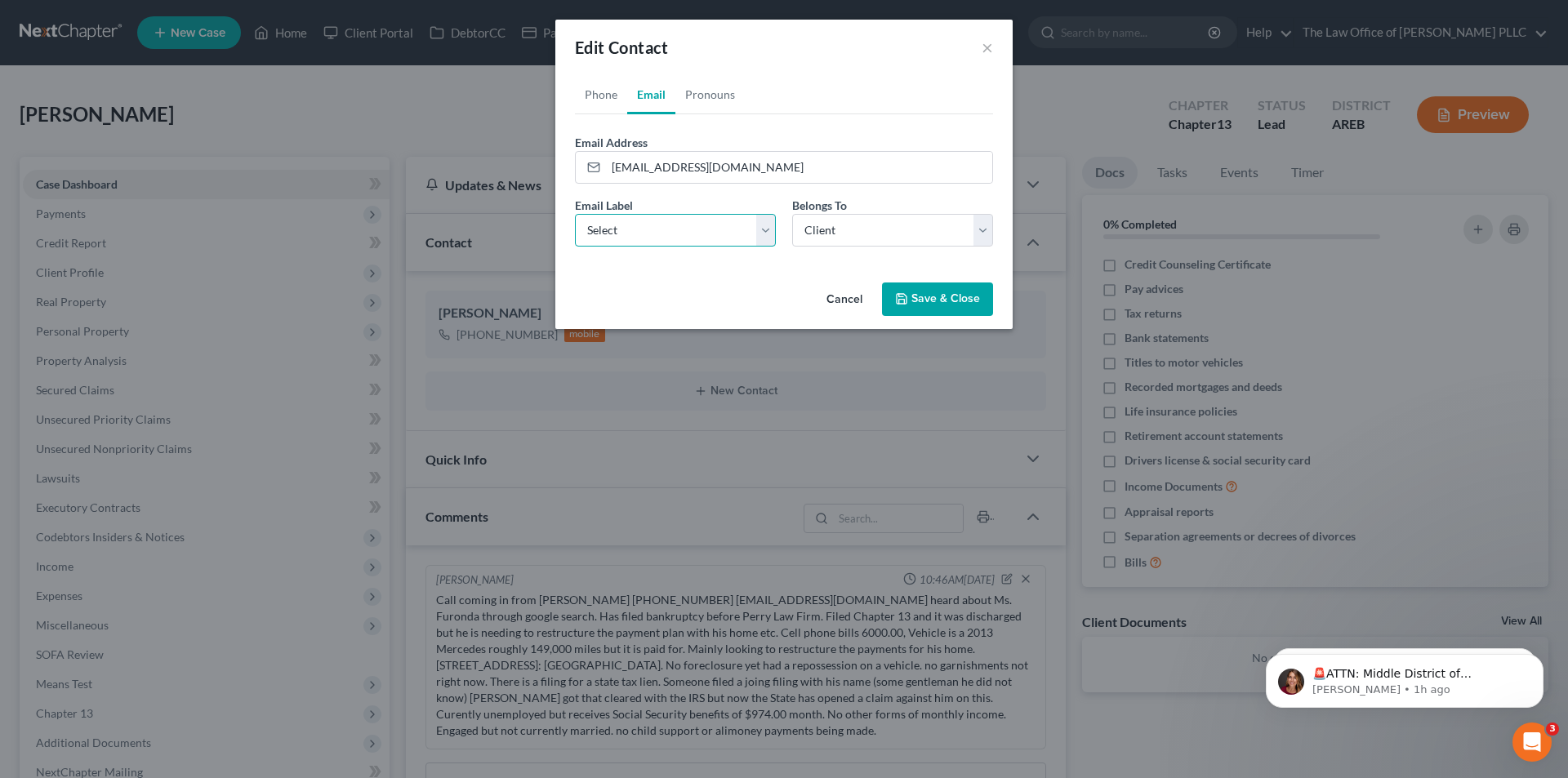
select select "0"
click at [575, 214] on select "Select Home Work Other" at bounding box center [675, 230] width 201 height 33
click at [917, 303] on button "Save & Close" at bounding box center [938, 300] width 111 height 35
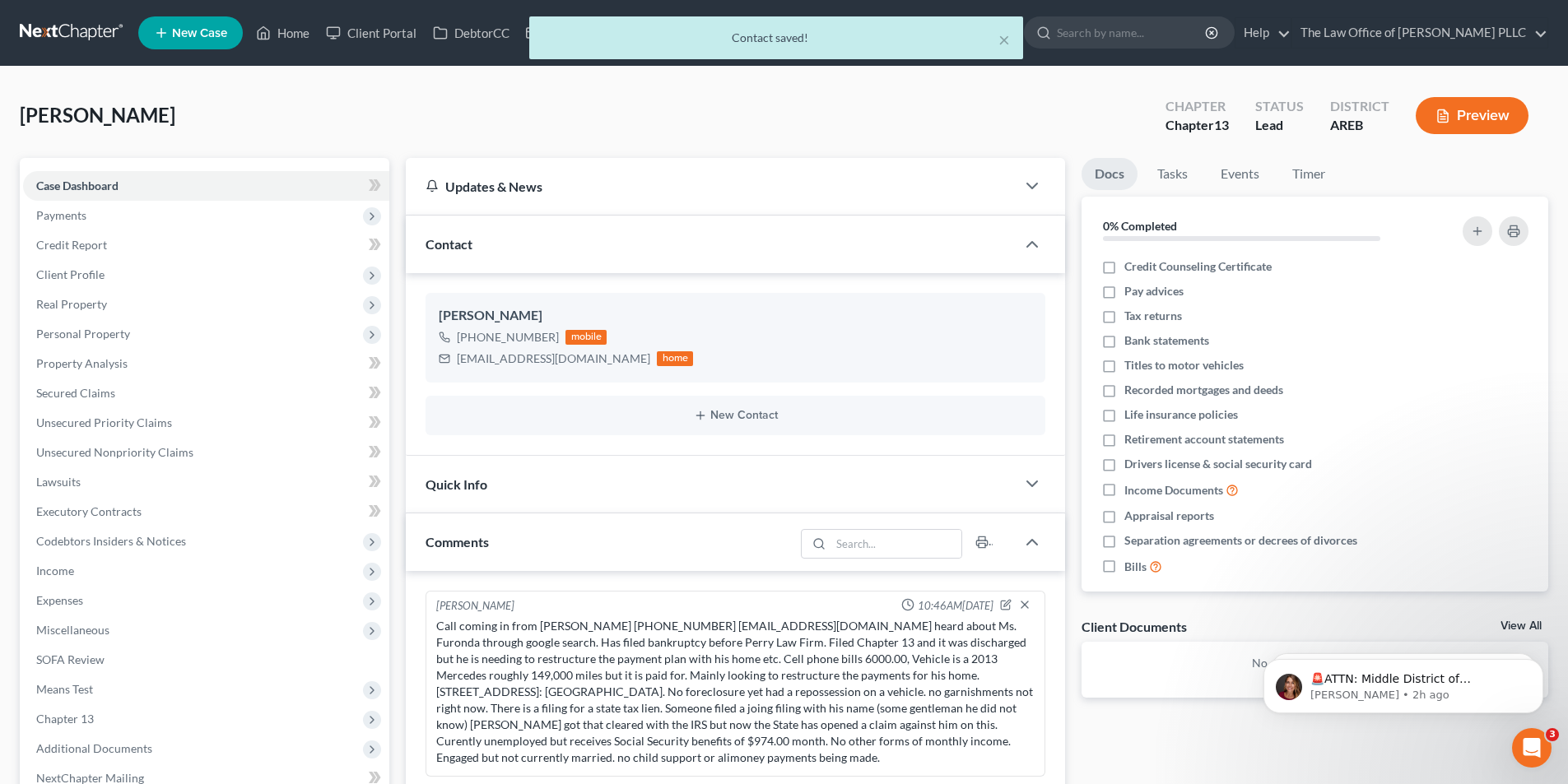
click at [484, 487] on span "Quick Info" at bounding box center [456, 484] width 62 height 16
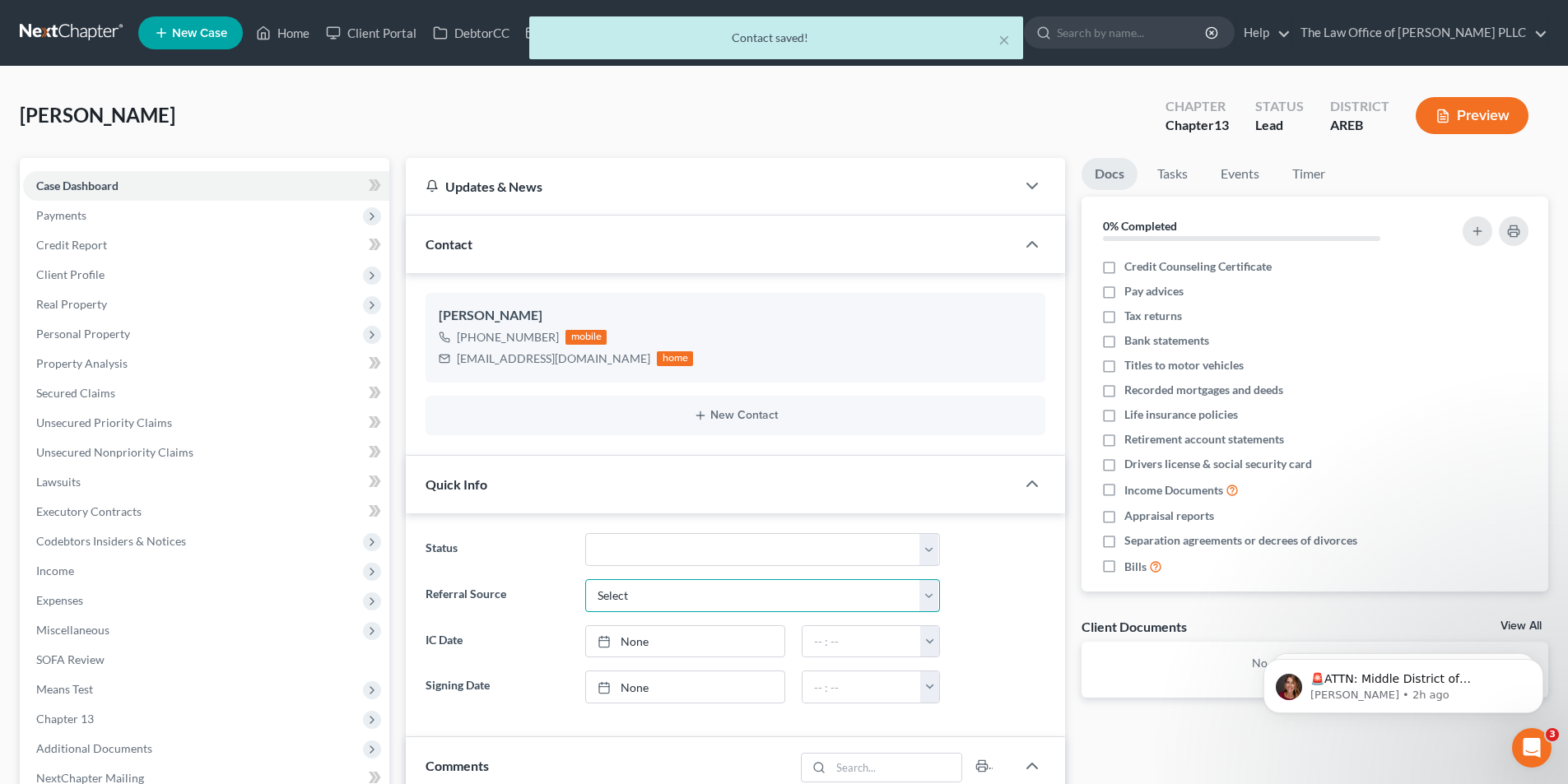
click at [661, 607] on select "Select Word Of Mouth Previous Clients Direct Mail Website Google Search Modern …" at bounding box center [762, 596] width 355 height 33
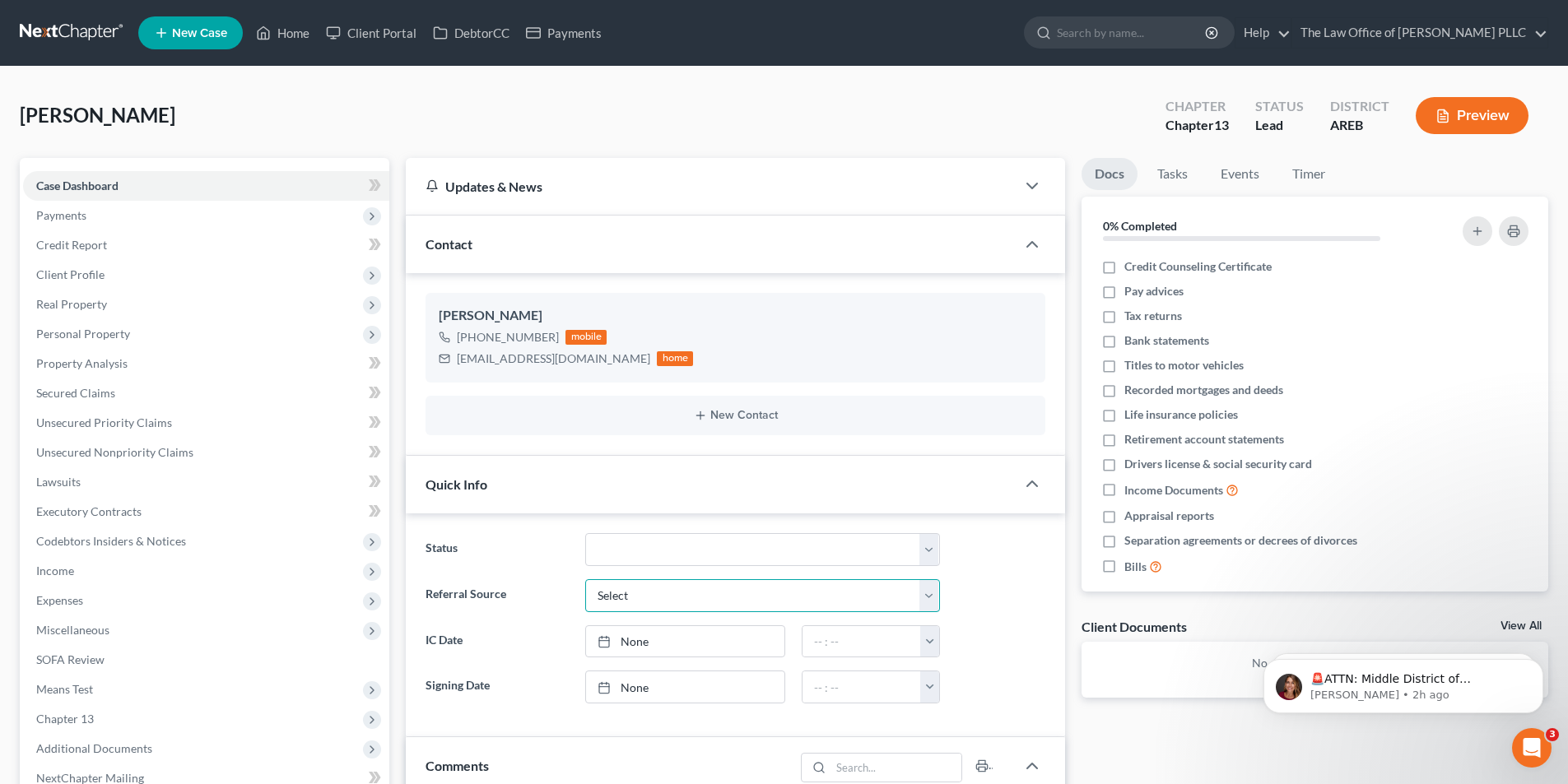
select select "4"
click at [585, 579] on select "Select Word Of Mouth Previous Clients Direct Mail Website Google Search Modern …" at bounding box center [762, 596] width 355 height 33
click at [533, 553] on label "Status" at bounding box center [496, 550] width 159 height 33
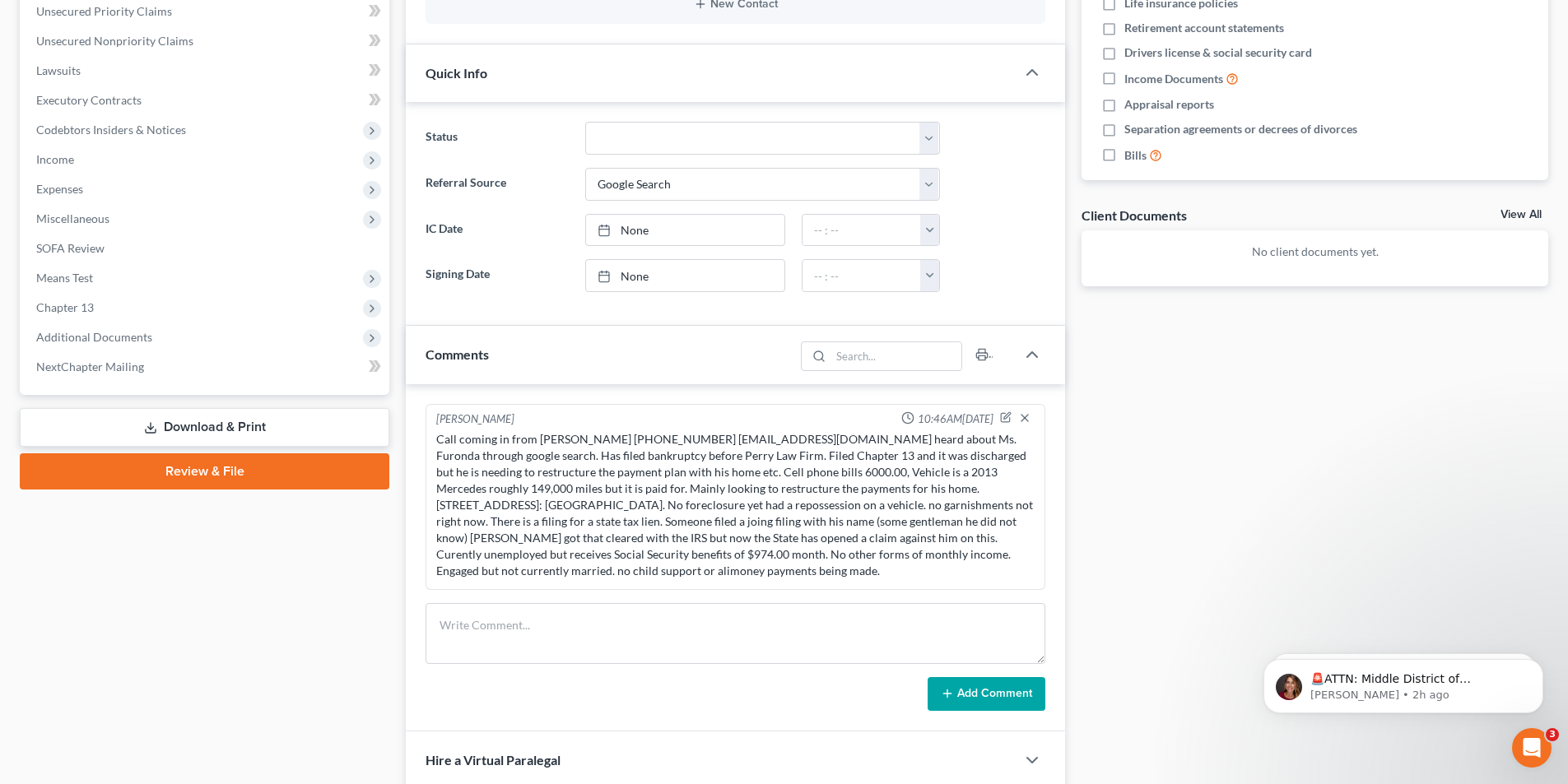
scroll to position [653, 0]
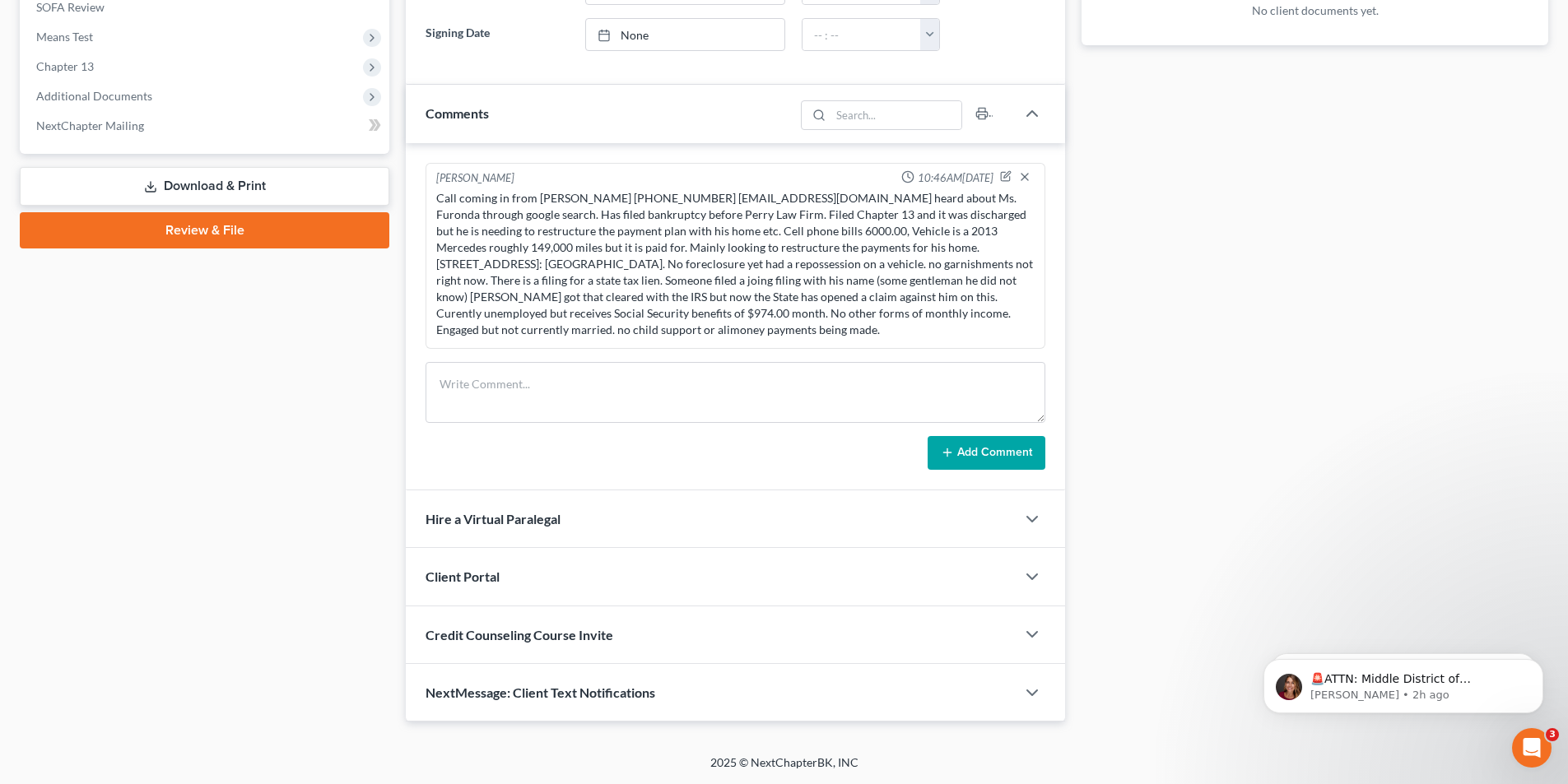
click at [494, 578] on span "Client Portal" at bounding box center [462, 576] width 74 height 16
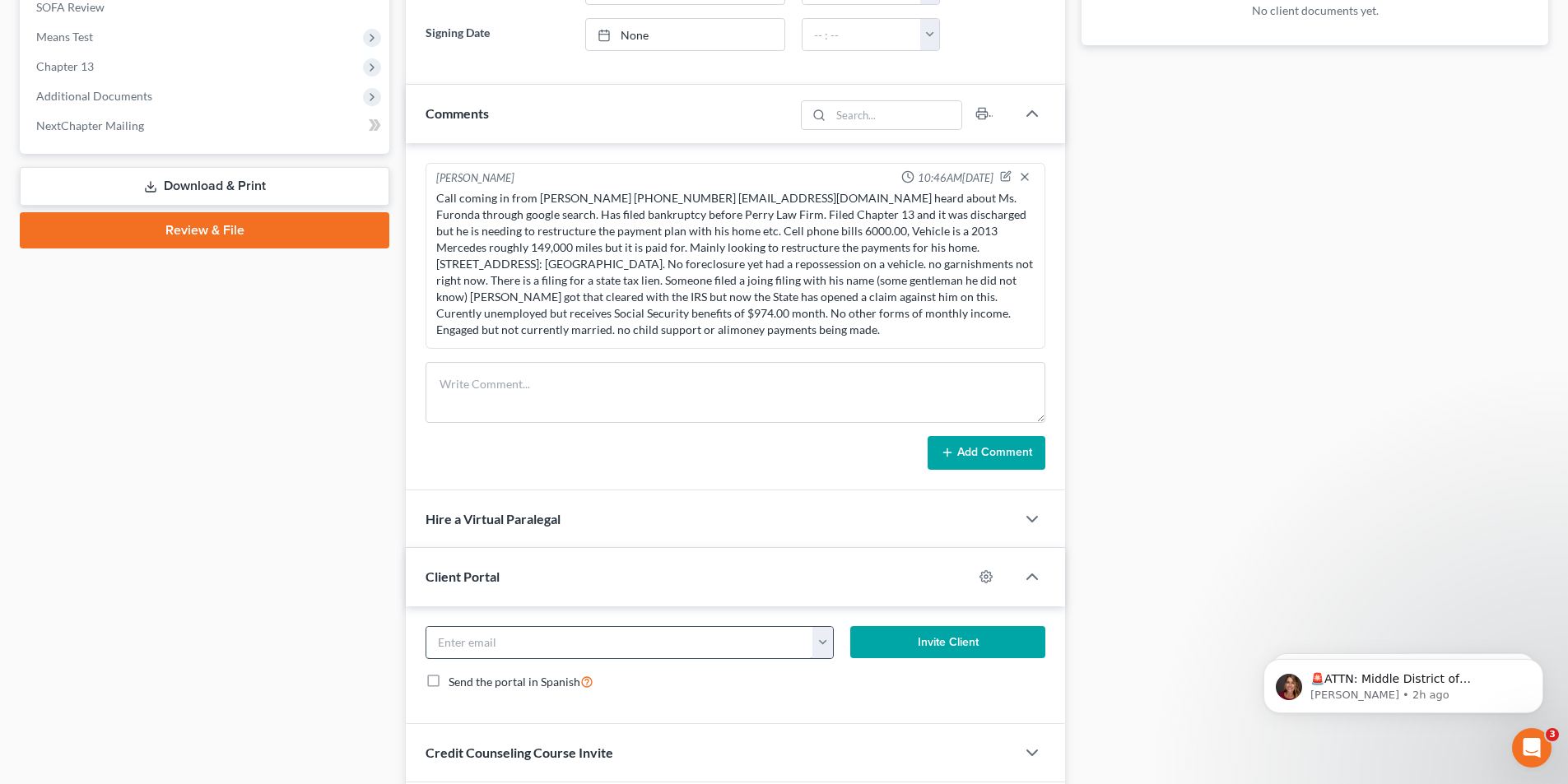
click at [472, 641] on input "email" at bounding box center [619, 643] width 387 height 32
paste input "[EMAIL_ADDRESS][DOMAIN_NAME]"
type input "[EMAIL_ADDRESS][DOMAIN_NAME]"
click at [957, 646] on button "Invite Client" at bounding box center [947, 643] width 196 height 33
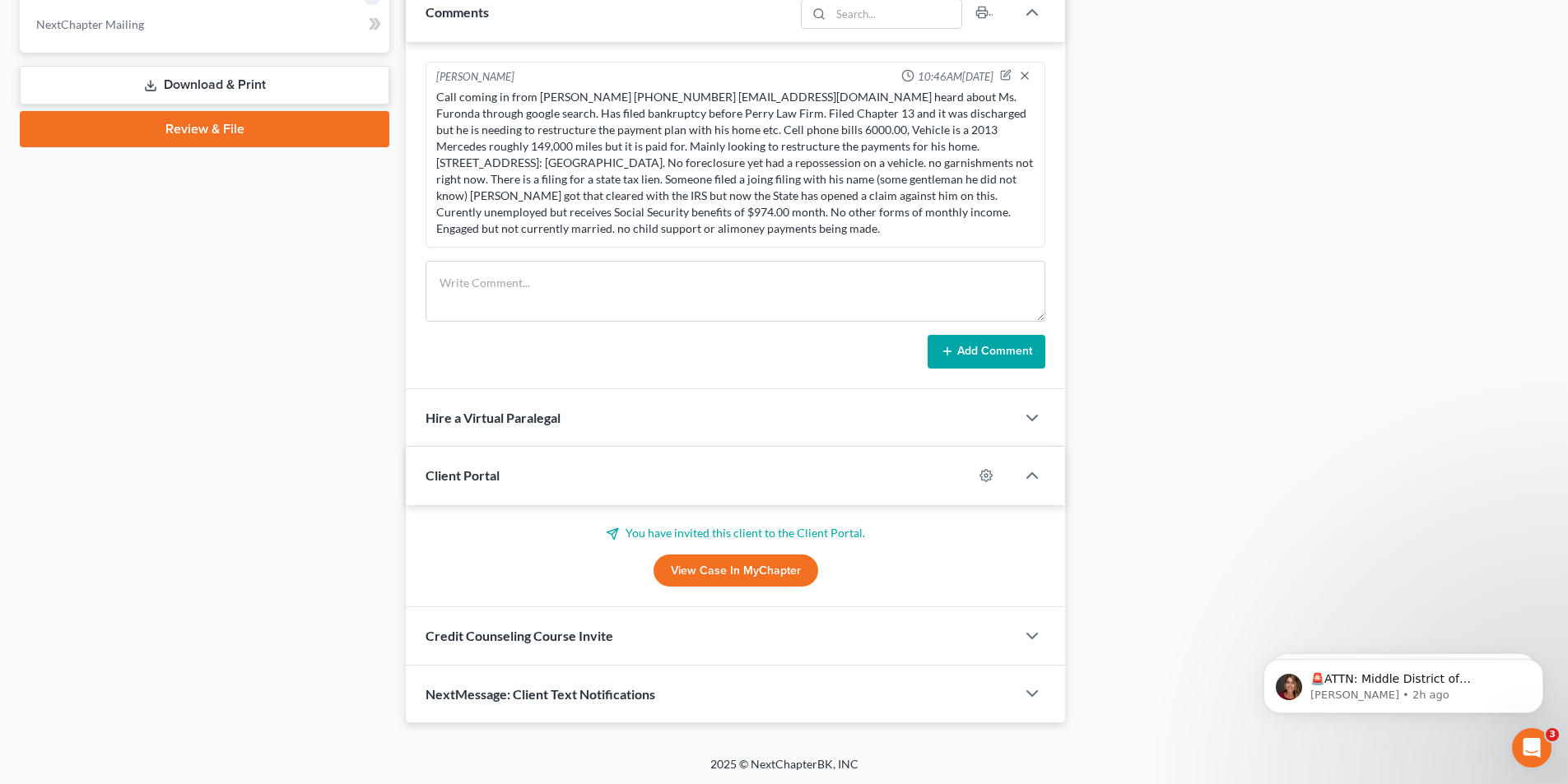
scroll to position [756, 0]
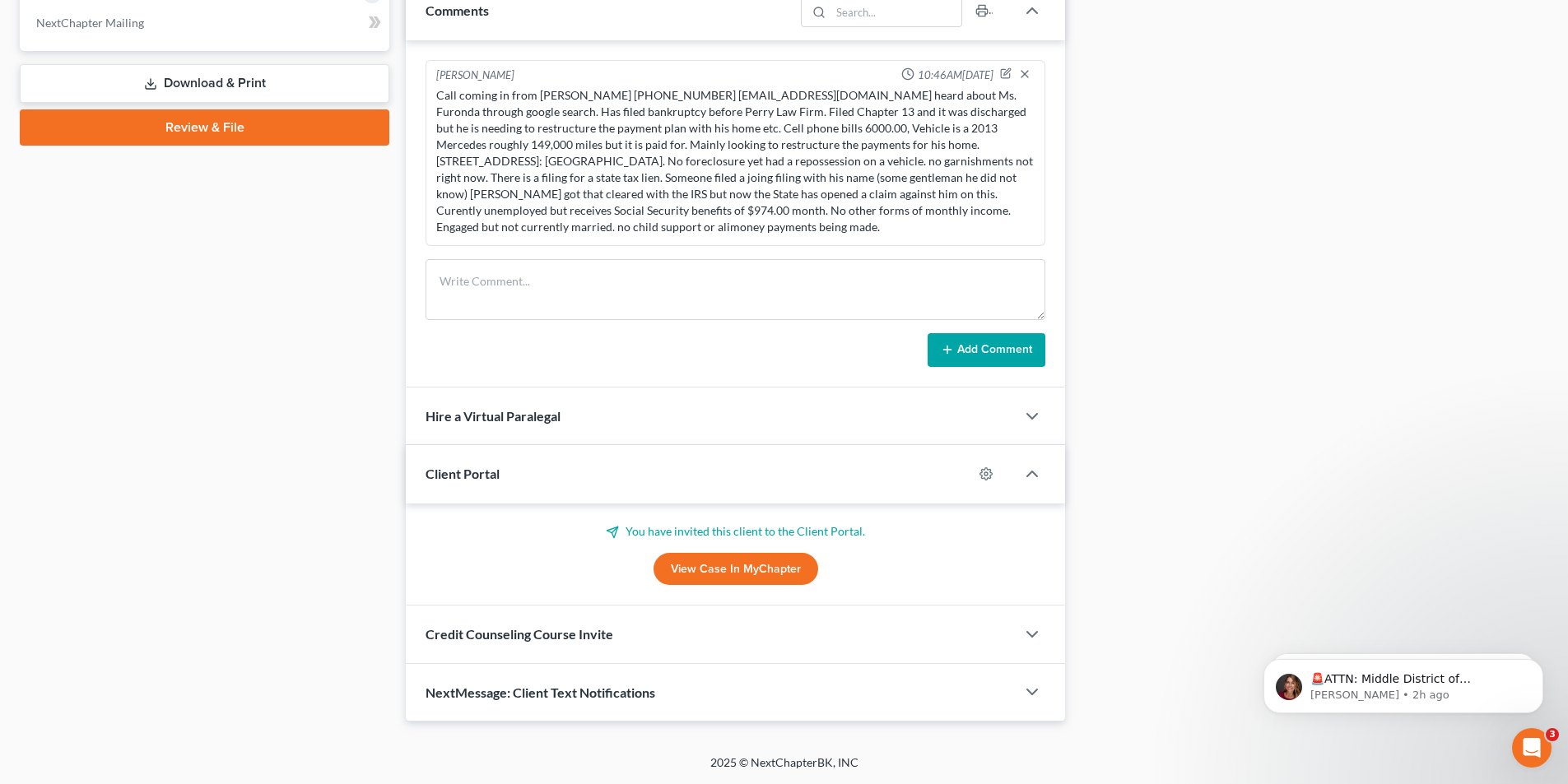
click at [591, 639] on span "Credit Counseling Course Invite" at bounding box center [519, 633] width 187 height 16
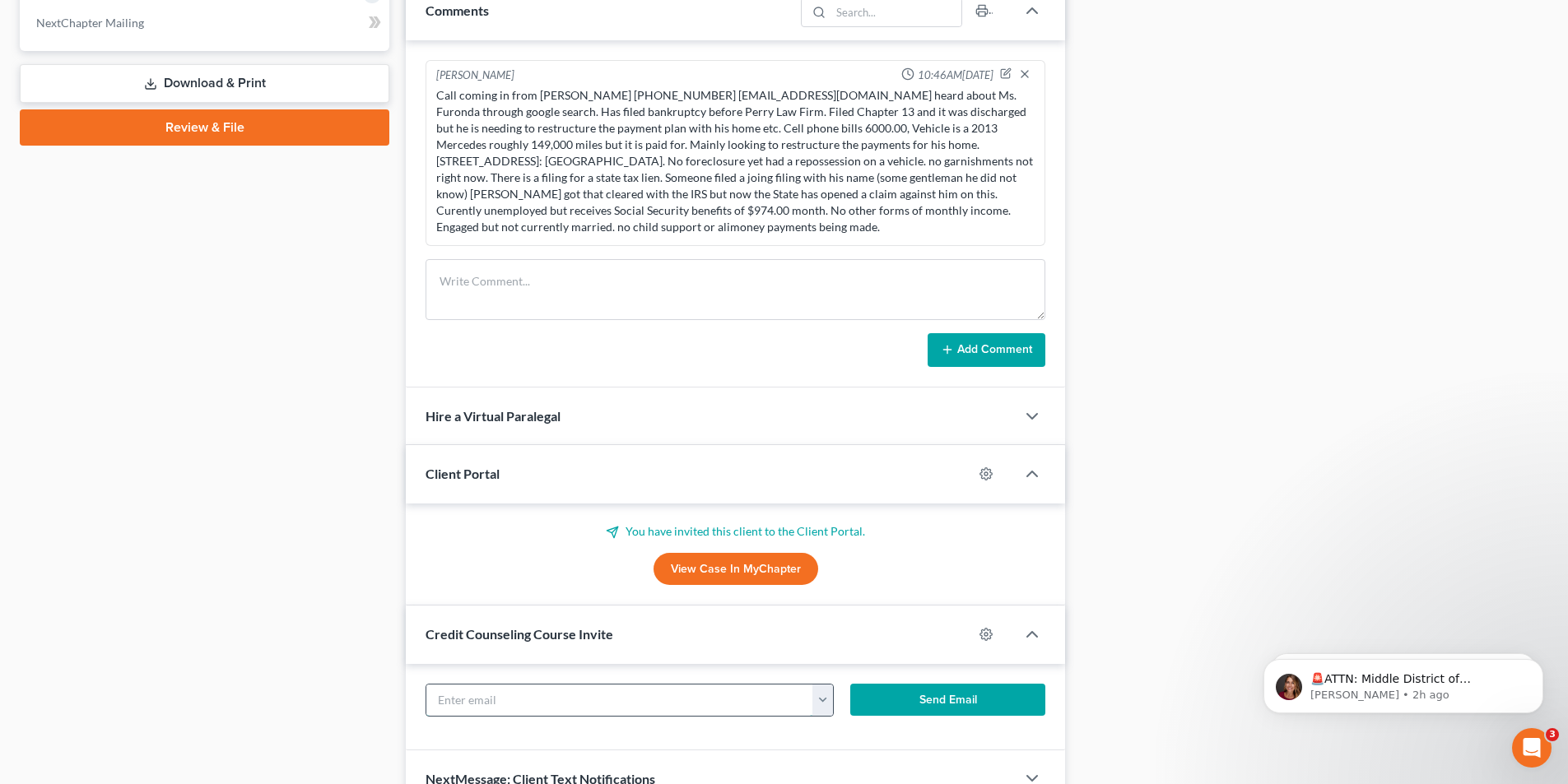
click at [568, 705] on input "text" at bounding box center [619, 701] width 387 height 32
paste input "[EMAIL_ADDRESS][DOMAIN_NAME]"
type input "[EMAIL_ADDRESS][DOMAIN_NAME]"
click at [966, 707] on button "Send Email" at bounding box center [947, 701] width 196 height 33
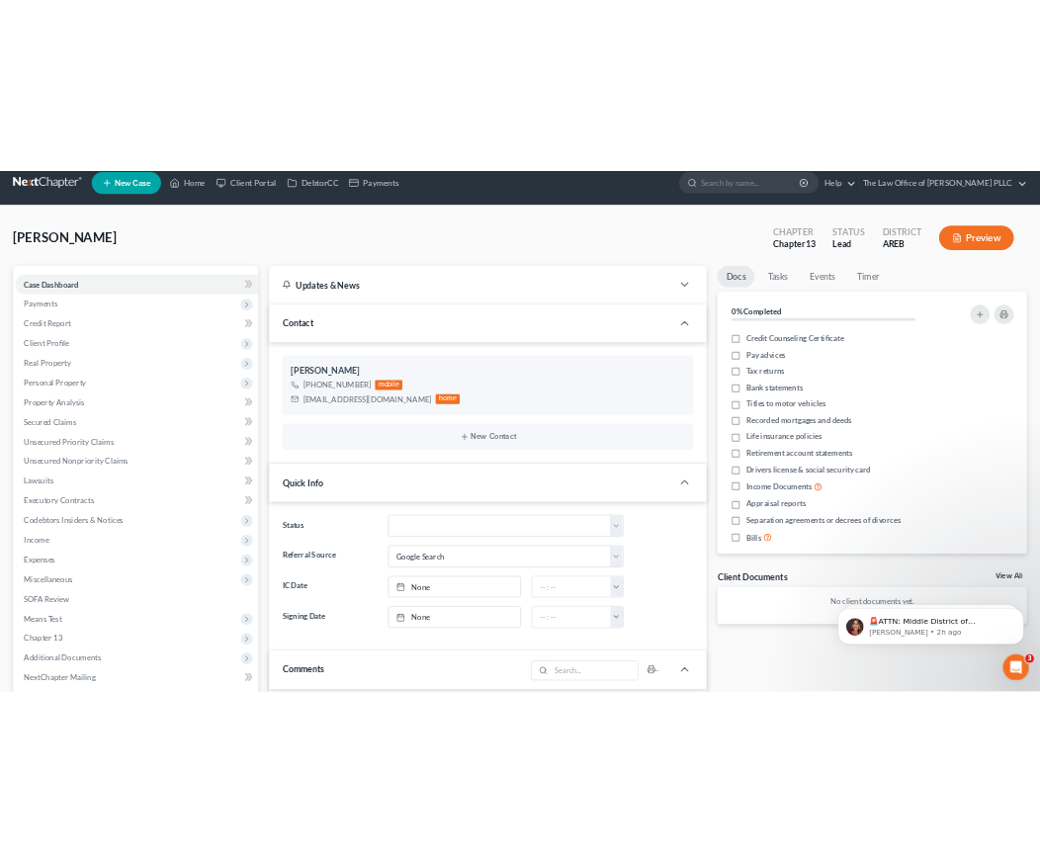
scroll to position [0, 0]
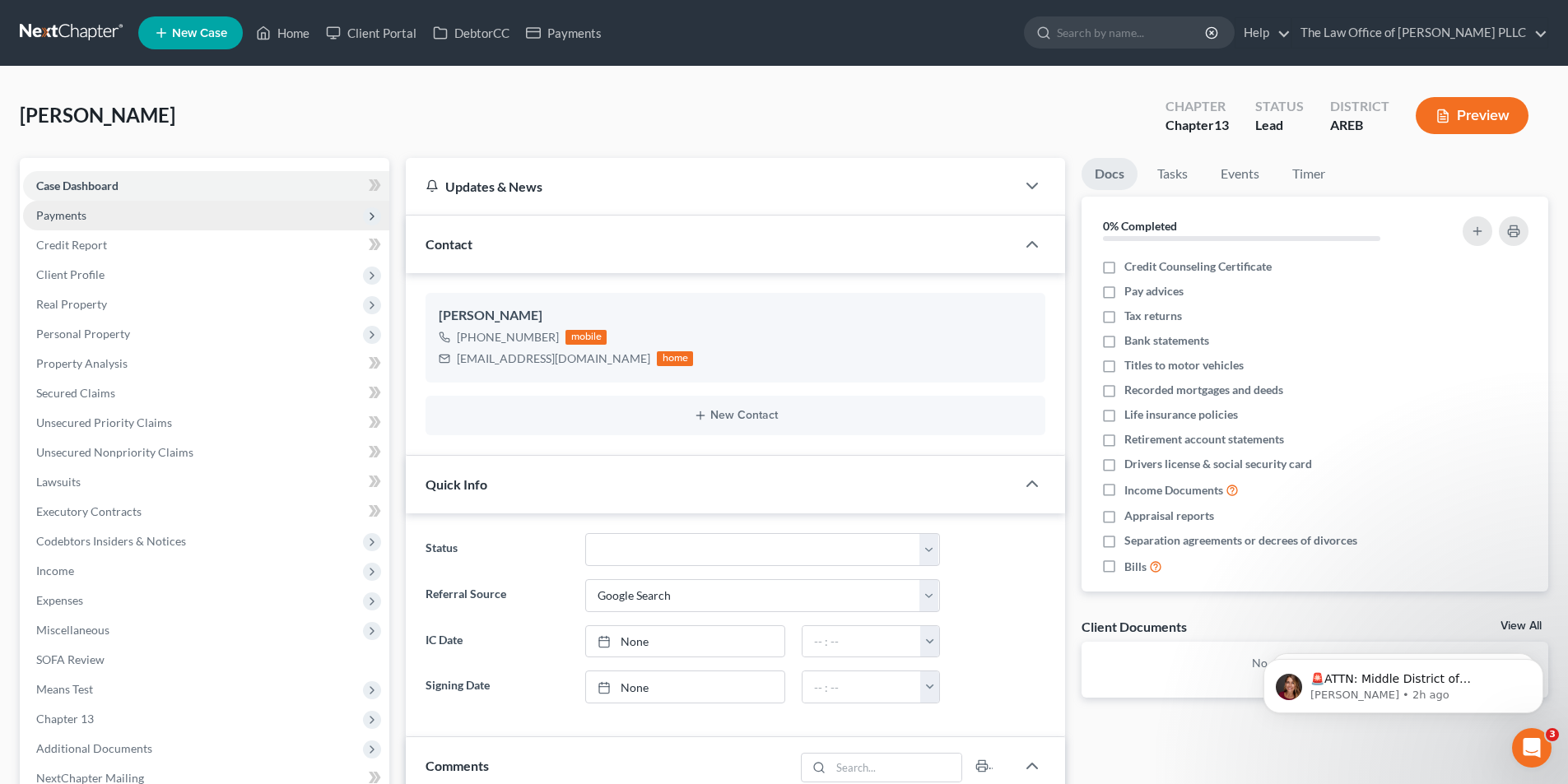
click at [54, 219] on span "Payments" at bounding box center [62, 215] width 50 height 14
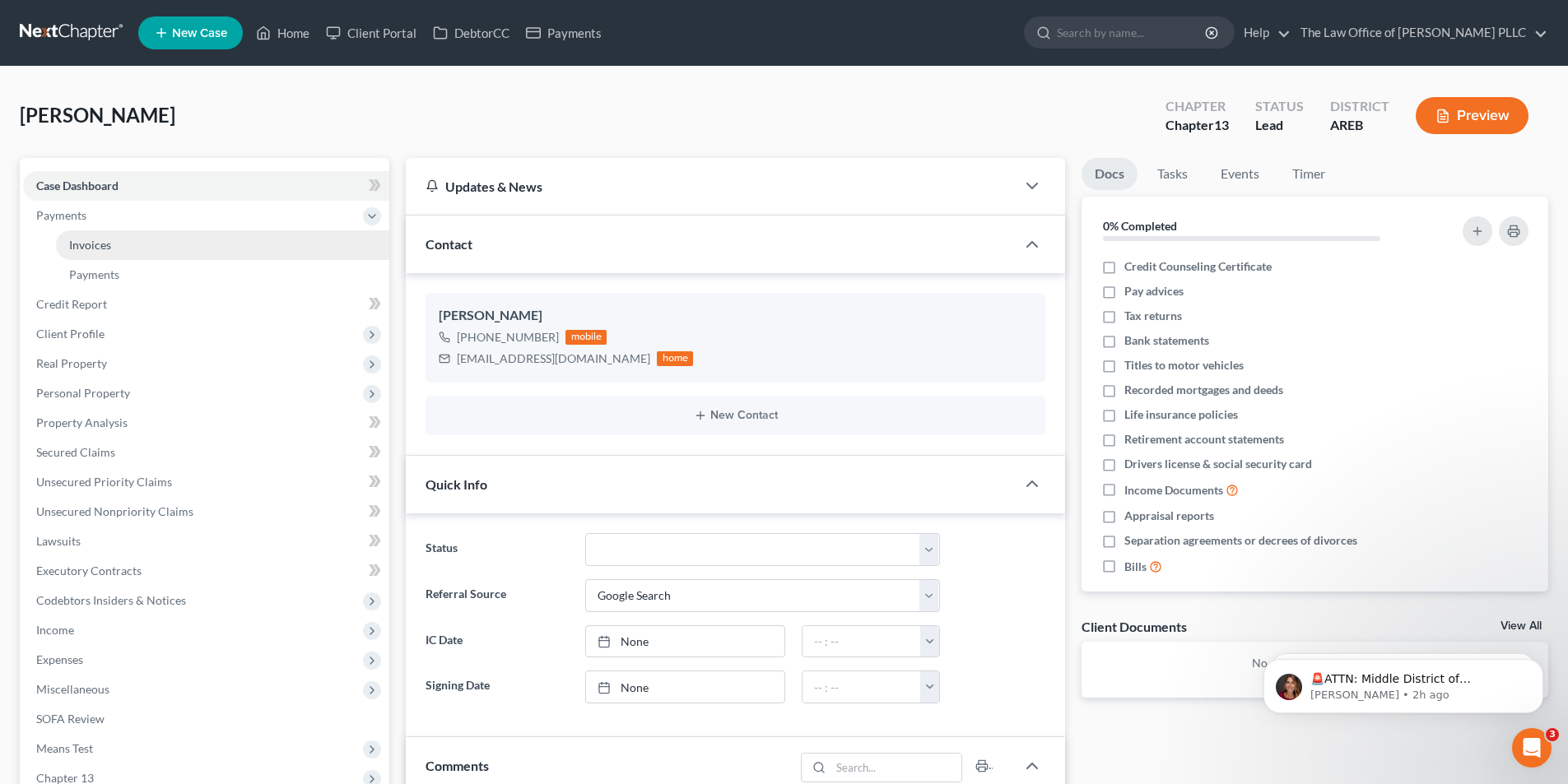
click at [191, 257] on link "Invoices" at bounding box center [222, 246] width 333 height 30
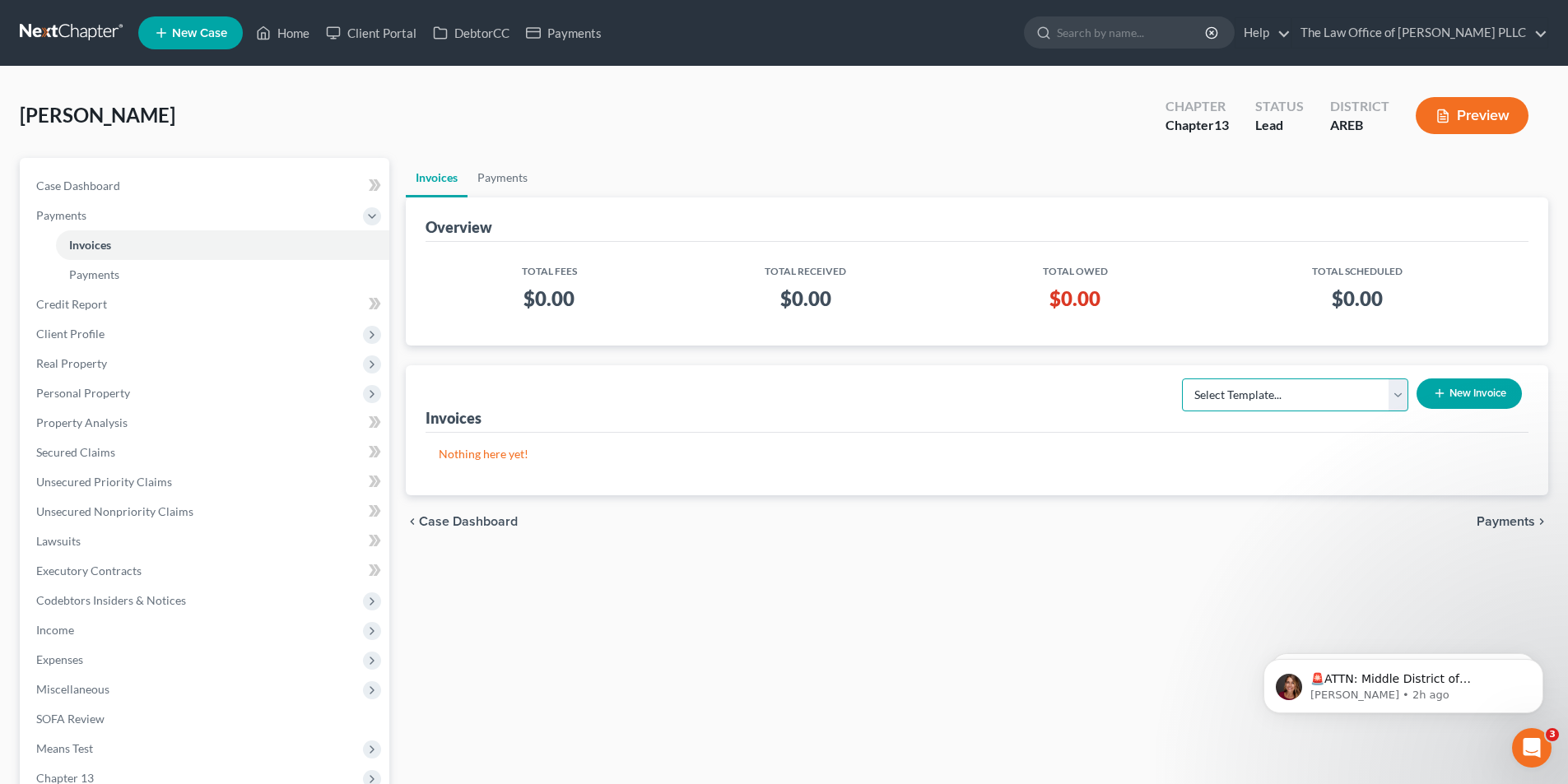
click at [1310, 393] on select "Select Template... Credit Report Fee Chapter 7 Filing and Processing Fee Chapte…" at bounding box center [1295, 395] width 226 height 33
select select "2"
click at [1183, 379] on select "Select Template... Credit Report Fee Chapter 7 Filing and Processing Fee Chapte…" at bounding box center [1295, 395] width 226 height 33
click at [1464, 400] on button "New Invoice" at bounding box center [1469, 394] width 106 height 31
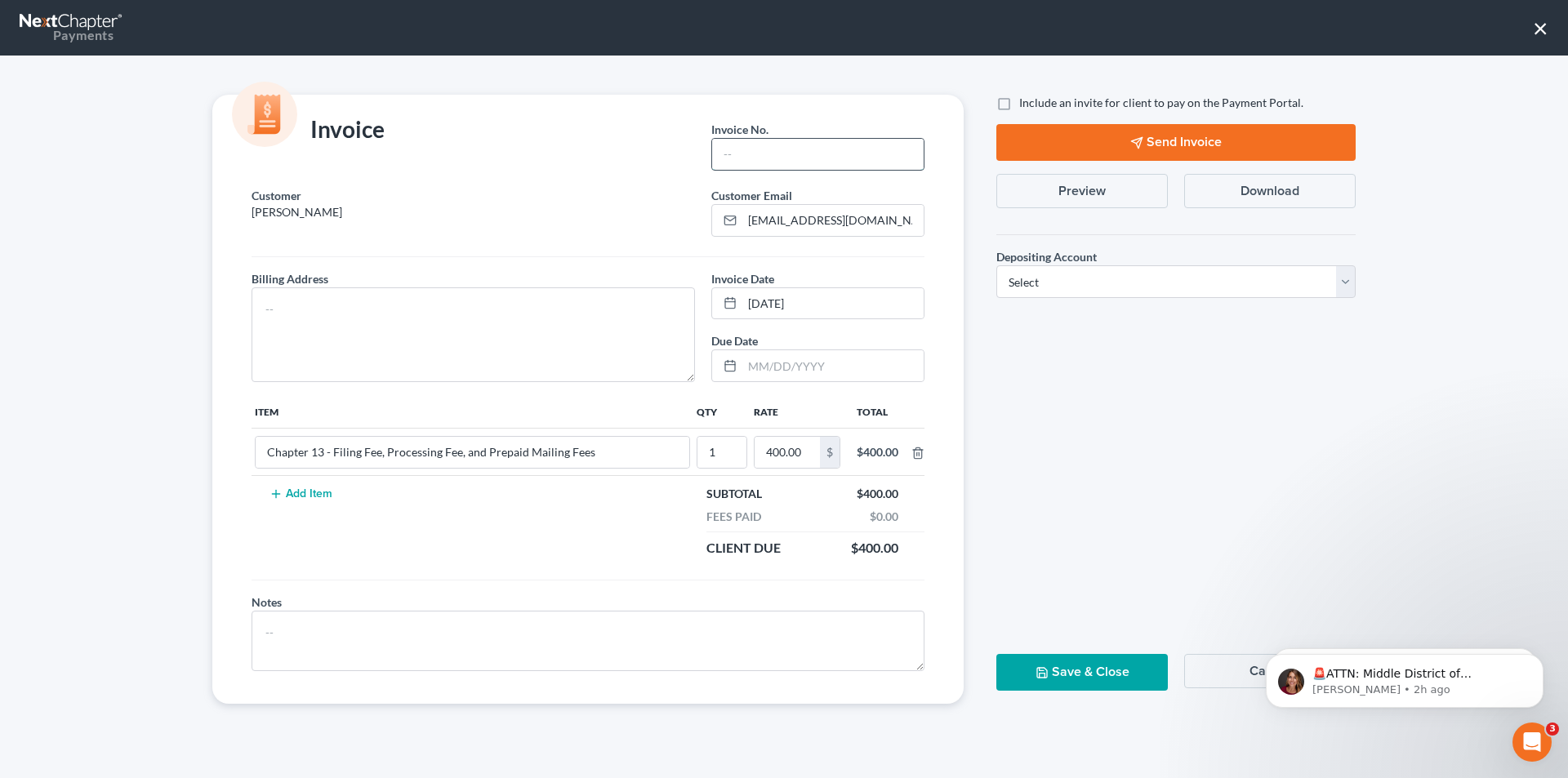
click at [738, 154] on input "text" at bounding box center [818, 154] width 211 height 31
type input "[PHONE_NUMBER]"
click at [270, 296] on textarea at bounding box center [473, 334] width 444 height 95
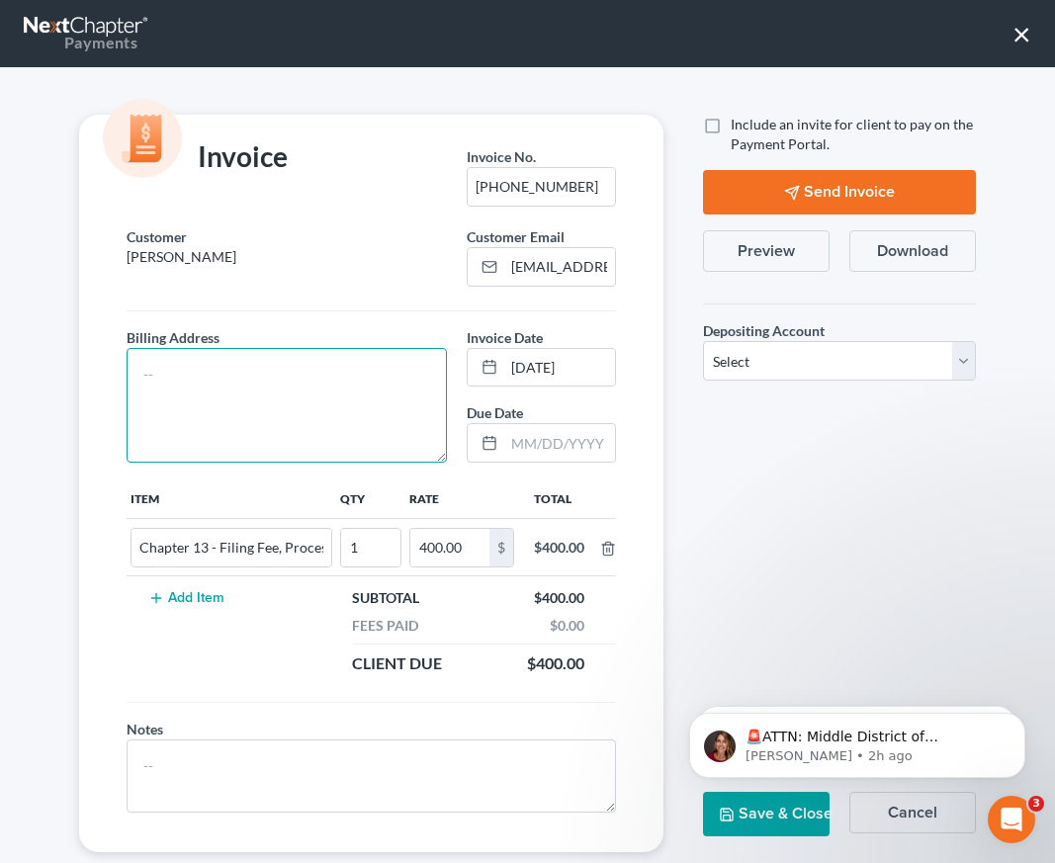
click at [150, 353] on textarea at bounding box center [287, 405] width 320 height 115
paste textarea "[STREET_ADDRESS]"
type textarea "[STREET_ADDRESS]"
click at [731, 120] on label "Include an invite for client to pay on the Payment Portal." at bounding box center [853, 135] width 245 height 40
click at [739, 120] on input "Include an invite for client to pay on the Payment Portal." at bounding box center [745, 121] width 13 height 13
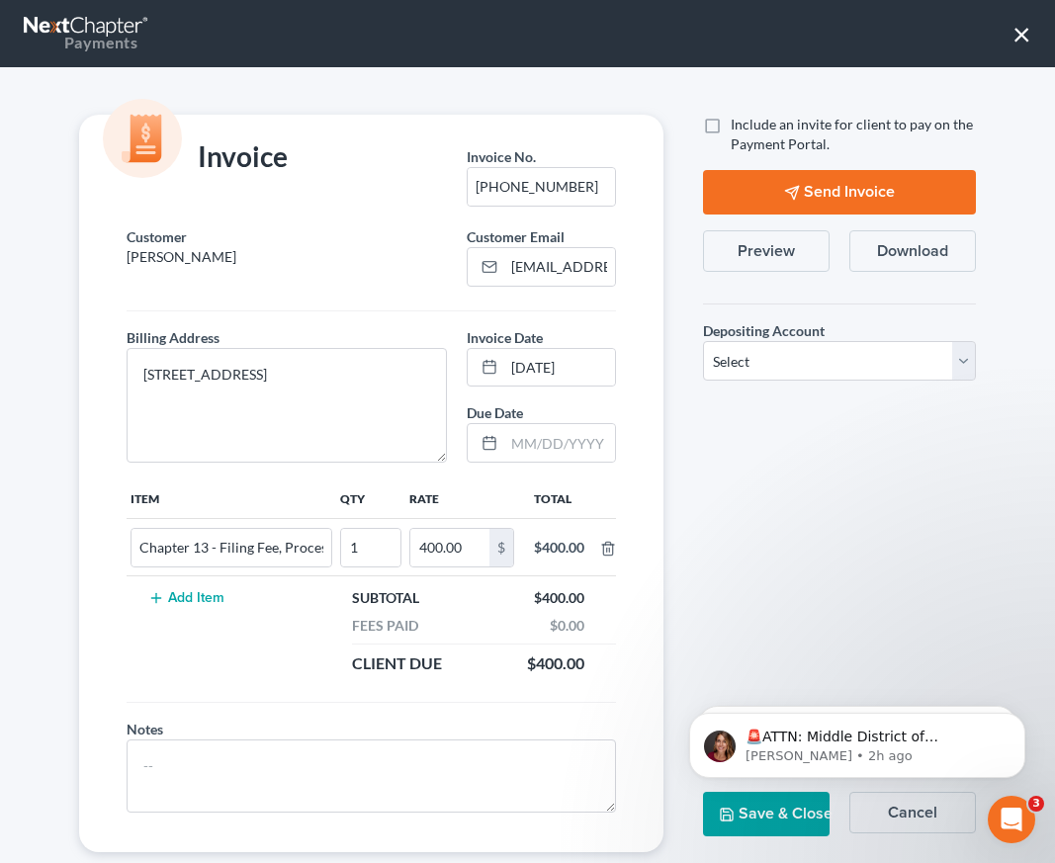
checkbox input "true"
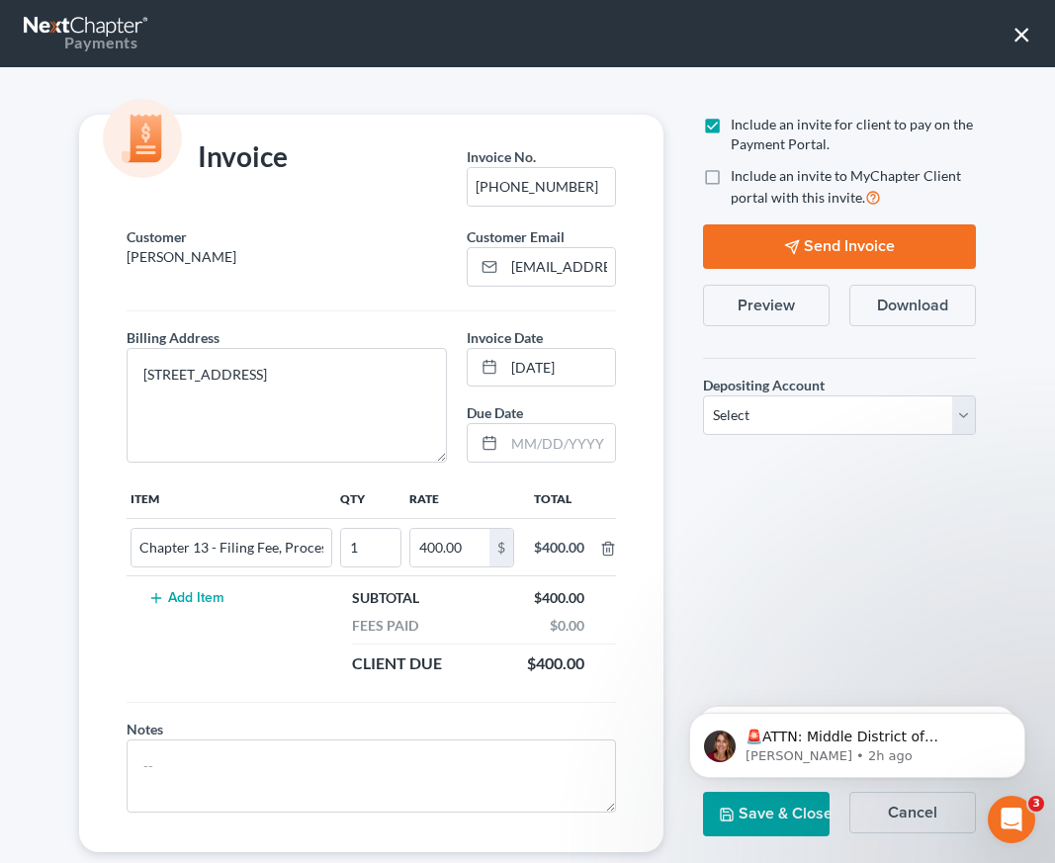
click at [731, 180] on label "Include an invite to MyChapter Client portal with this invite." at bounding box center [853, 187] width 245 height 43
click at [739, 179] on input "Include an invite to MyChapter Client portal with this invite." at bounding box center [745, 172] width 13 height 13
checkbox input "true"
click at [785, 432] on select "Select Operation Trust" at bounding box center [839, 416] width 273 height 40
select select "0"
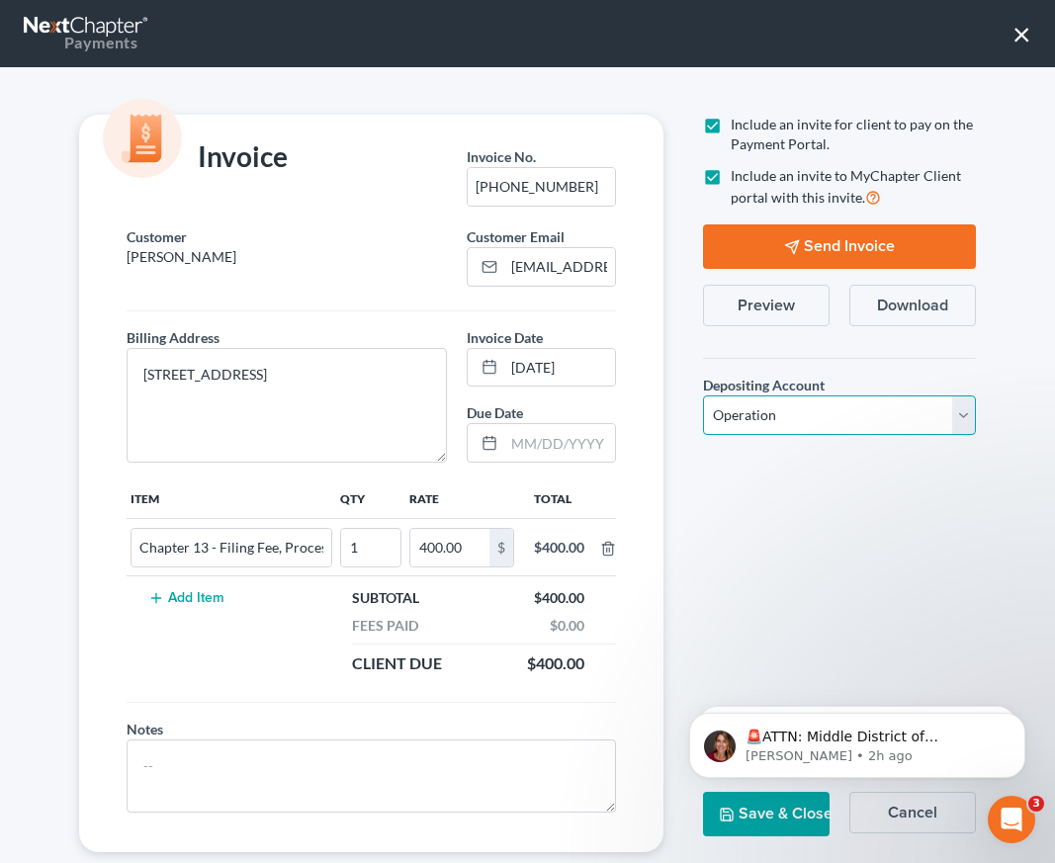
click at [703, 396] on select "Select Operation Trust" at bounding box center [839, 416] width 273 height 40
click at [814, 255] on button "Send Invoice" at bounding box center [839, 246] width 273 height 44
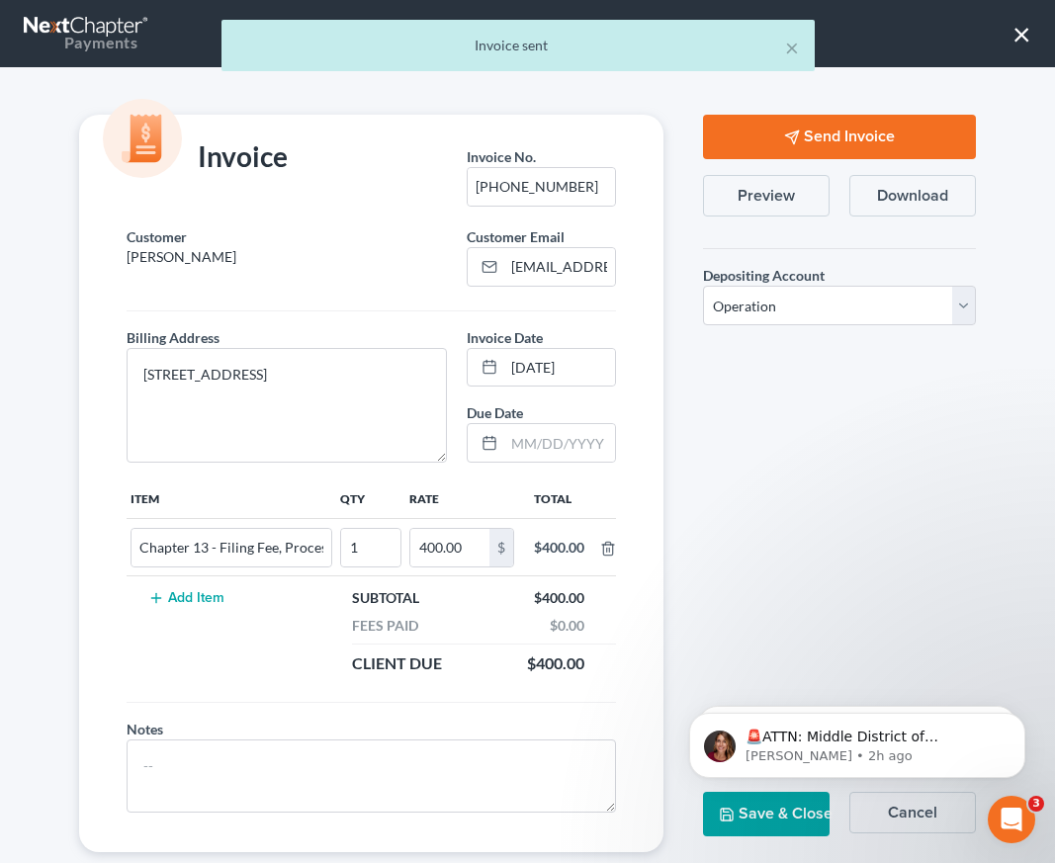
click at [762, 818] on button "Save & Close" at bounding box center [766, 814] width 127 height 44
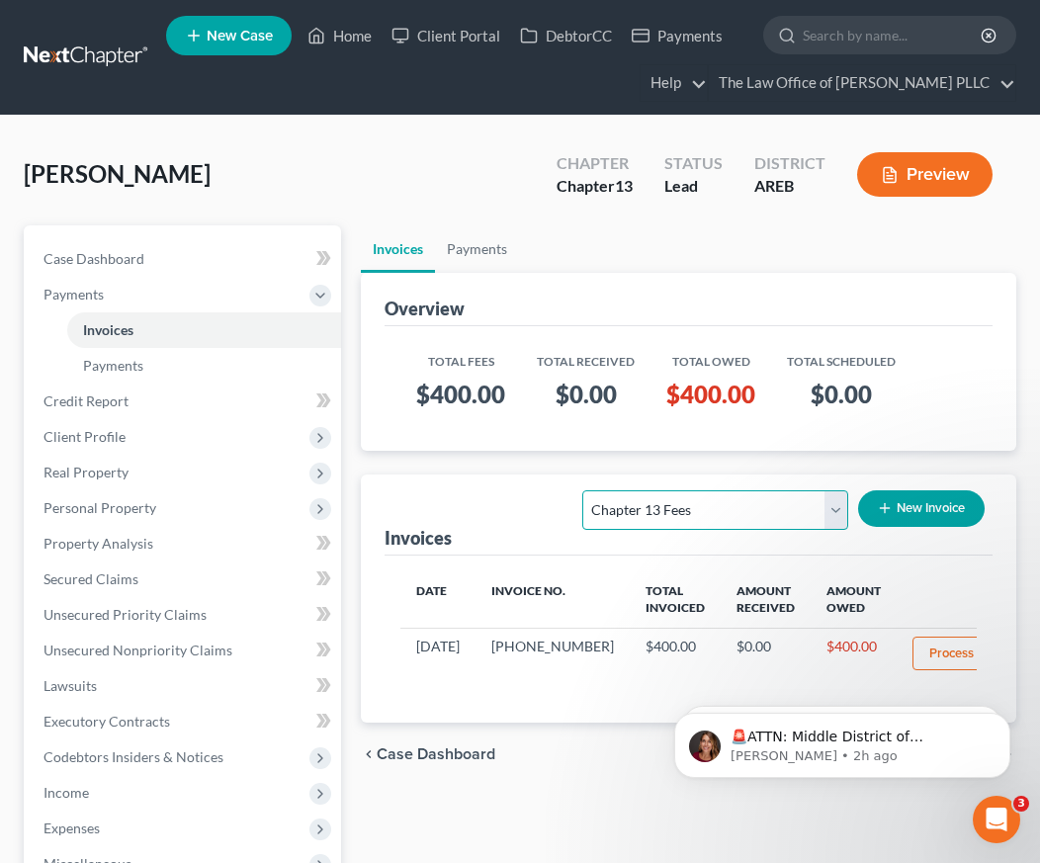
click at [695, 510] on select "Select Template... Credit Report Fee Chapter 7 Filing and Processing Fee Chapte…" at bounding box center [715, 510] width 266 height 40
select select "0"
click at [584, 490] on select "Select Template... Credit Report Fee Chapter 7 Filing and Processing Fee Chapte…" at bounding box center [715, 510] width 266 height 40
click at [940, 509] on button "New Invoice" at bounding box center [921, 508] width 127 height 37
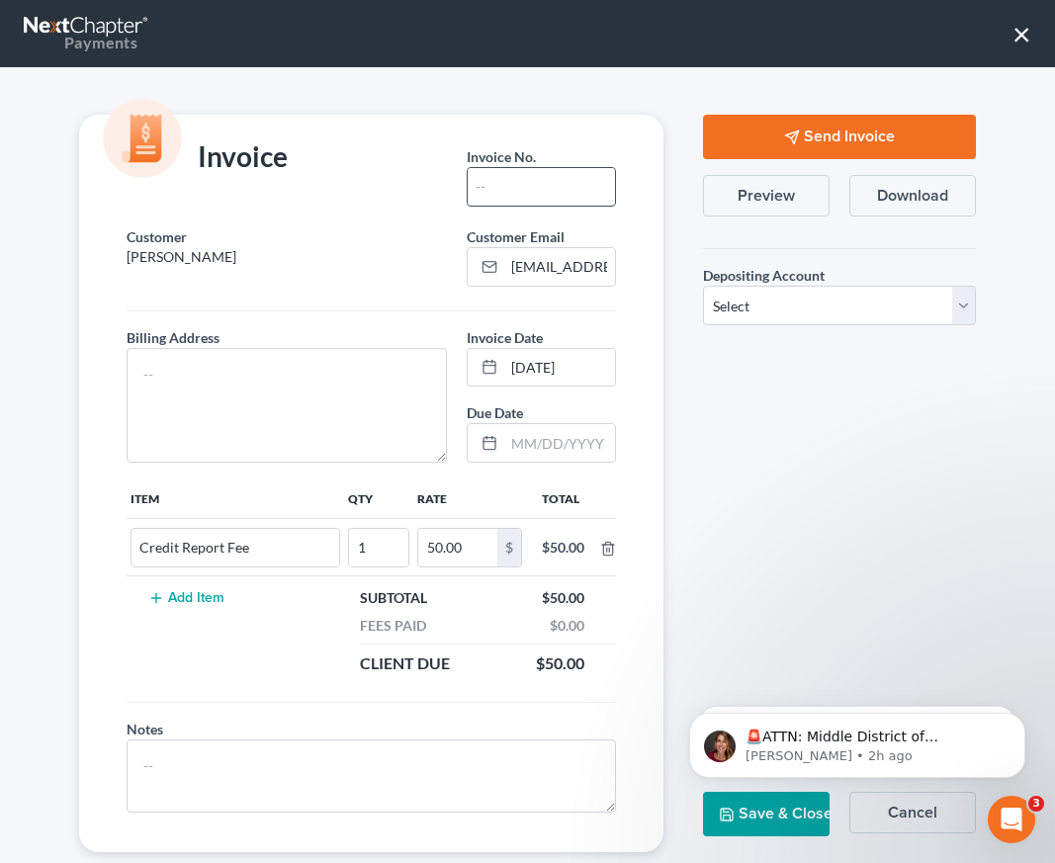
click at [481, 182] on input "text" at bounding box center [542, 187] width 148 height 38
type input "[PHONE_NUMBER]"
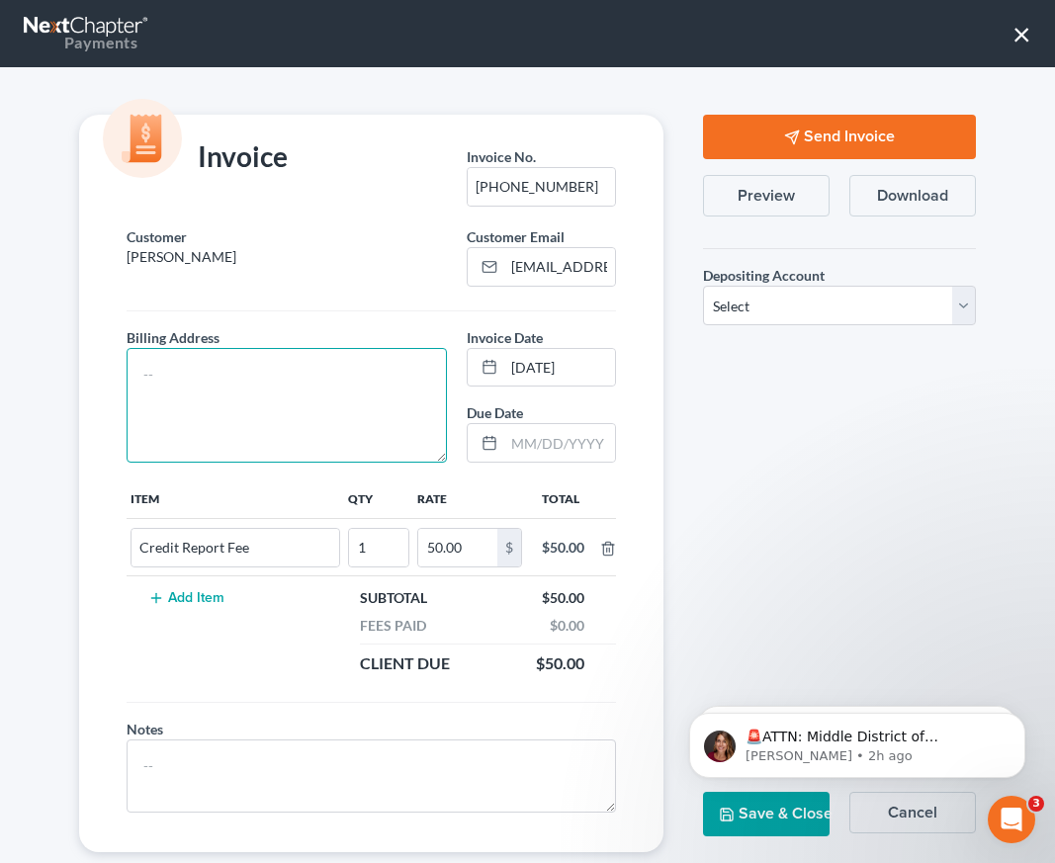
click at [139, 372] on textarea at bounding box center [287, 405] width 320 height 115
paste textarea "[STREET_ADDRESS]"
type textarea "[STREET_ADDRESS]"
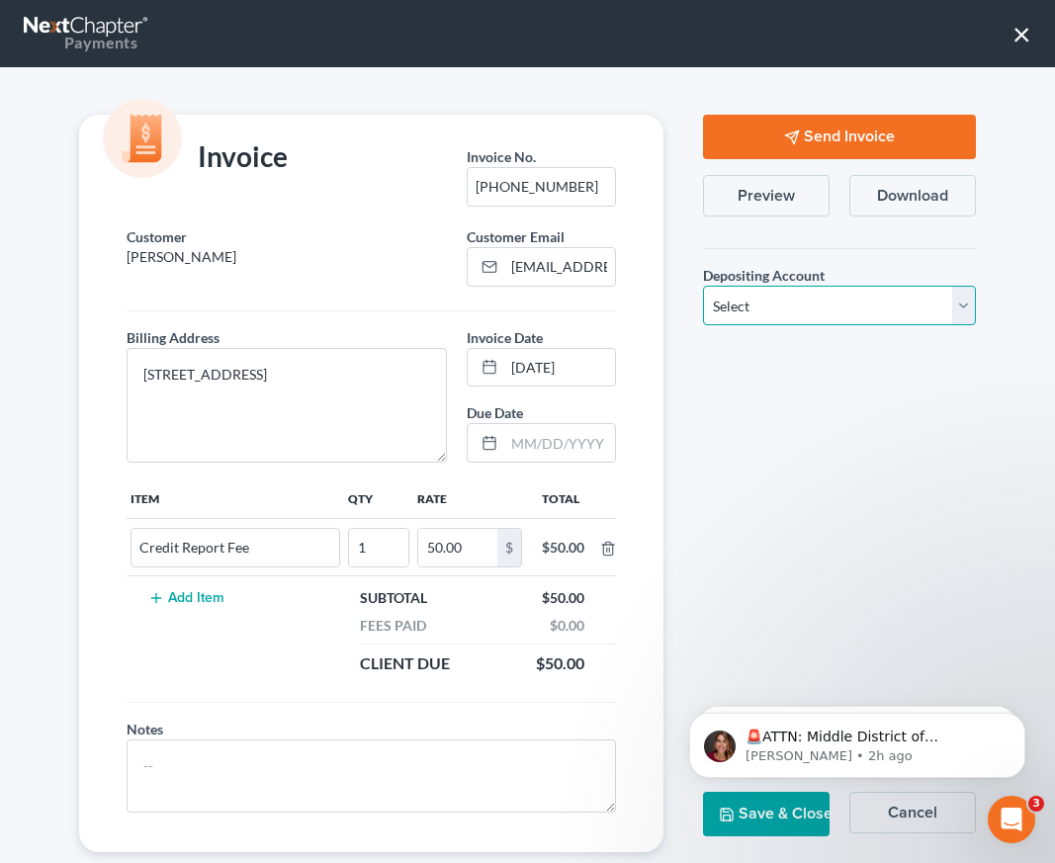
click at [731, 311] on select "Select Operation Trust" at bounding box center [839, 306] width 273 height 40
select select "0"
click at [703, 286] on select "Select Operation Trust" at bounding box center [839, 306] width 273 height 40
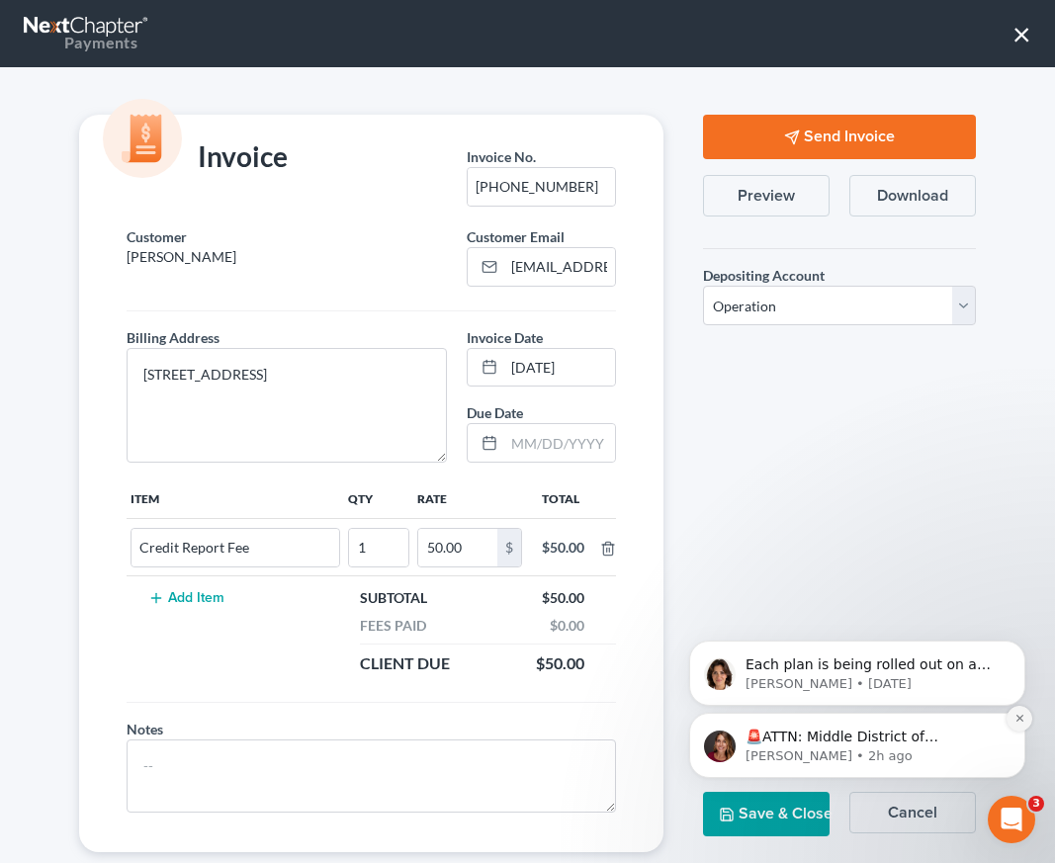
click at [1018, 717] on icon "Dismiss notification" at bounding box center [1020, 718] width 11 height 11
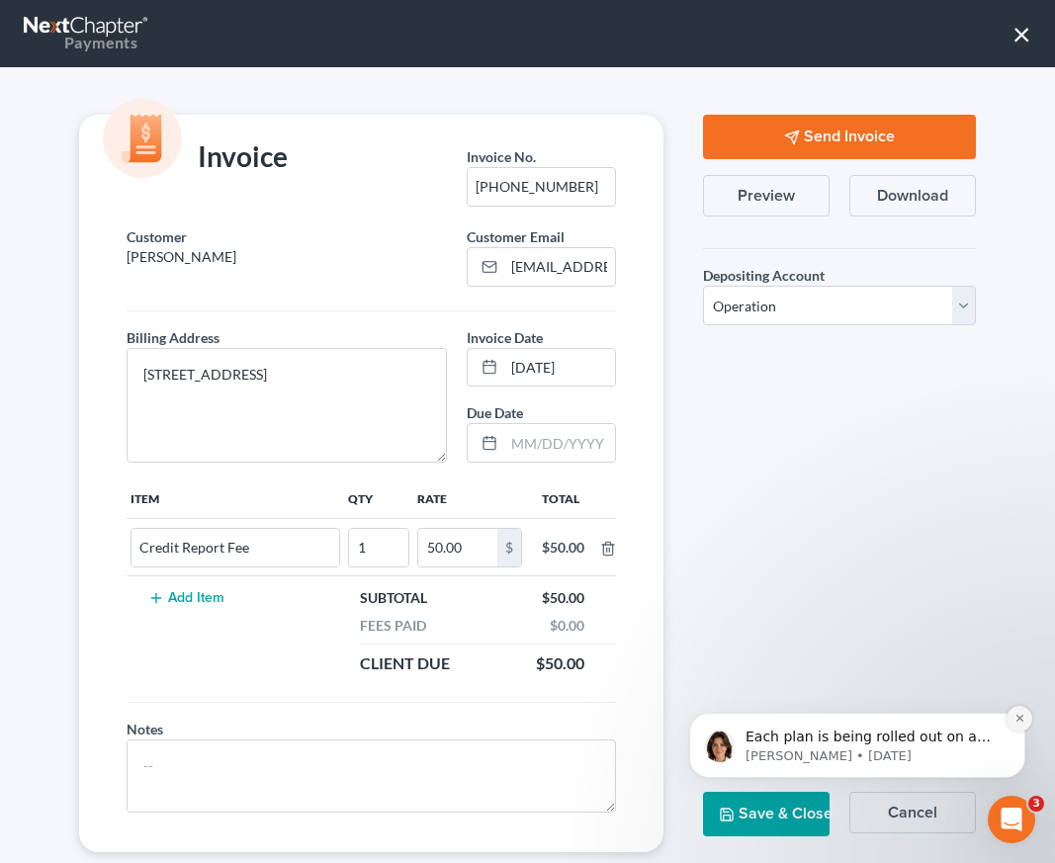
click at [1021, 714] on icon "Dismiss notification" at bounding box center [1020, 718] width 11 height 11
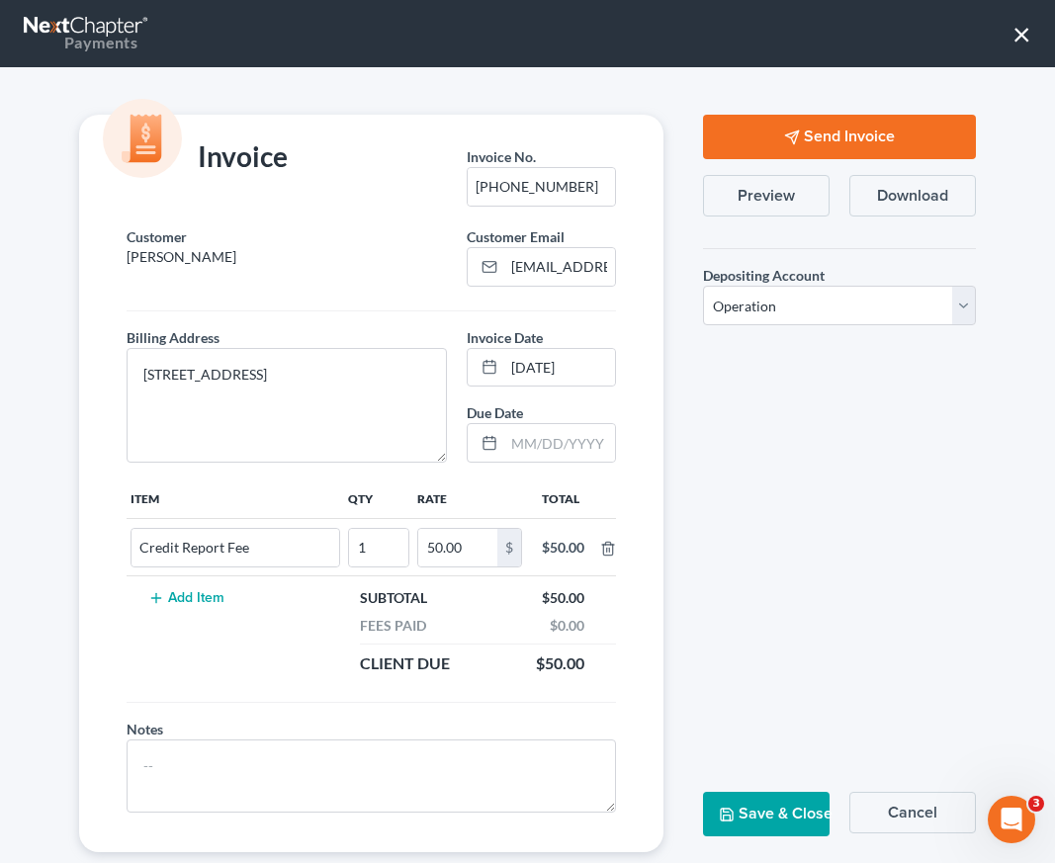
click at [813, 128] on button "Send Invoice" at bounding box center [839, 137] width 273 height 44
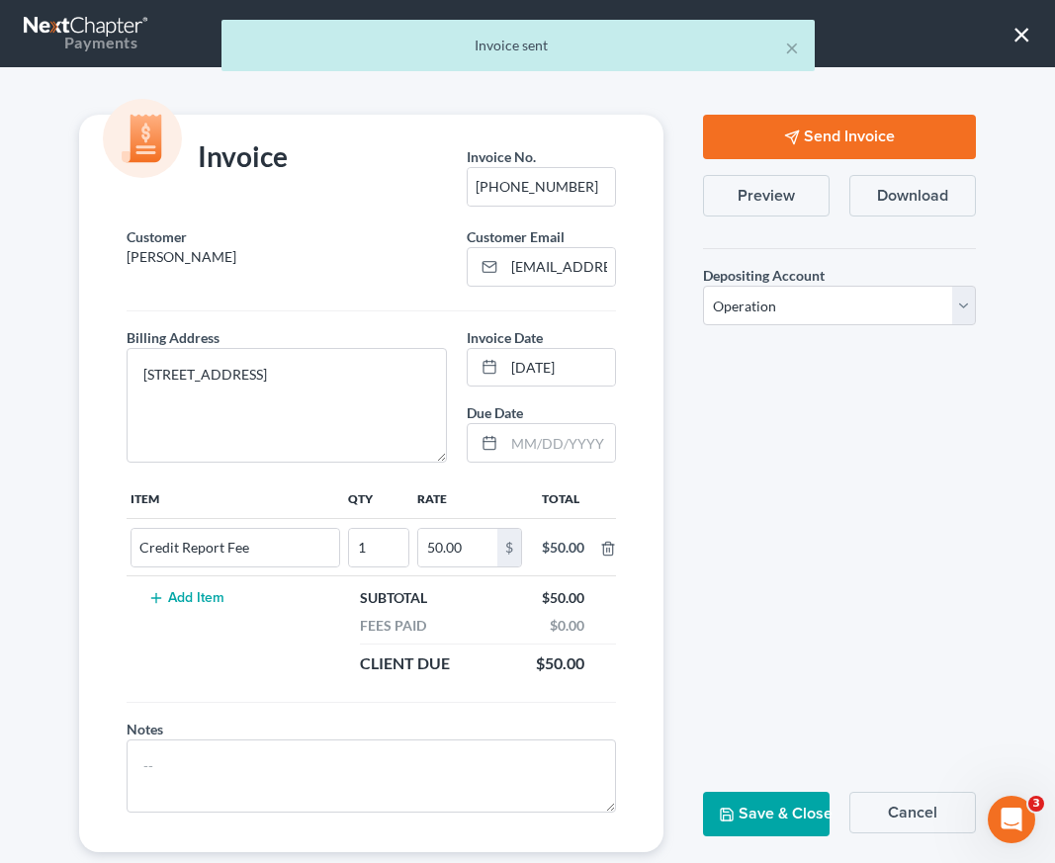
click at [731, 815] on button "Save & Close" at bounding box center [766, 814] width 127 height 44
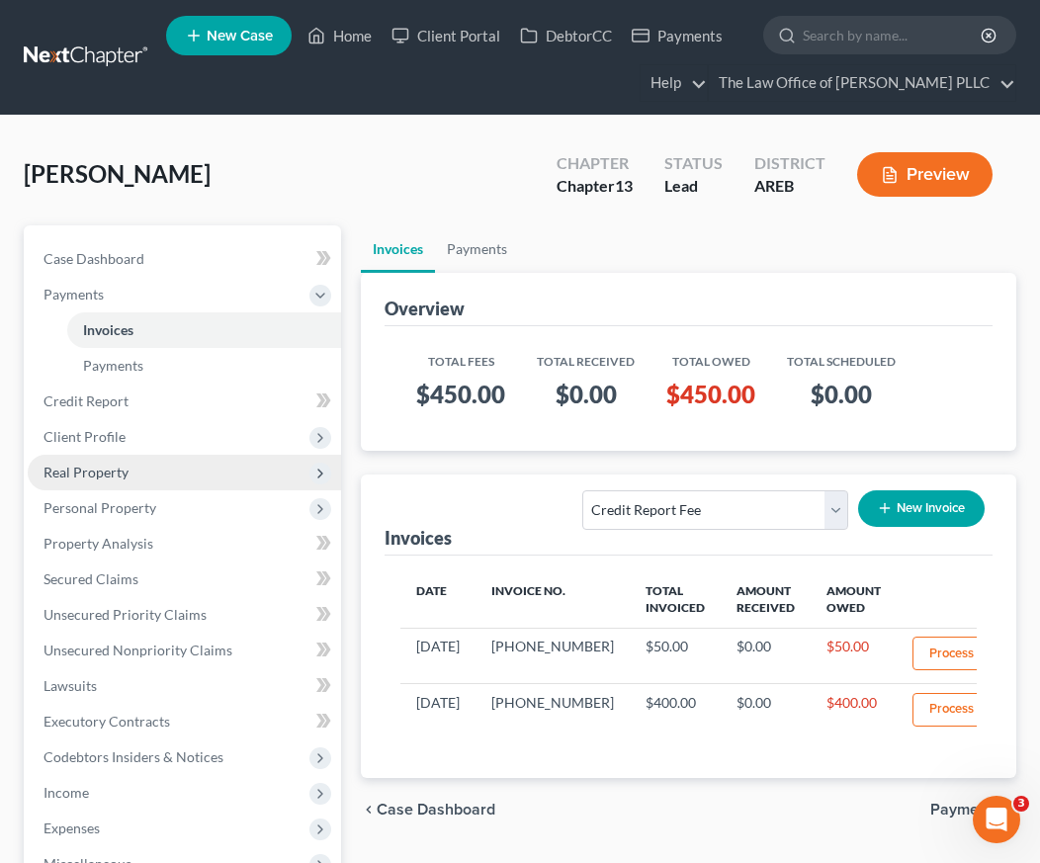
click at [123, 480] on span "Real Property" at bounding box center [86, 472] width 85 height 17
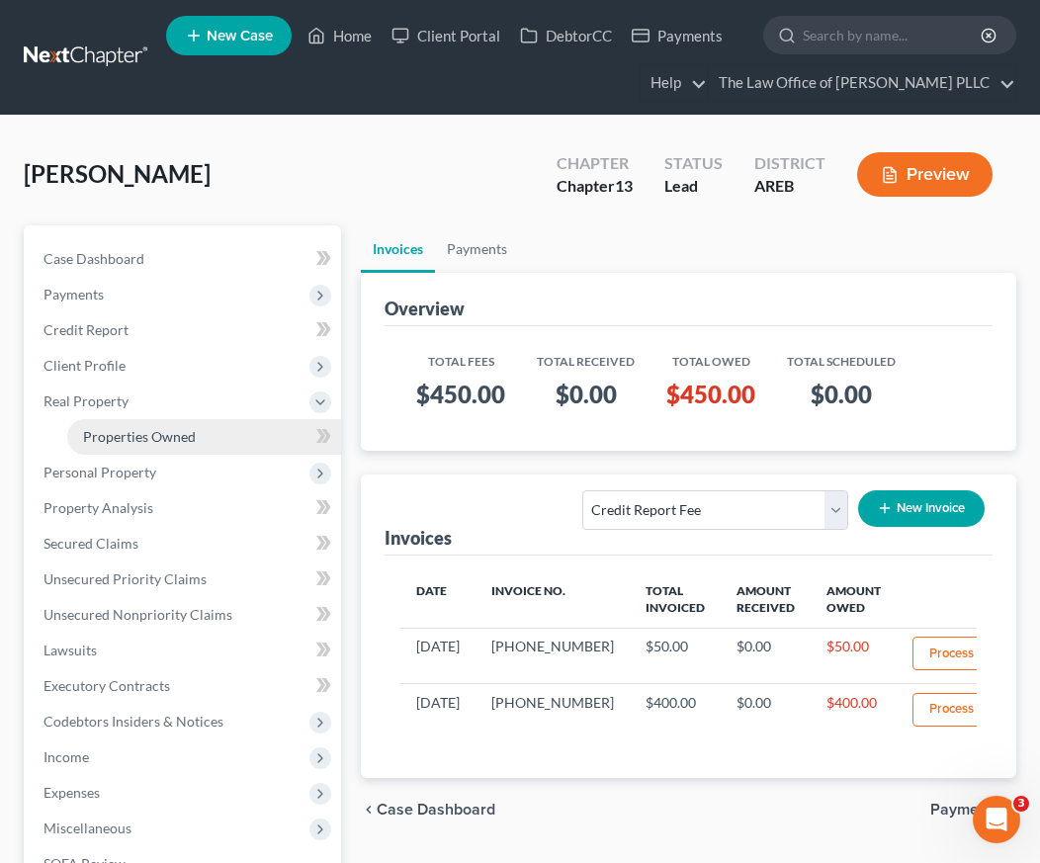
click at [142, 439] on span "Properties Owned" at bounding box center [139, 436] width 113 height 17
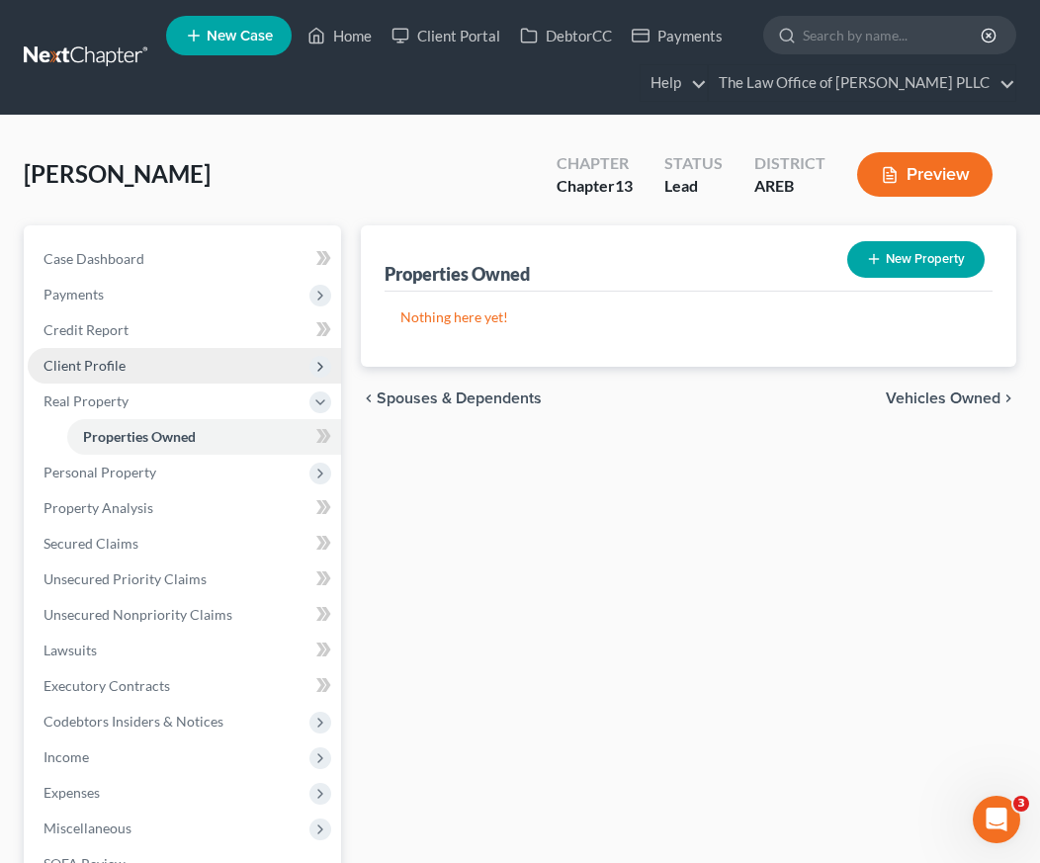
click at [100, 376] on span "Client Profile" at bounding box center [184, 366] width 313 height 36
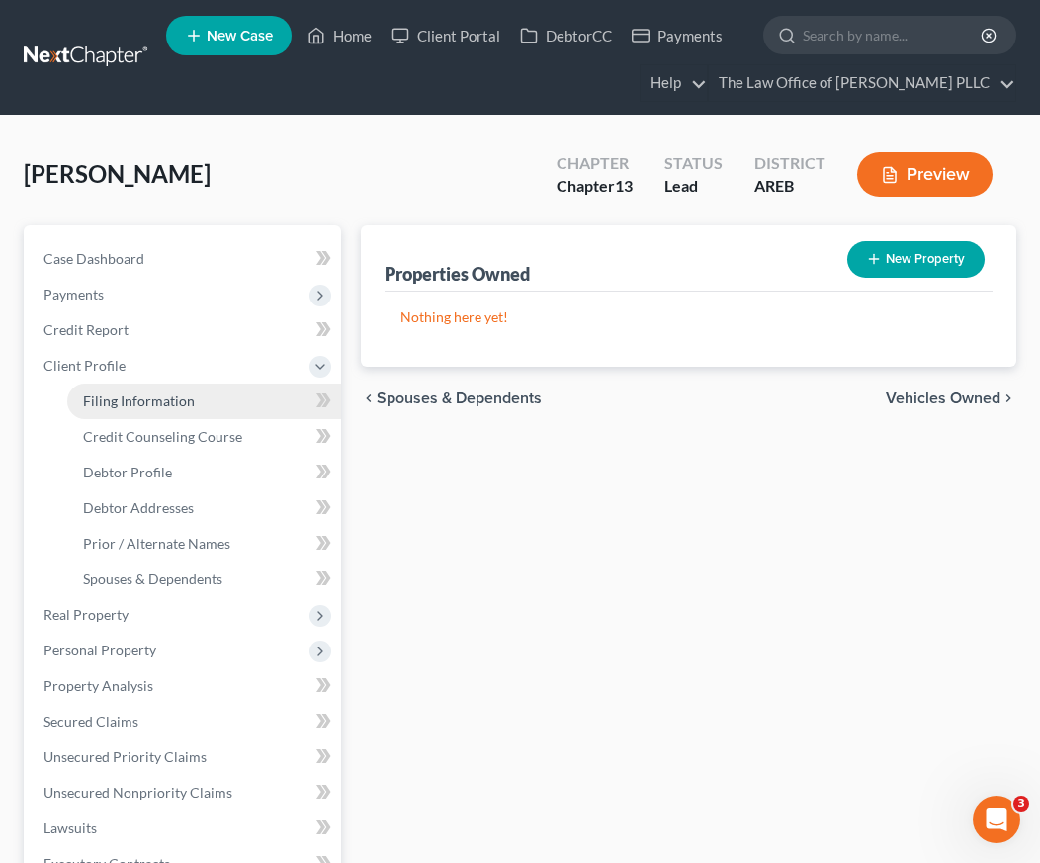
click at [113, 409] on link "Filing Information" at bounding box center [204, 402] width 274 height 36
select select "1"
select select "0"
select select "3"
select select "5"
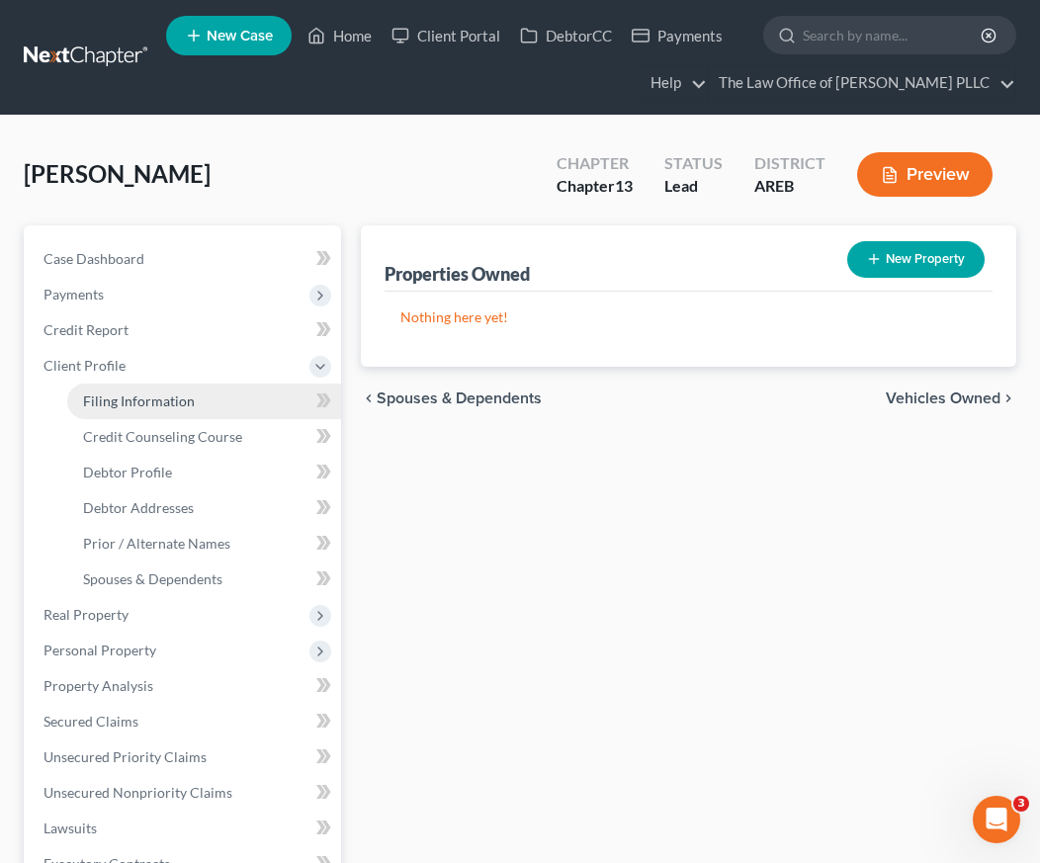
select select "2"
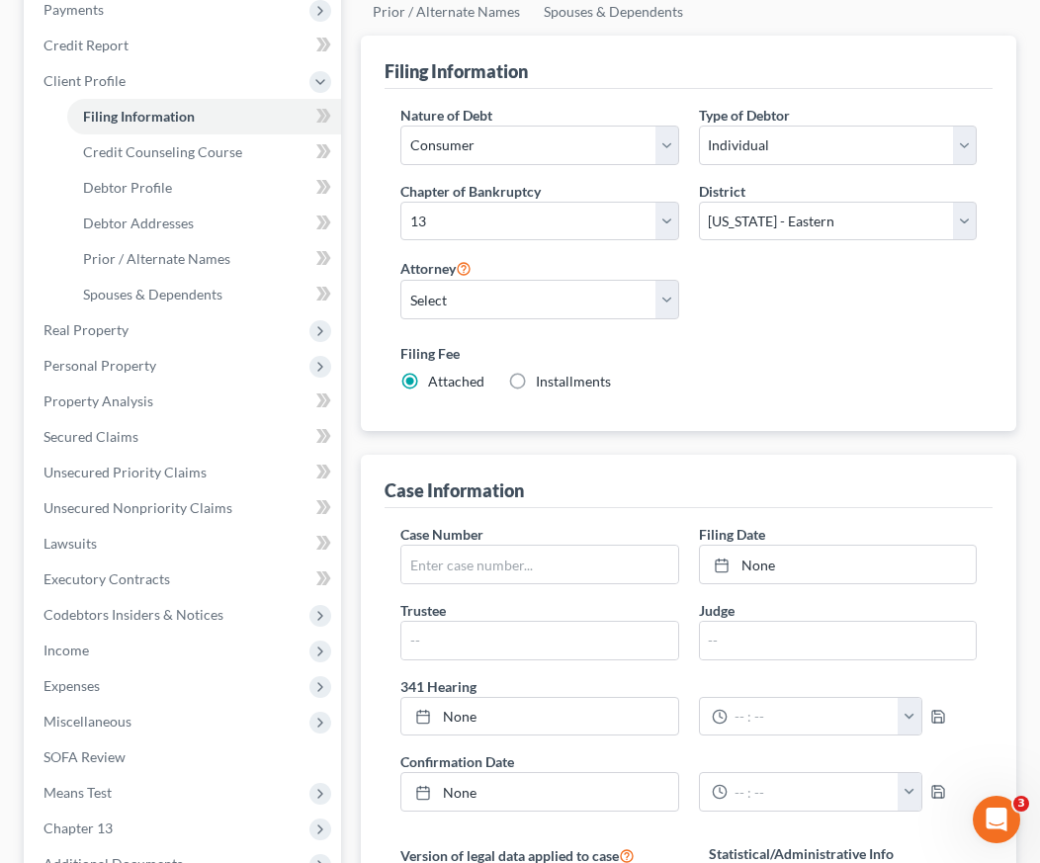
scroll to position [99, 0]
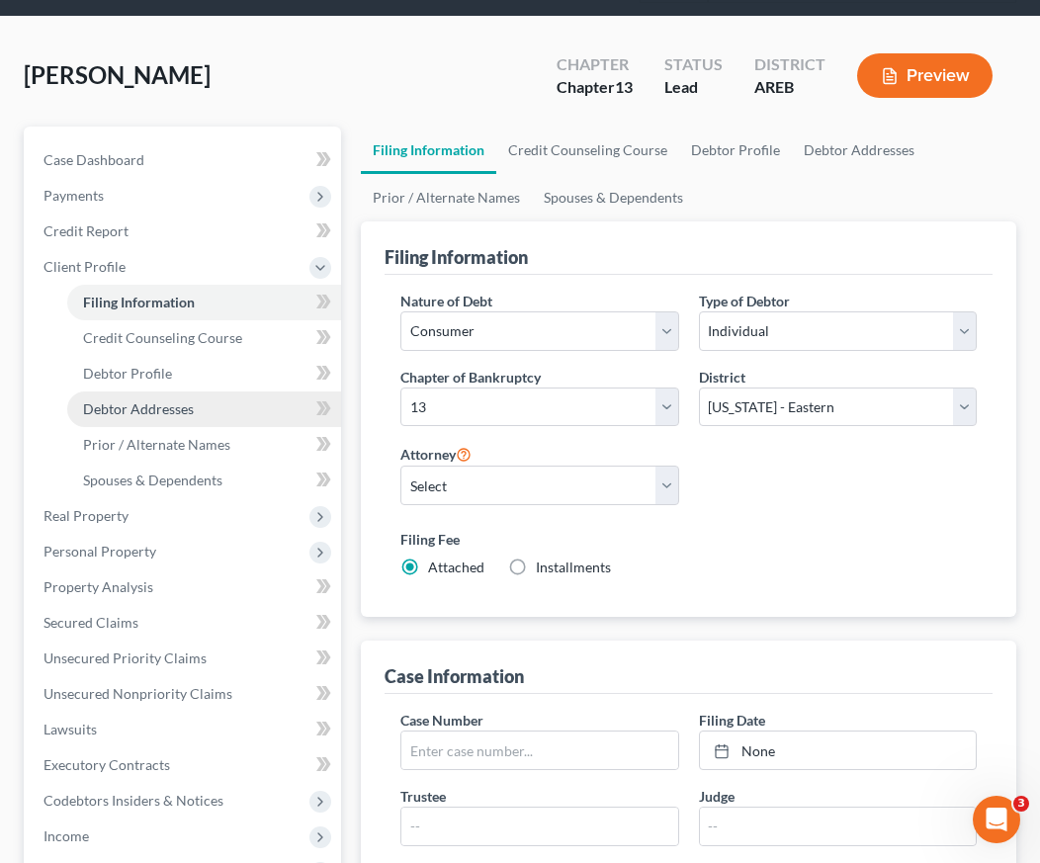
click at [185, 402] on span "Debtor Addresses" at bounding box center [138, 408] width 111 height 17
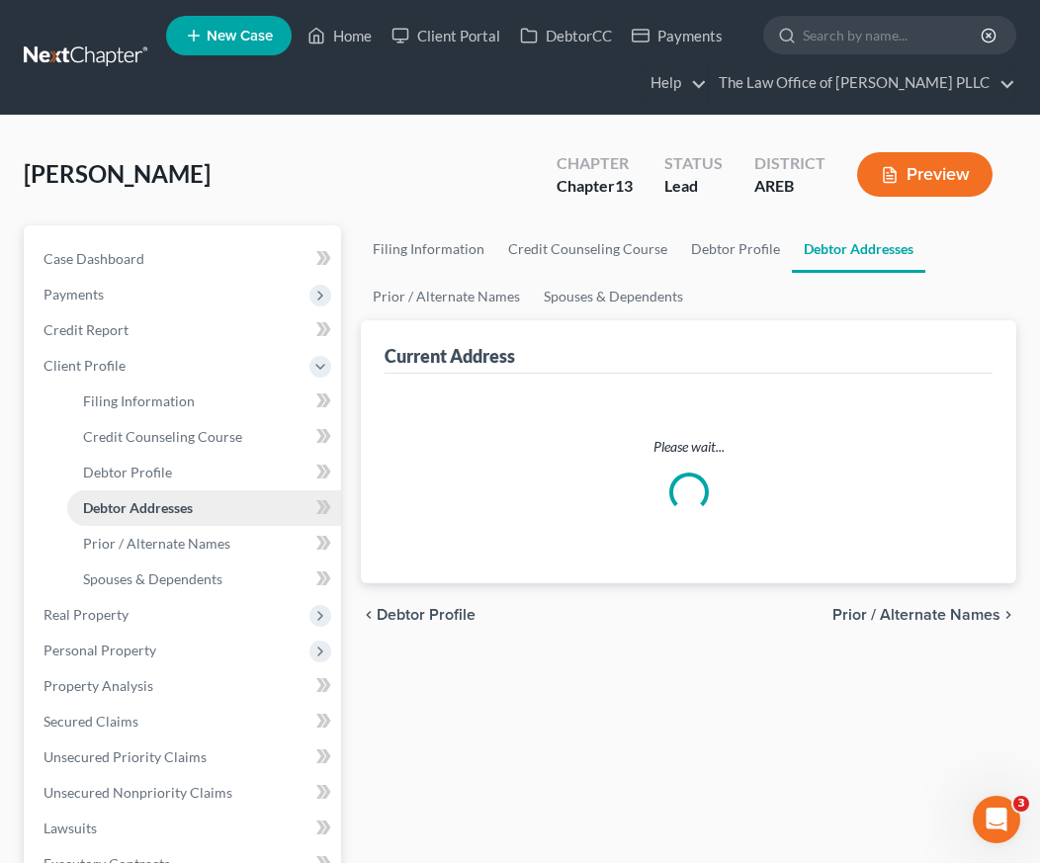
select select "0"
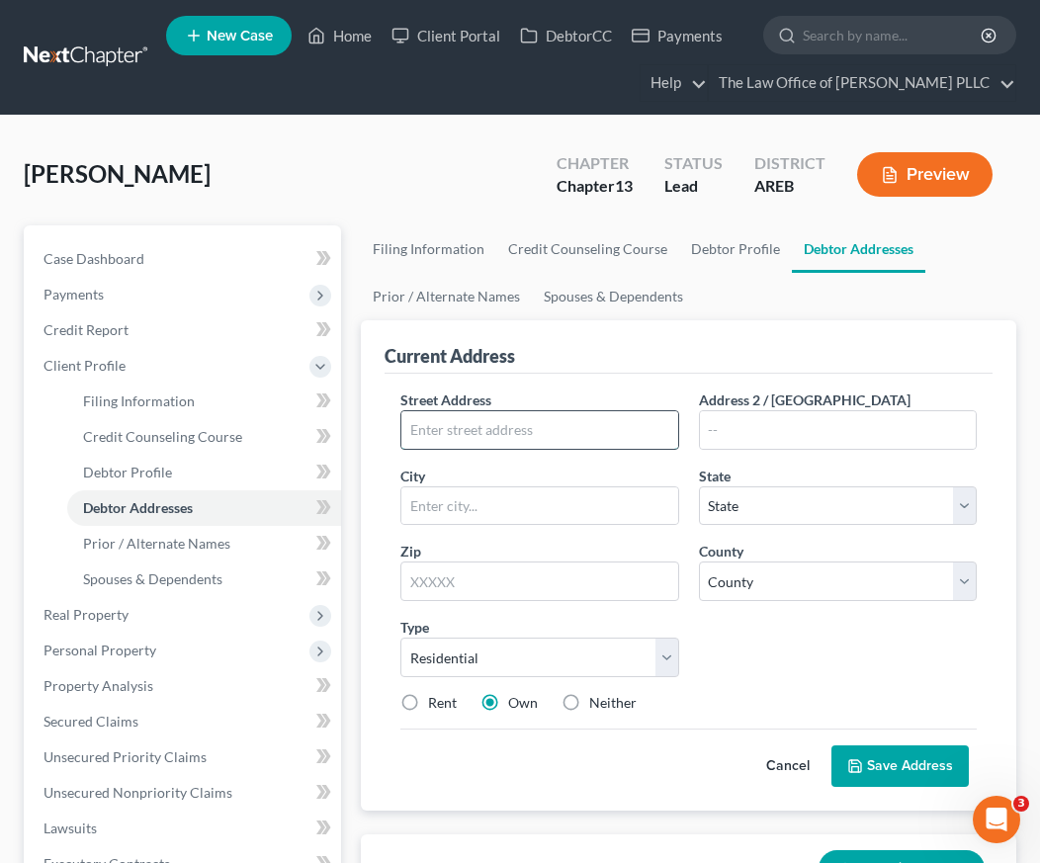
click at [501, 439] on input "text" at bounding box center [539, 430] width 276 height 38
type input "[STREET_ADDRESS]"
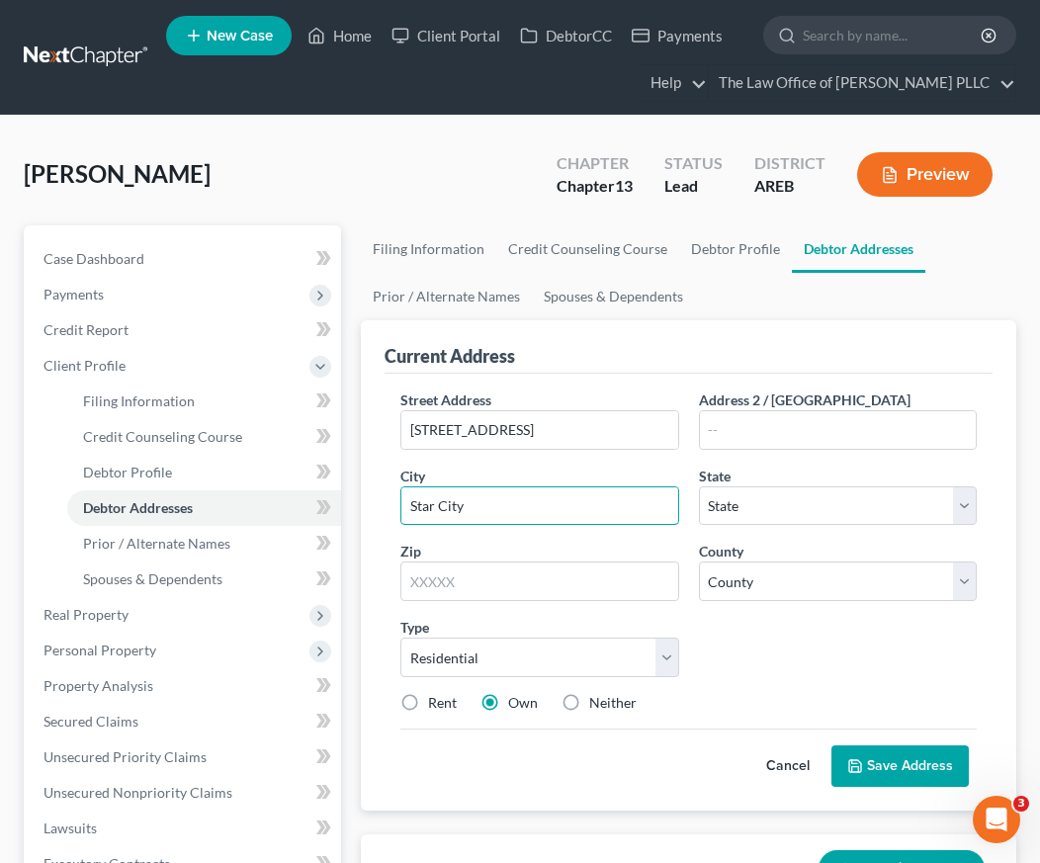
type input "Star City"
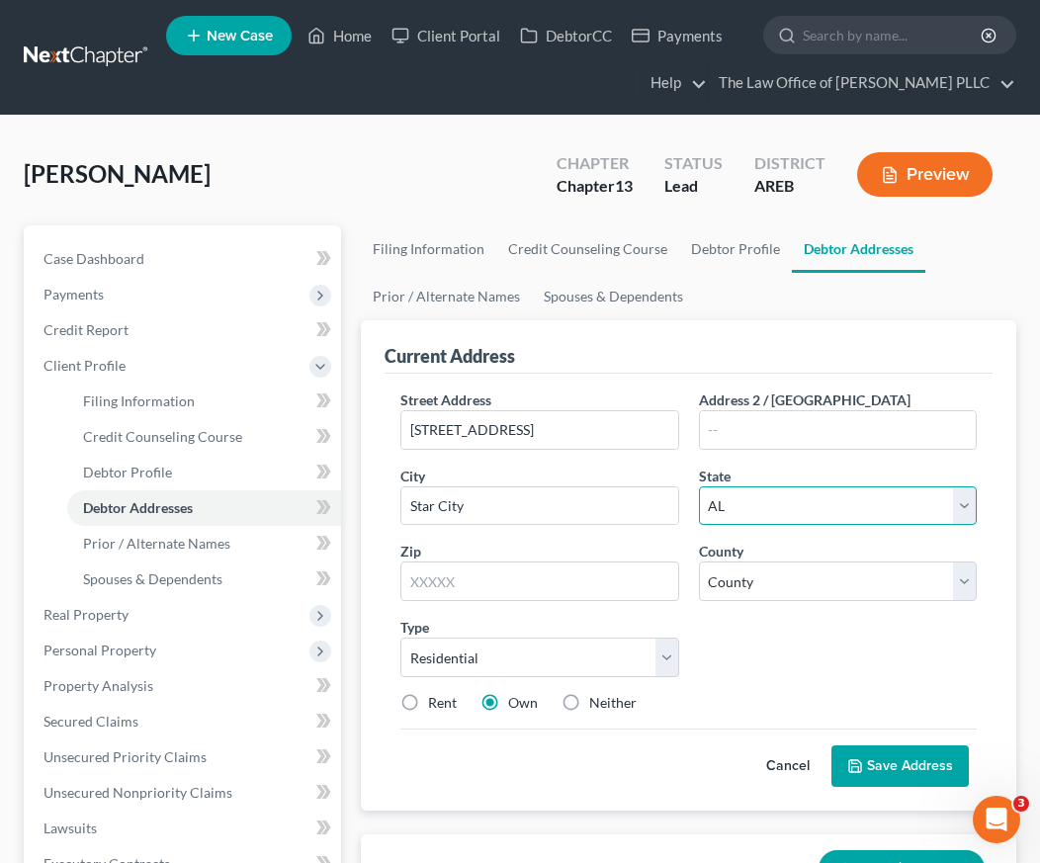
select select "2"
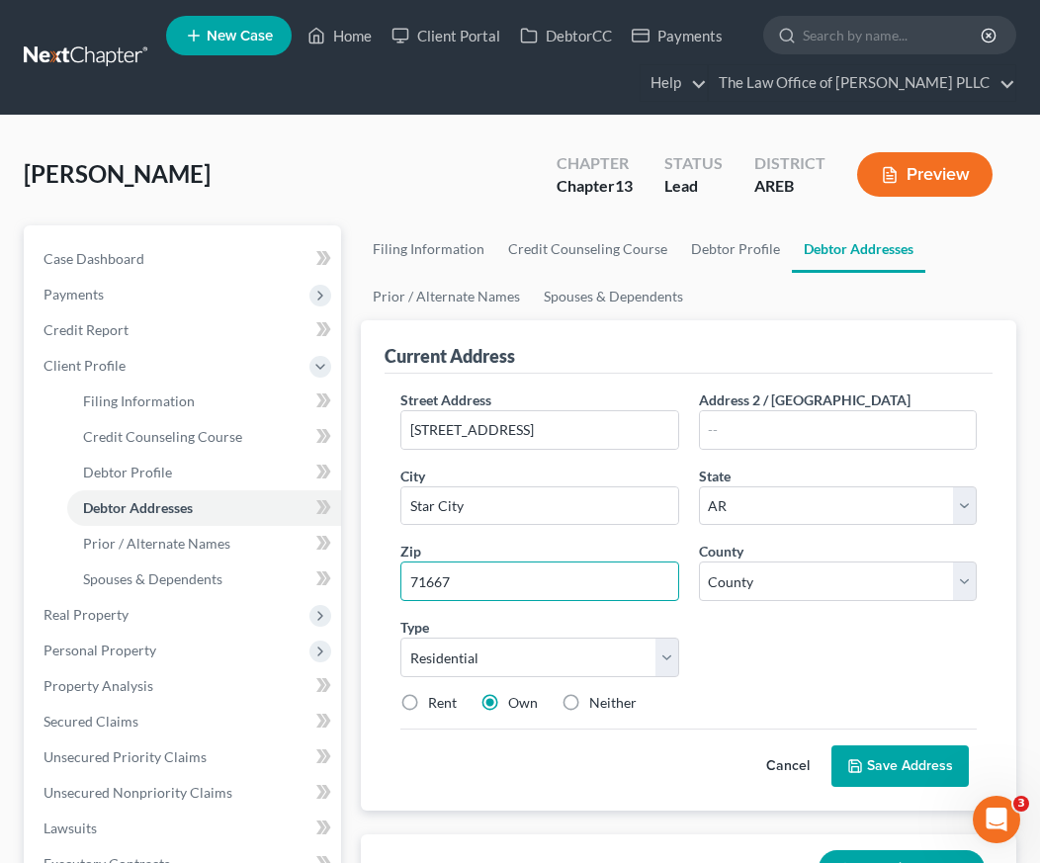
type input "71667"
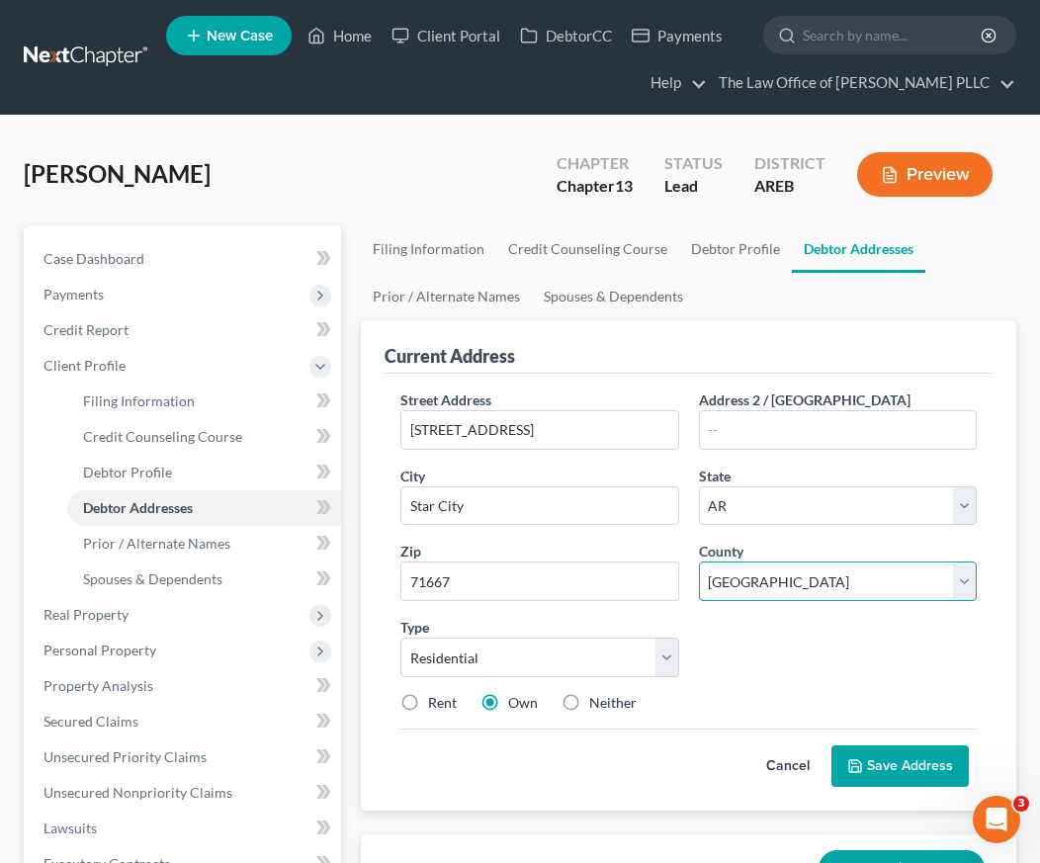
select select "39"
click at [896, 772] on button "Save Address" at bounding box center [900, 767] width 137 height 42
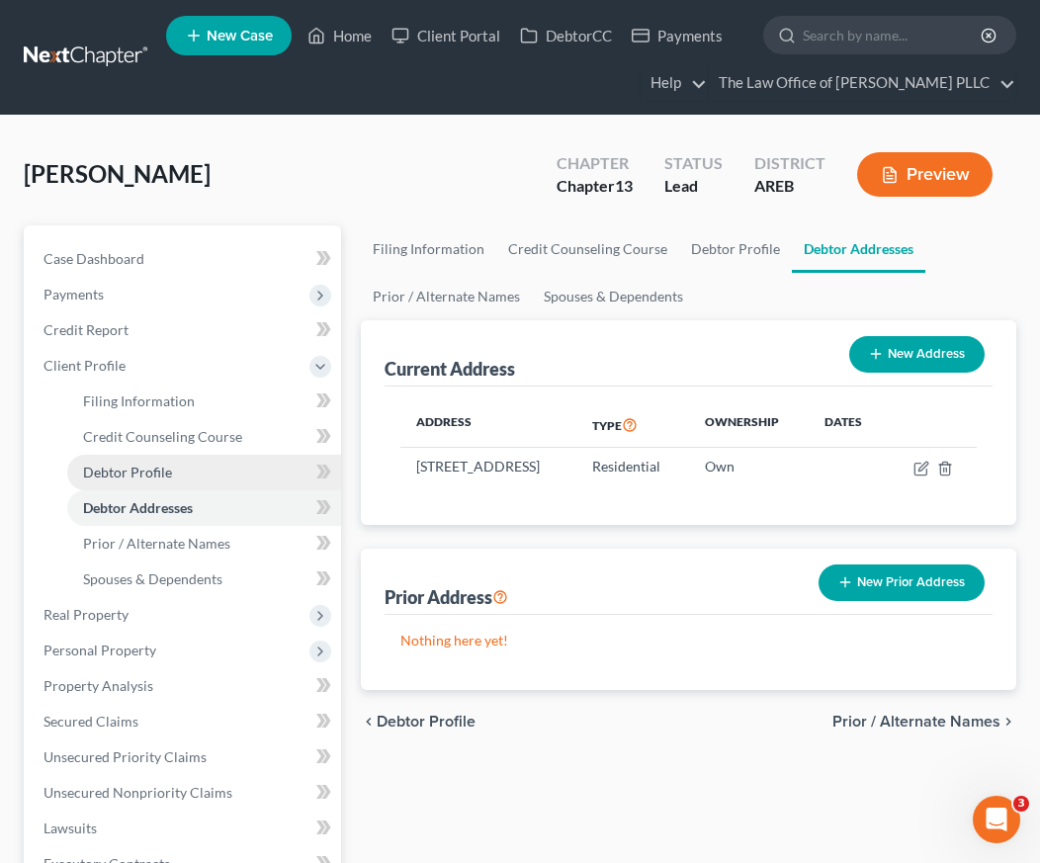
click at [153, 474] on span "Debtor Profile" at bounding box center [127, 472] width 89 height 17
select select "0"
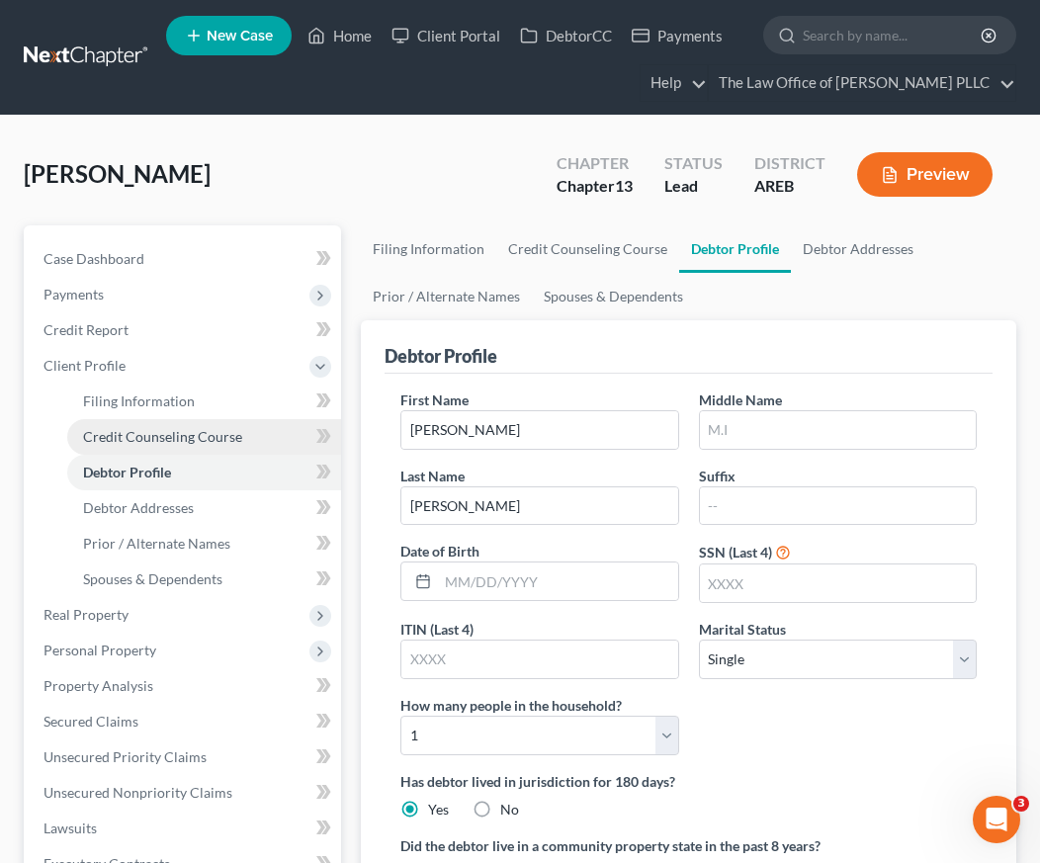
click at [148, 445] on link "Credit Counseling Course" at bounding box center [204, 437] width 274 height 36
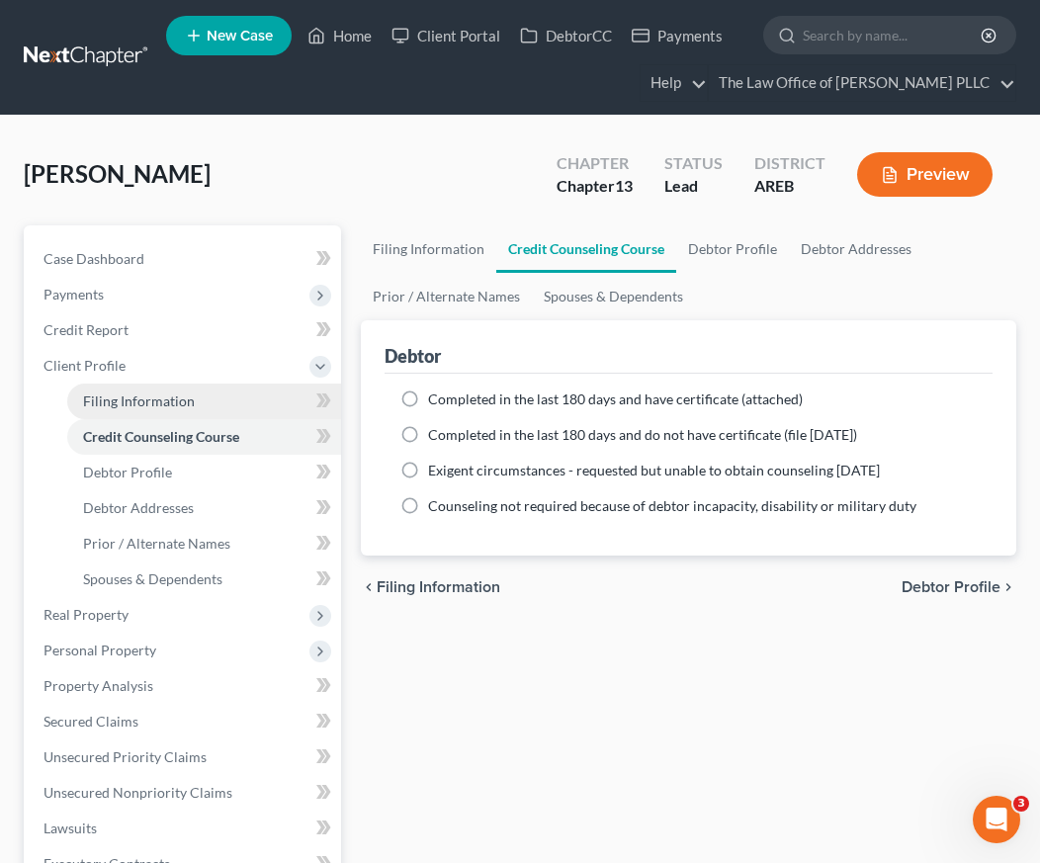
click at [178, 407] on span "Filing Information" at bounding box center [139, 401] width 112 height 17
select select "1"
select select "0"
select select "3"
select select "5"
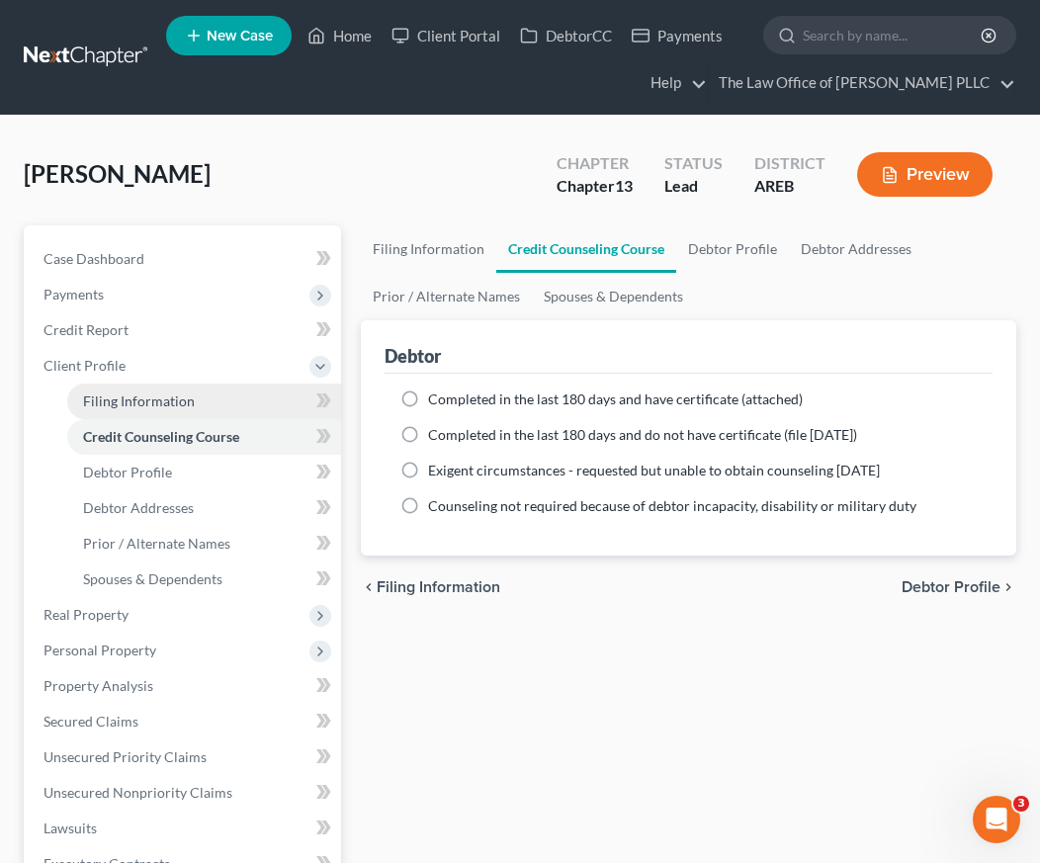
select select "0"
select select "2"
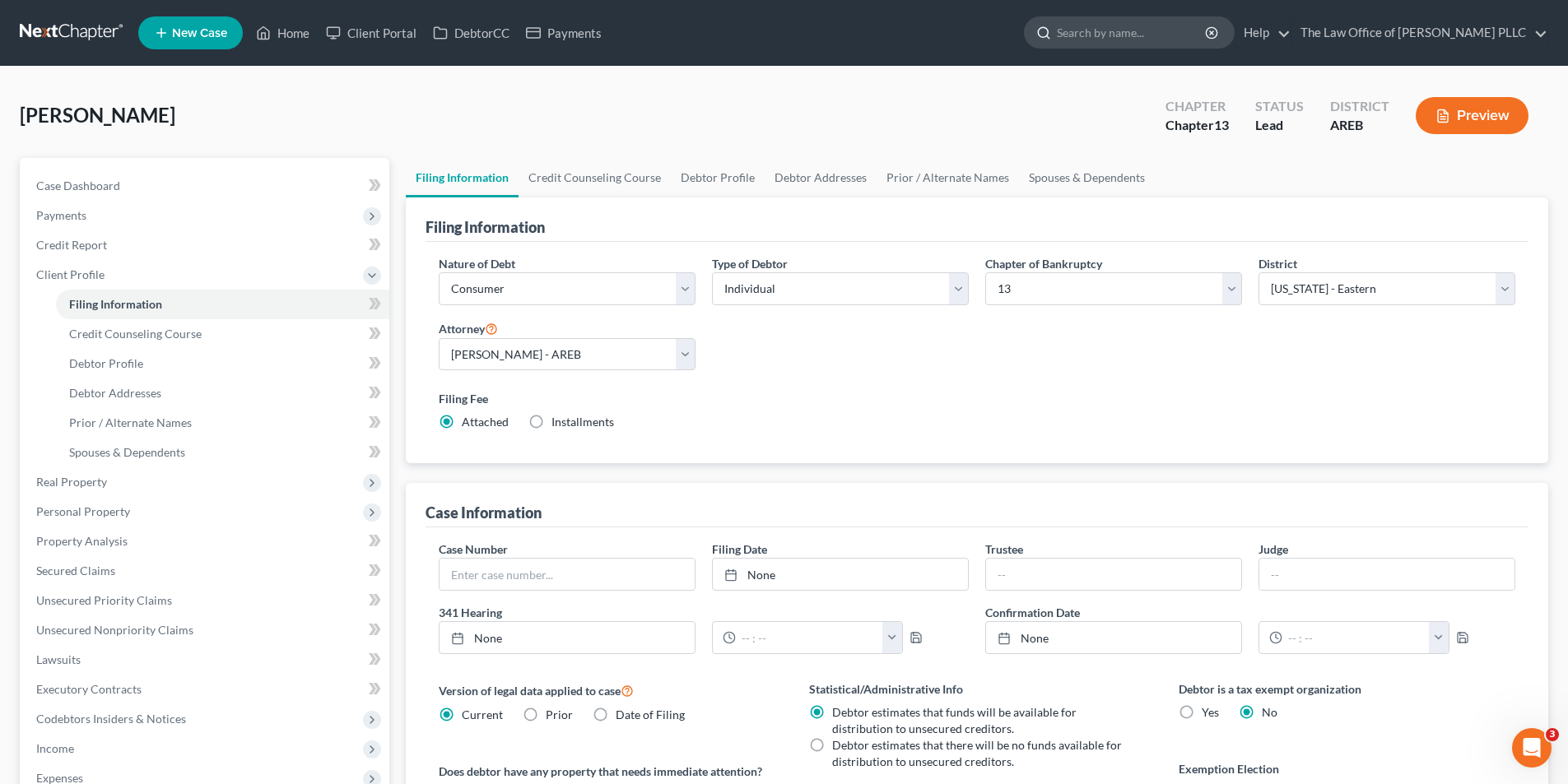
click at [1139, 29] on input "search" at bounding box center [1132, 32] width 151 height 31
type input "[PERSON_NAME]"
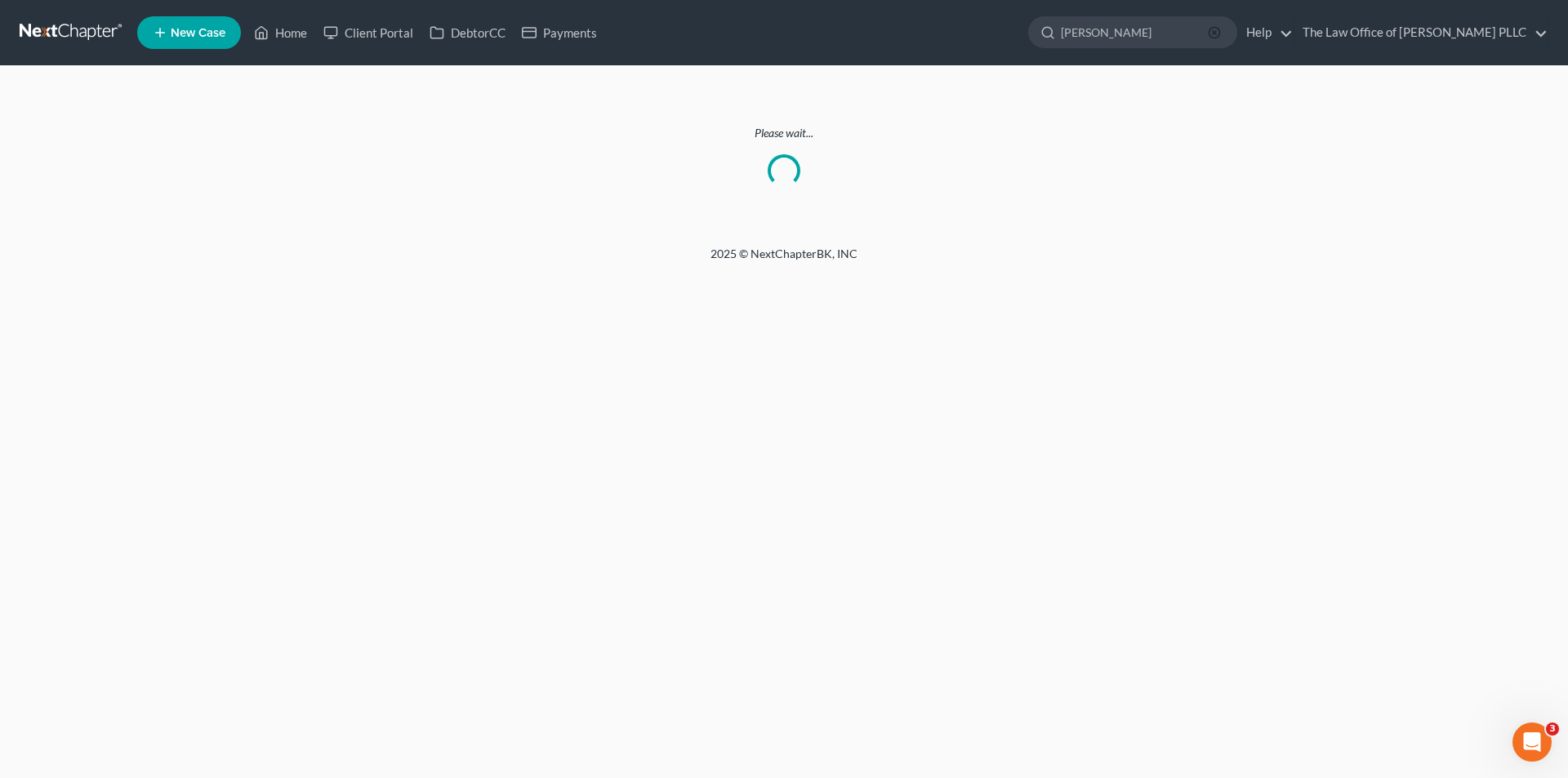
click at [1214, 34] on icon "button" at bounding box center [1214, 33] width 13 height 13
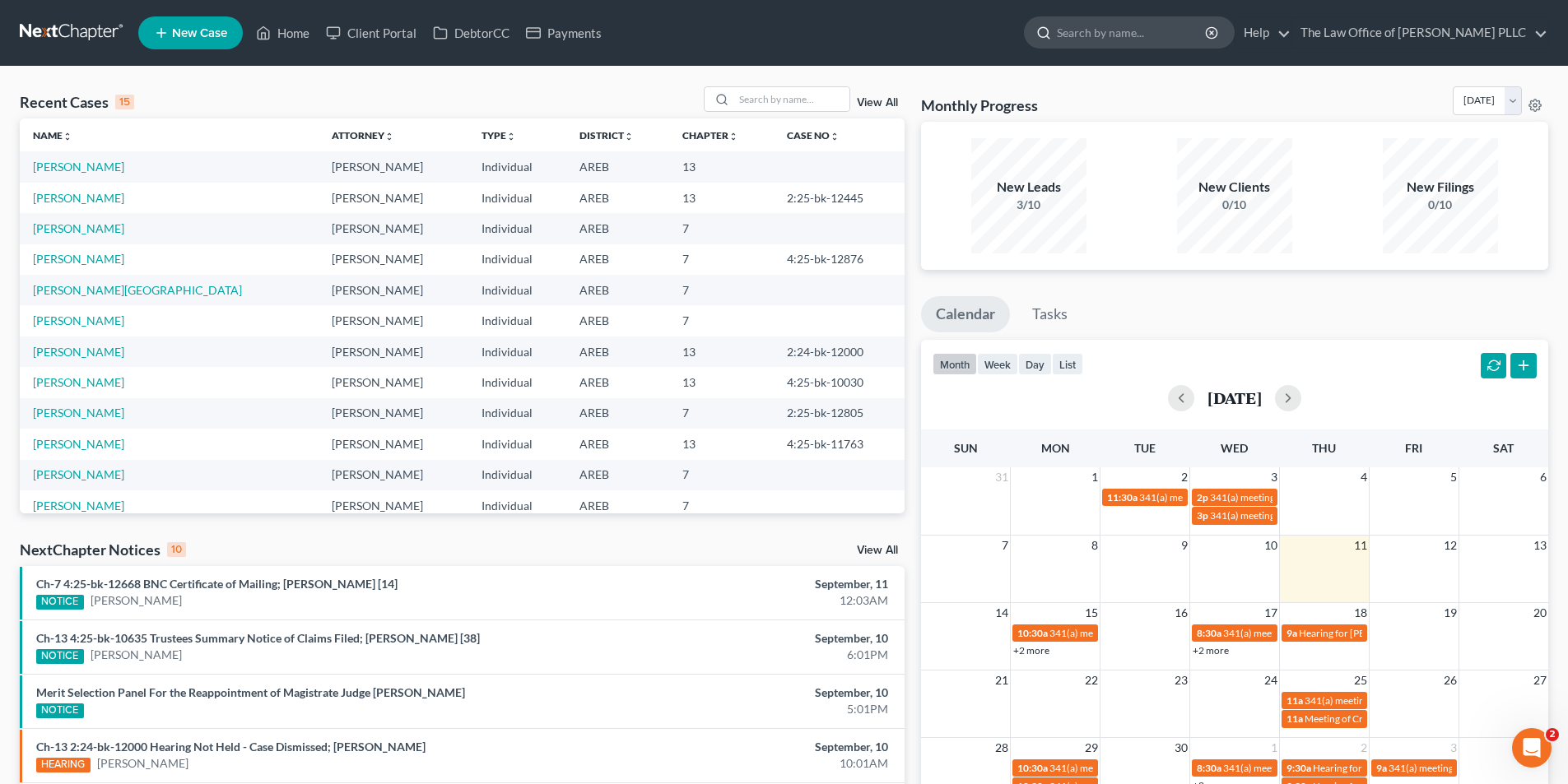
click at [1091, 36] on input "search" at bounding box center [1132, 32] width 151 height 31
type input "[PERSON_NAME]"
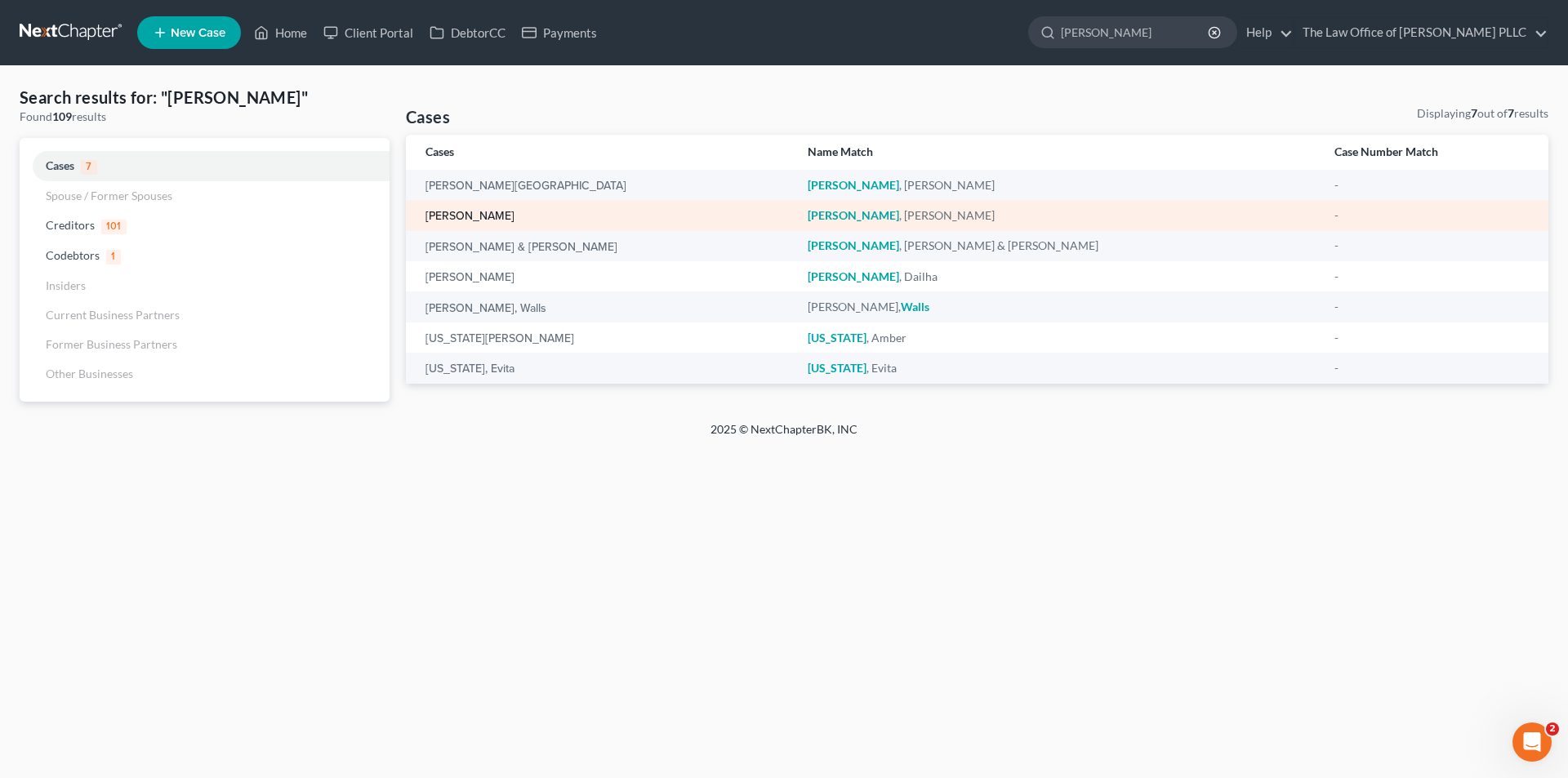
click at [475, 211] on link "Ward, Aaron" at bounding box center [470, 216] width 89 height 12
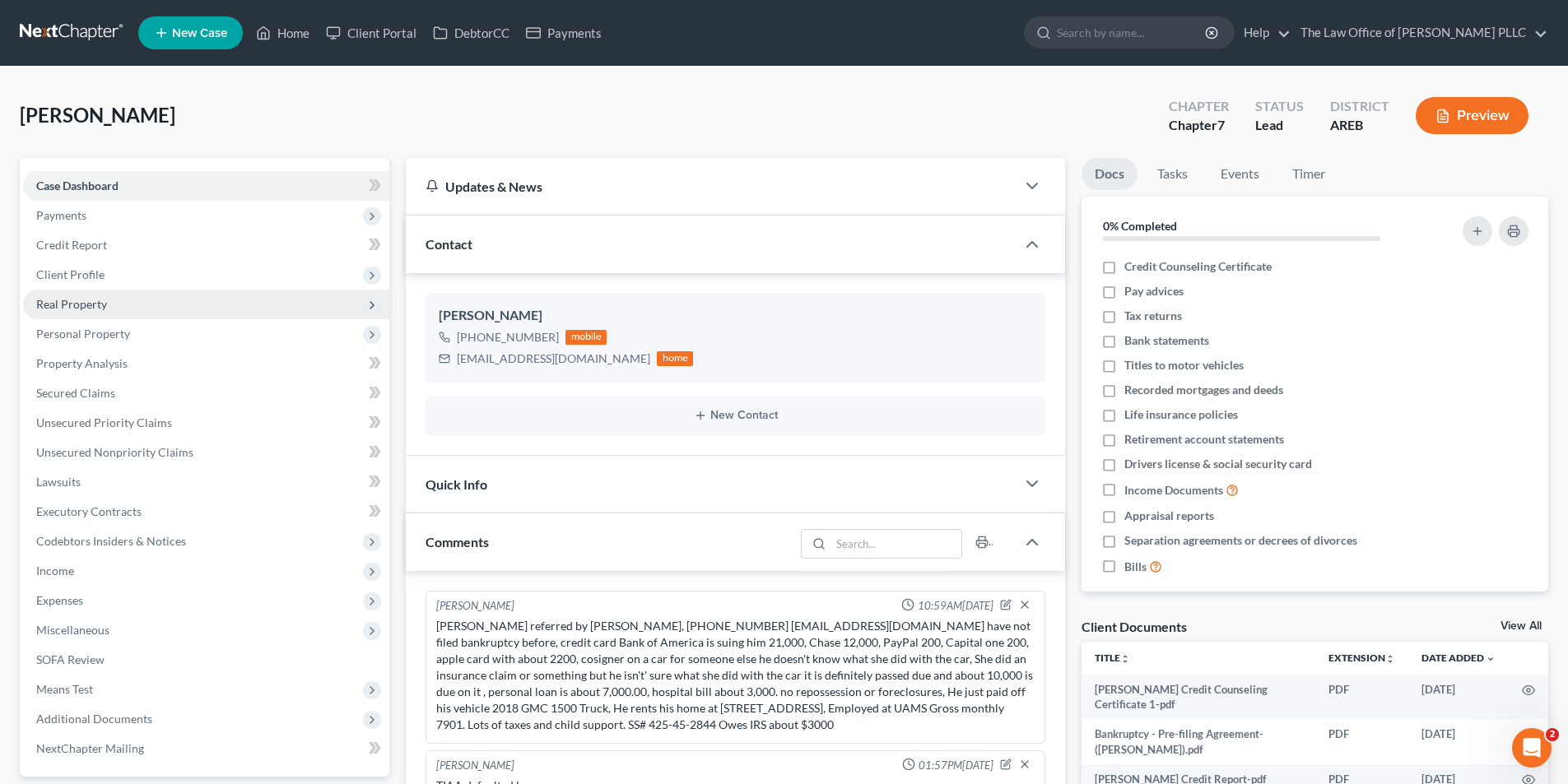
scroll to position [247, 0]
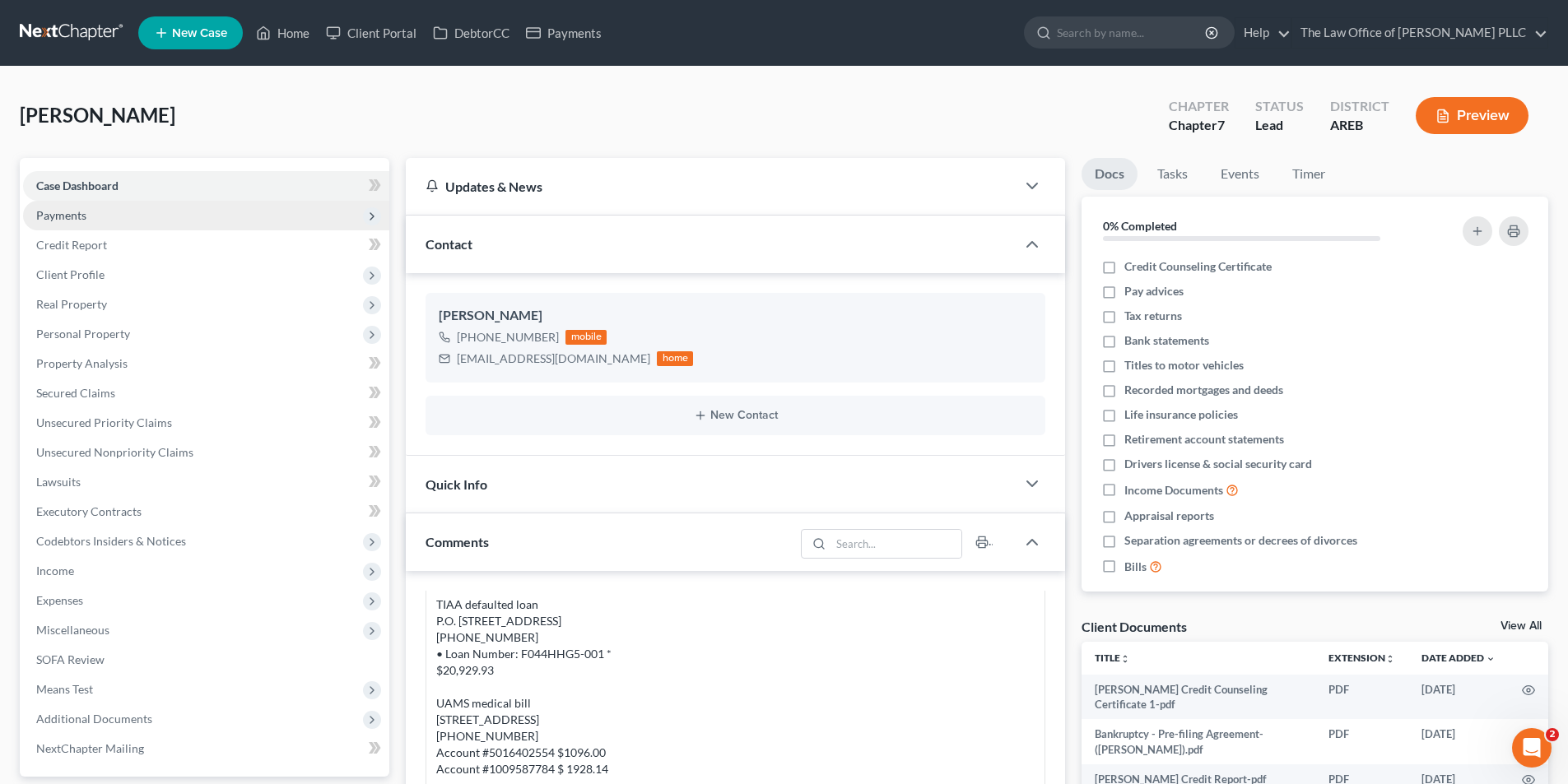
click at [87, 213] on span "Payments" at bounding box center [206, 216] width 366 height 30
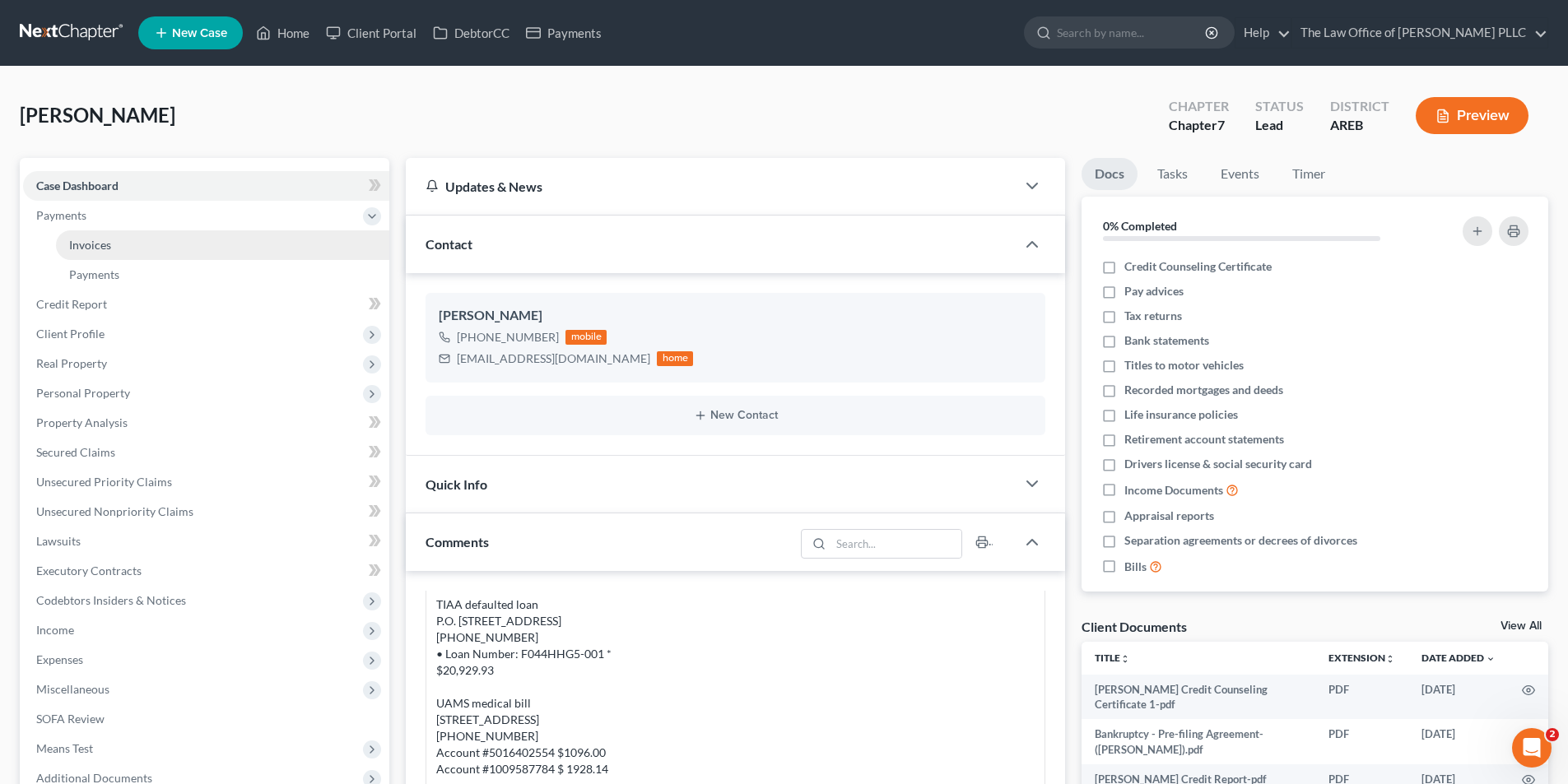
click at [104, 241] on span "Invoices" at bounding box center [90, 245] width 42 height 14
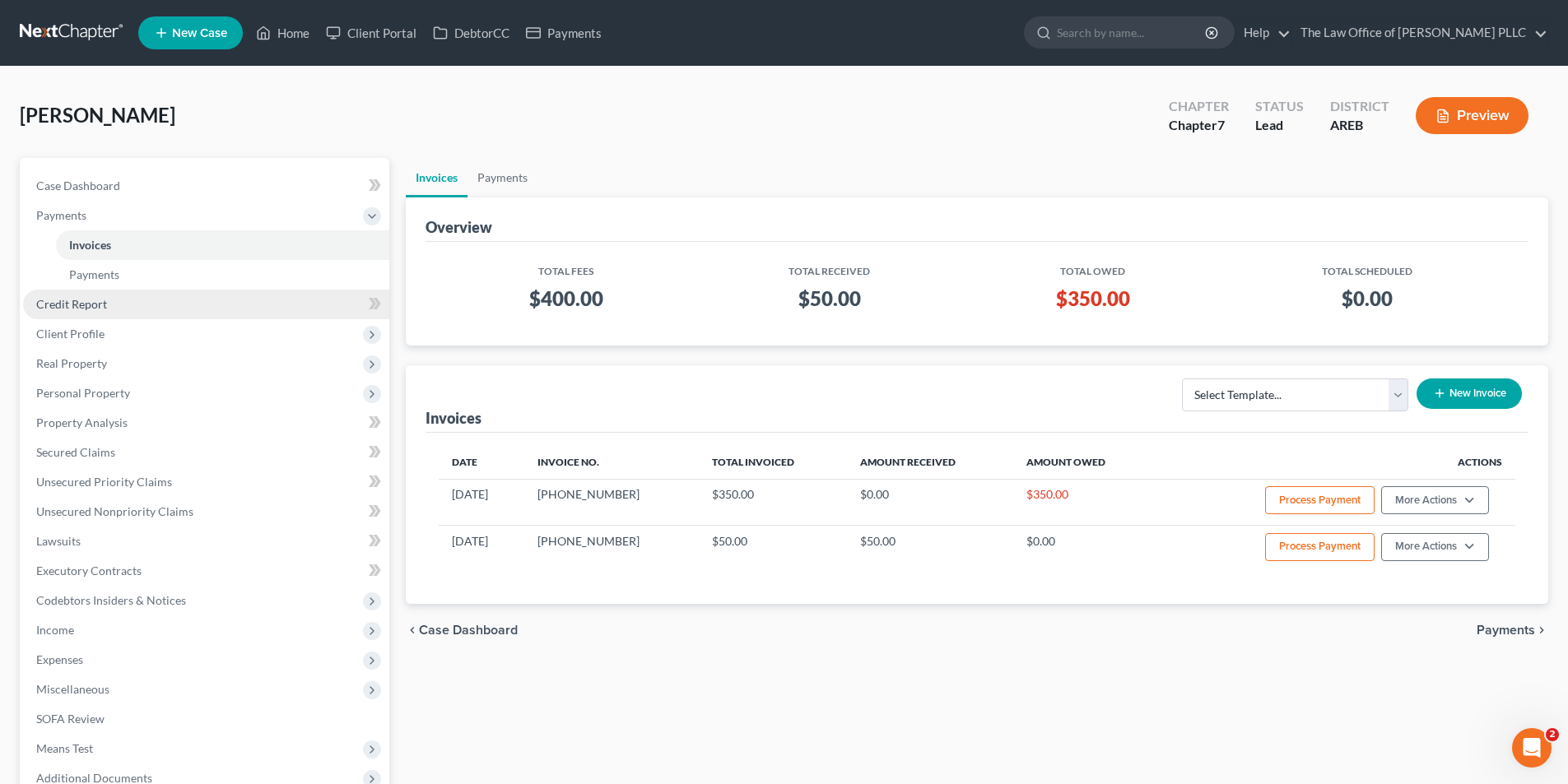
click at [90, 306] on span "Credit Report" at bounding box center [72, 304] width 71 height 14
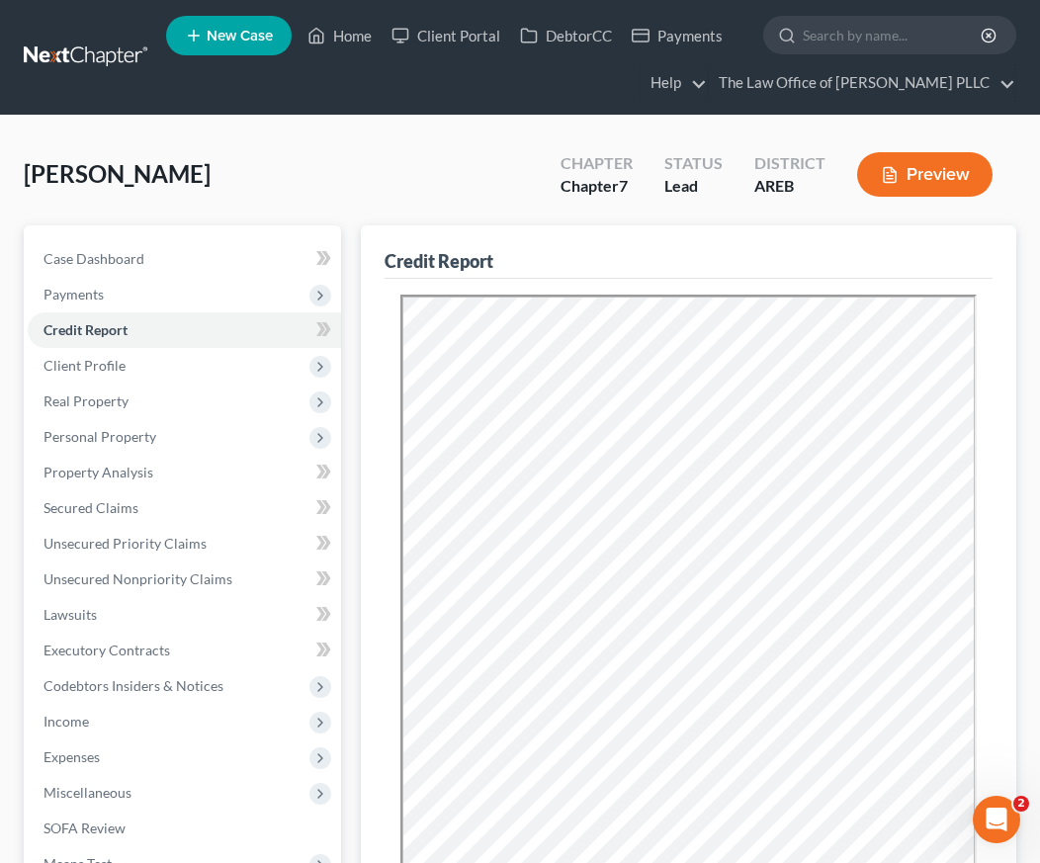
click at [433, 178] on div "Ward, Aaron Upgraded Chapter Chapter 7 Status Lead District AREB Preview" at bounding box center [520, 182] width 993 height 86
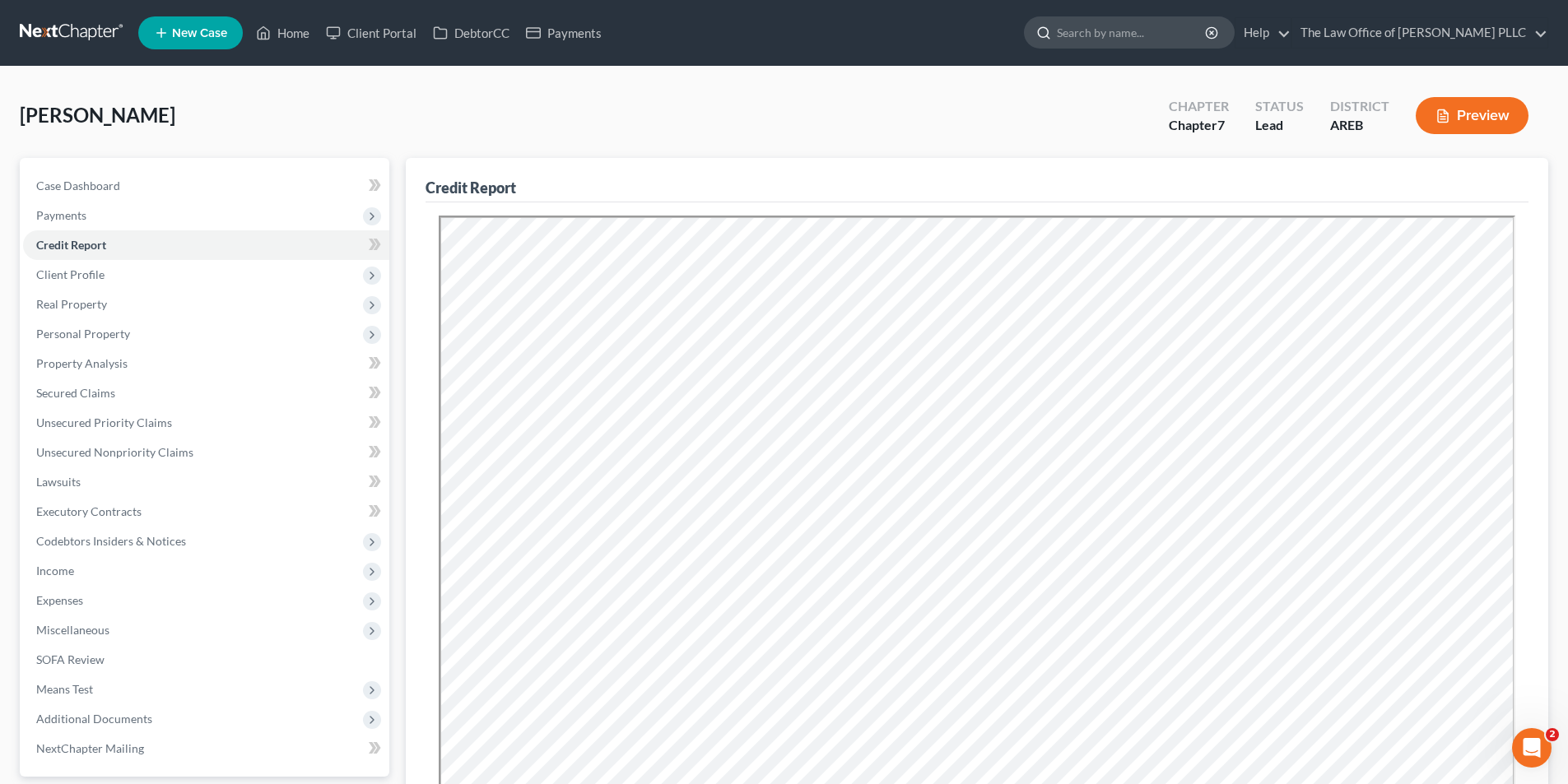
click at [1105, 32] on input "search" at bounding box center [1132, 32] width 151 height 31
type input "sandidge"
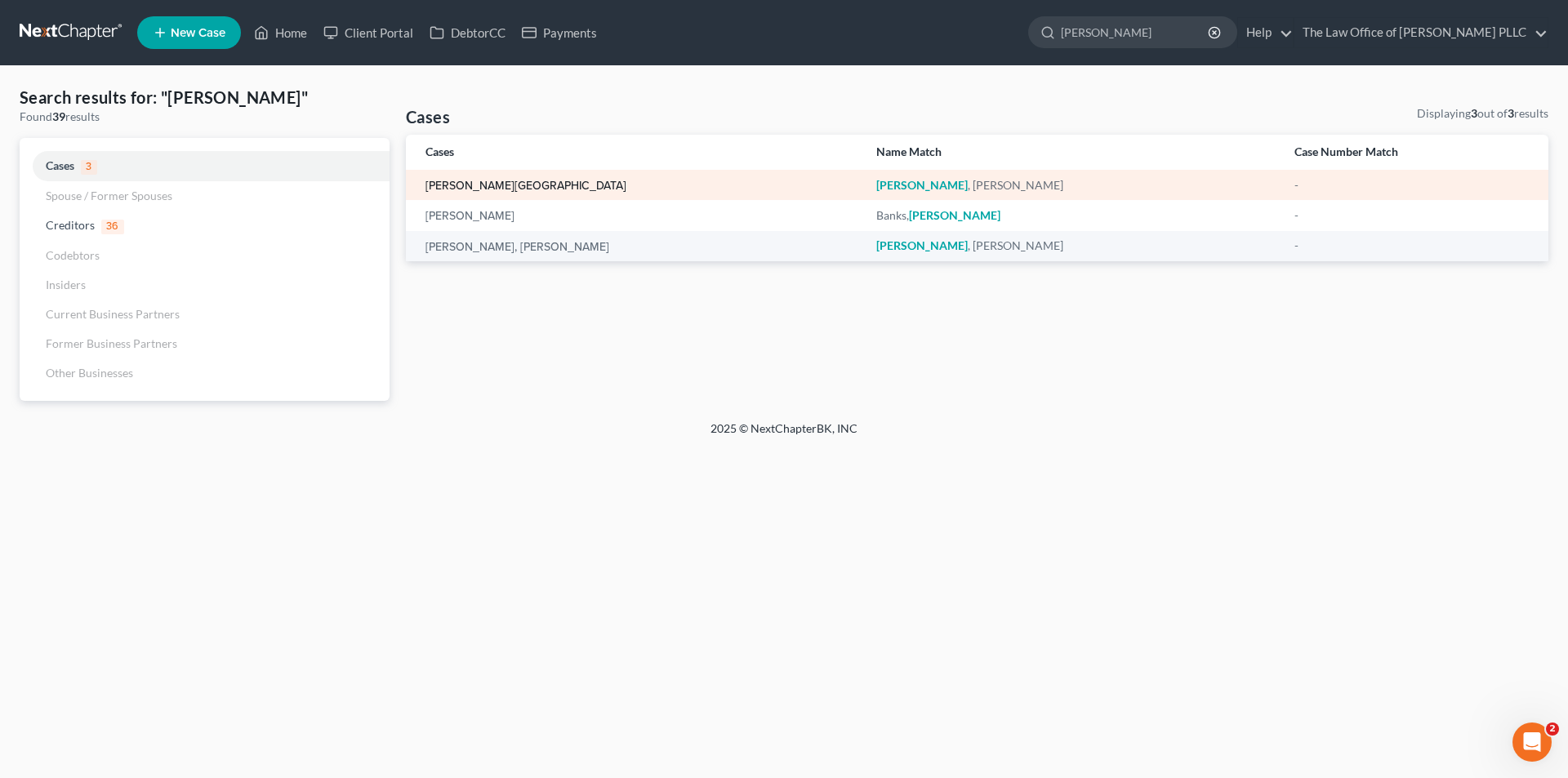
click at [487, 183] on link "Sandidge, Troy" at bounding box center [525, 187] width 201 height 12
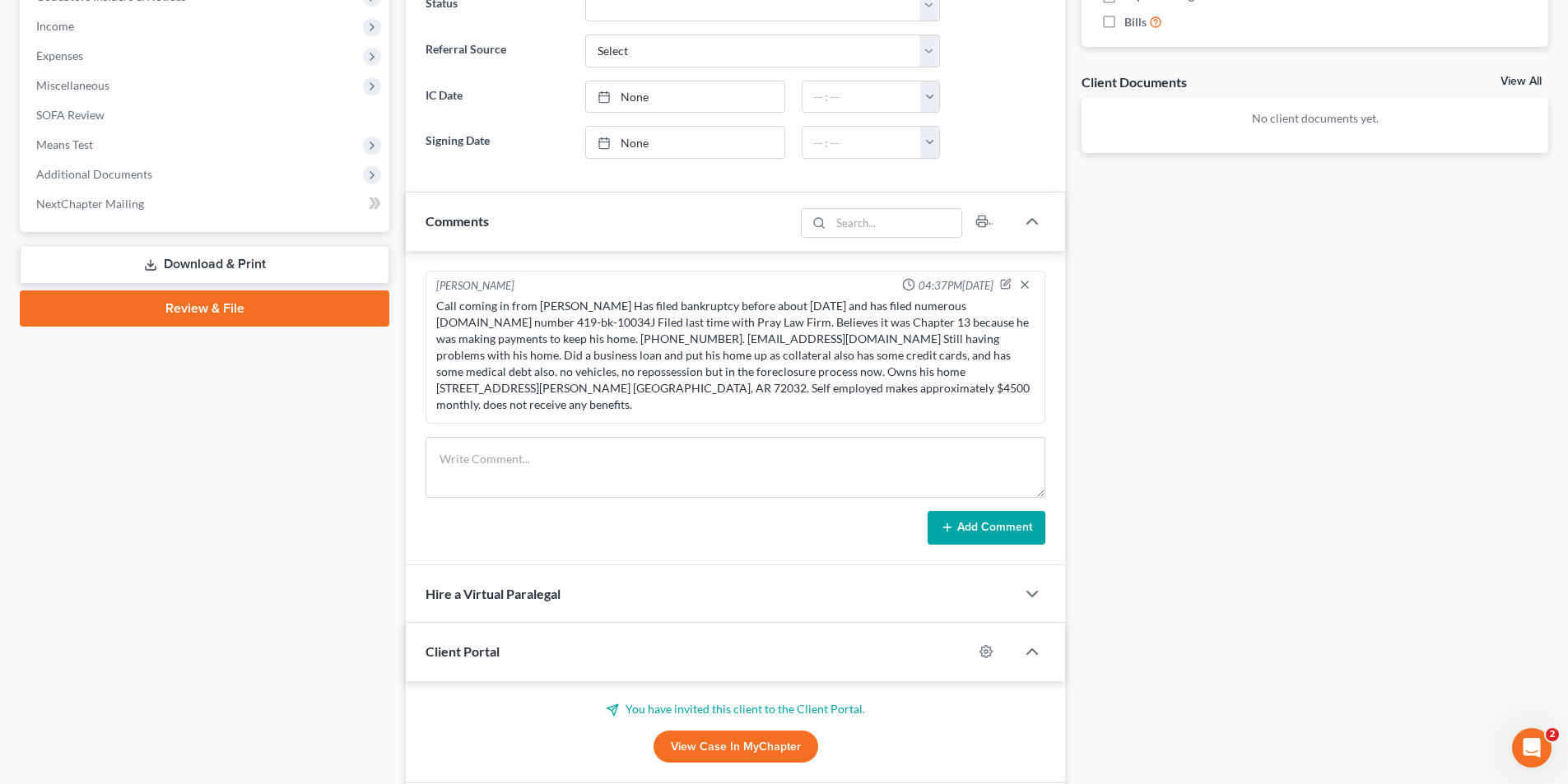
scroll to position [576, 0]
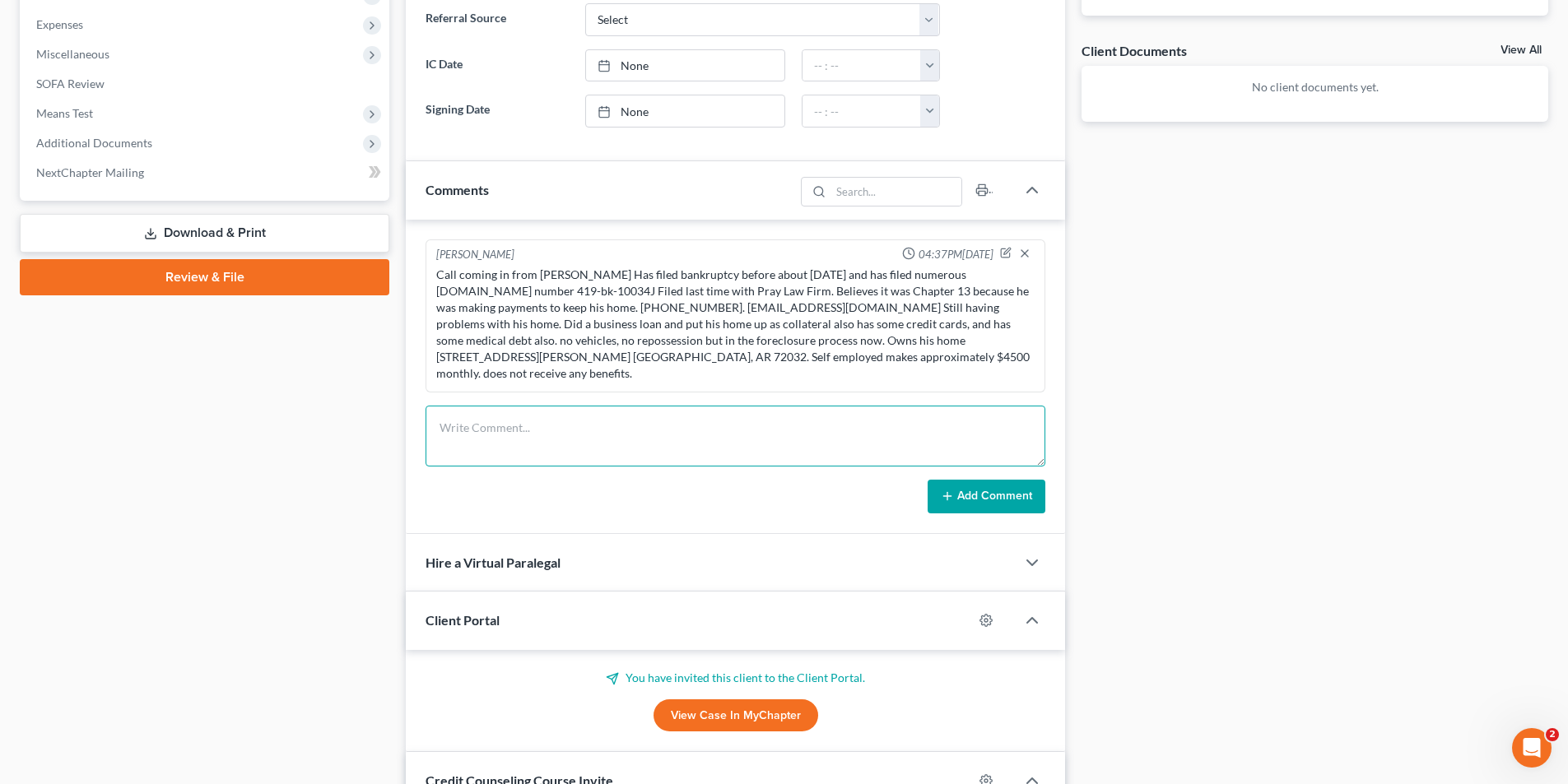
click at [478, 409] on textarea at bounding box center [735, 435] width 620 height 61
paste textarea "Returning a call to 501-514-4359 Troy Sandidge. Thinks he has his finances take…"
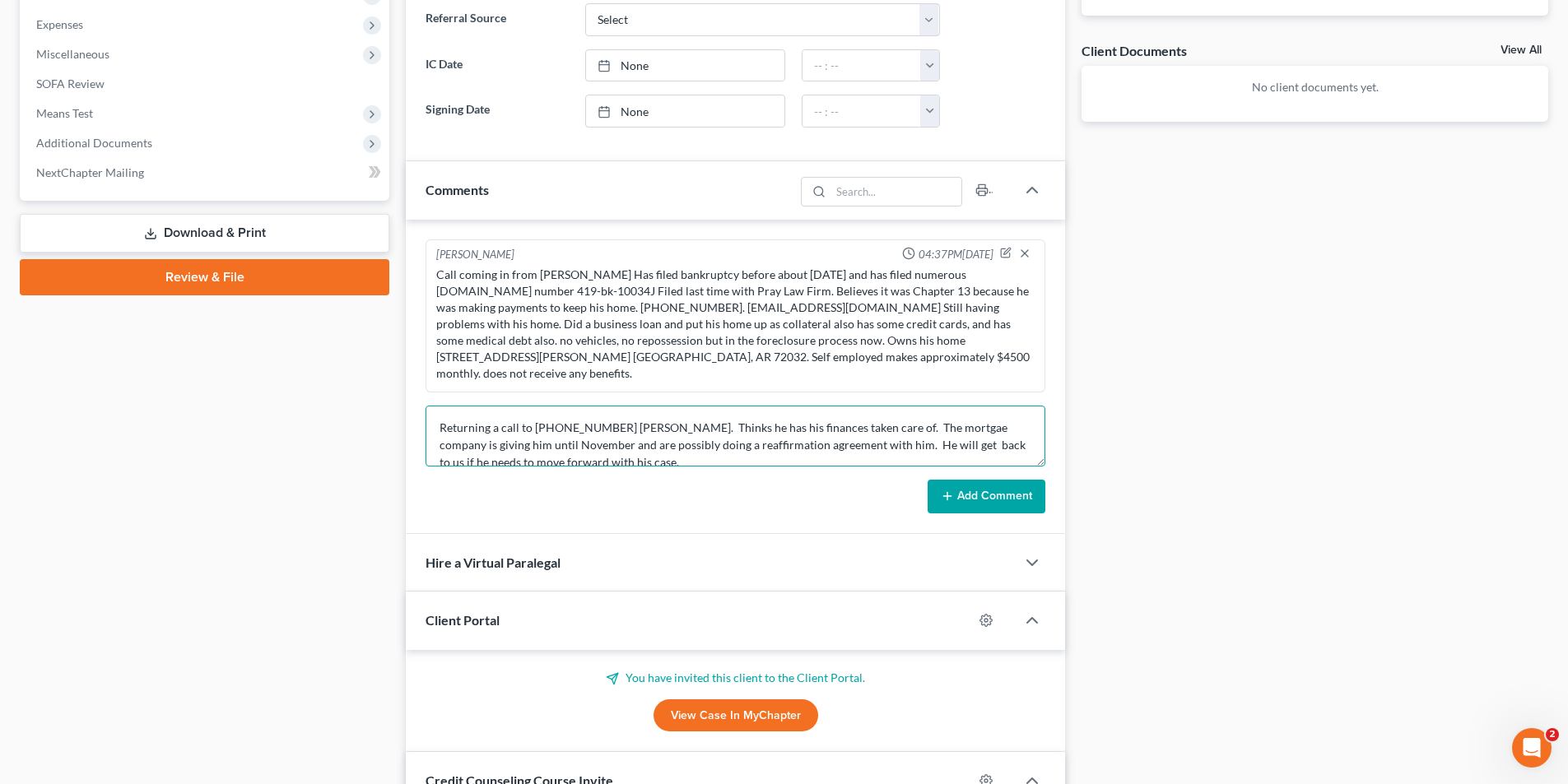
scroll to position [3, 0]
type textarea "Returning a call to 501-514-4359 Troy Sandidge. Thinks he has his finances take…"
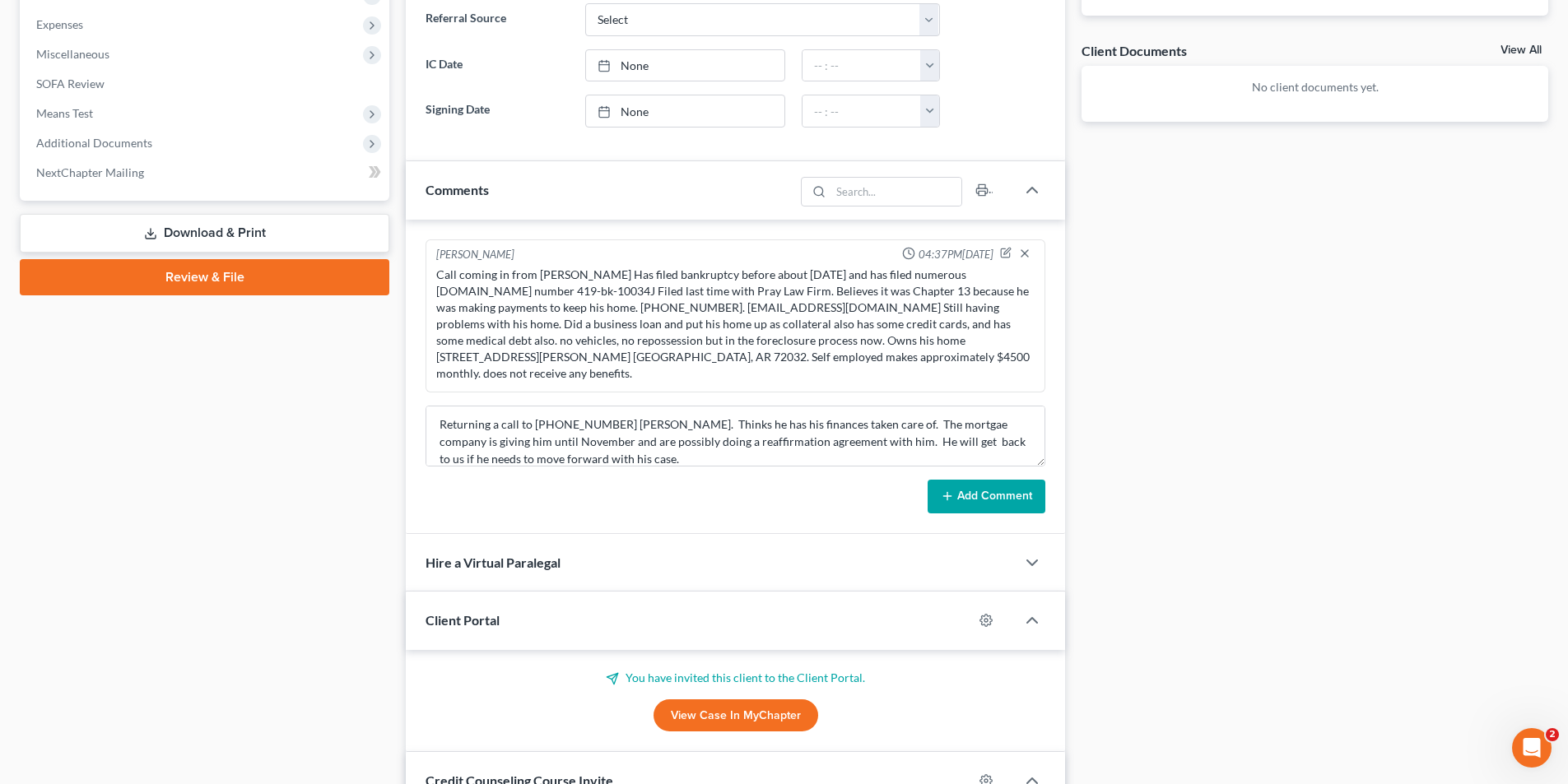
click at [989, 479] on button "Add Comment" at bounding box center [985, 497] width 117 height 35
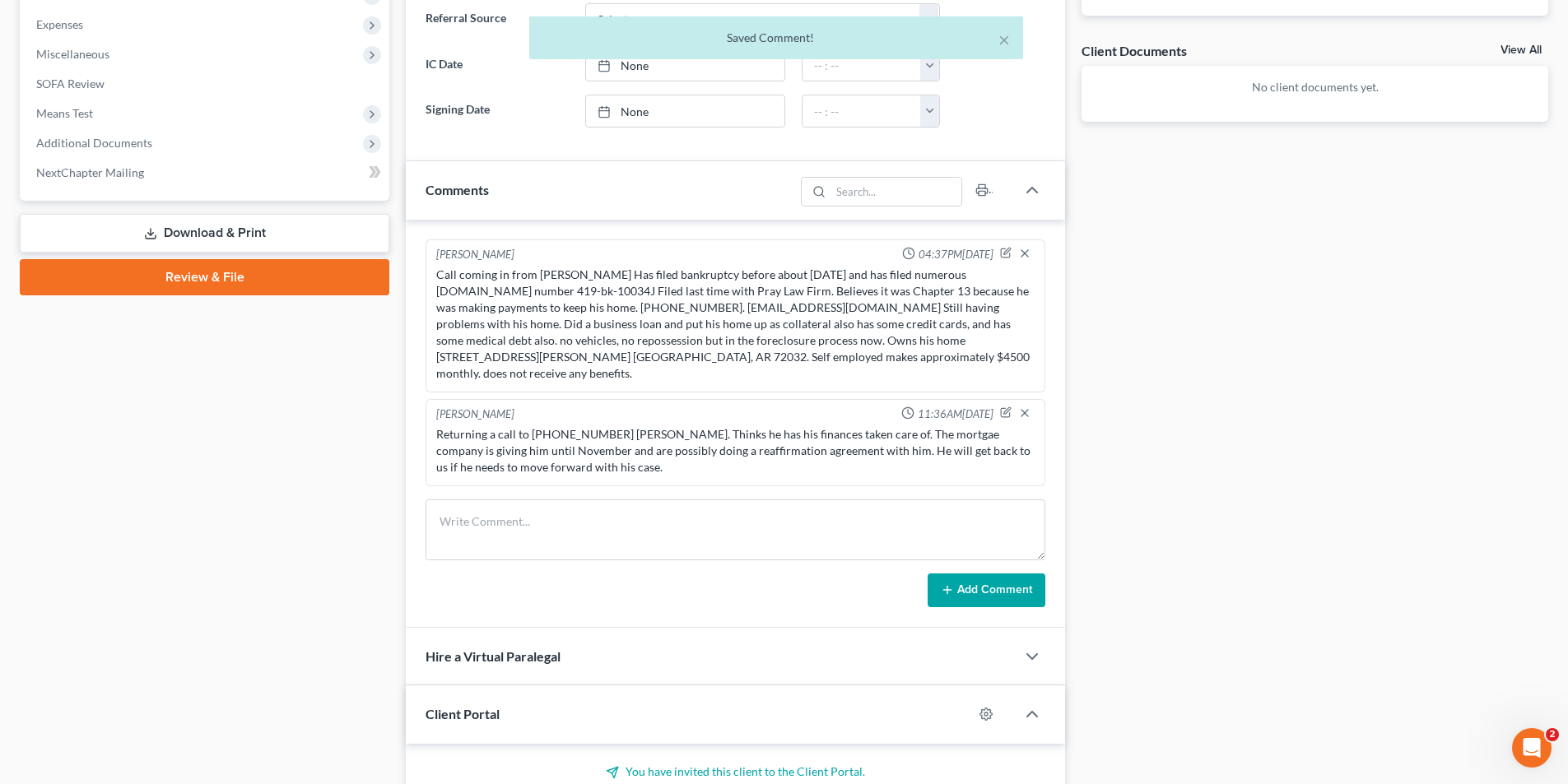
scroll to position [0, 0]
